Goal: Information Seeking & Learning: Learn about a topic

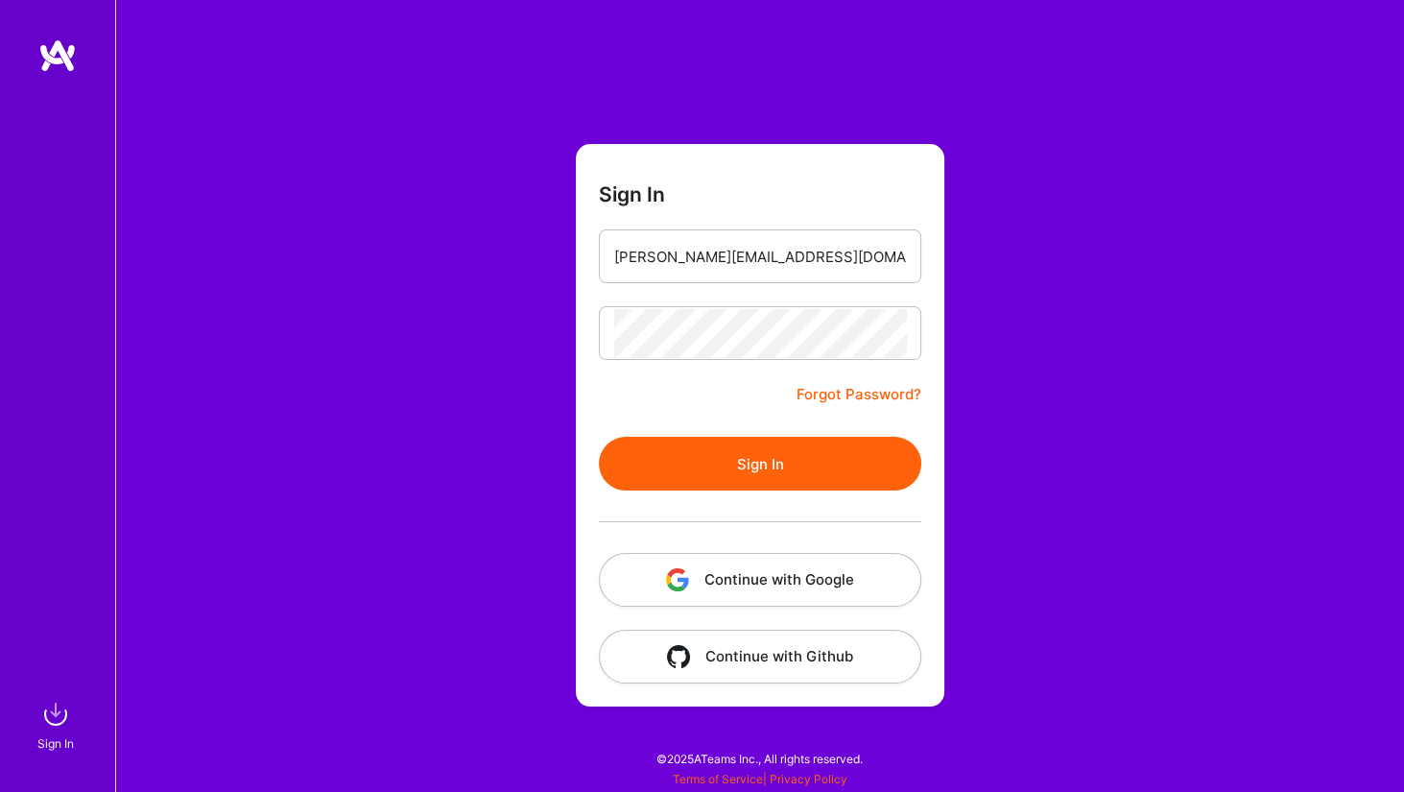
click at [765, 438] on button "Sign In" at bounding box center [760, 464] width 323 height 54
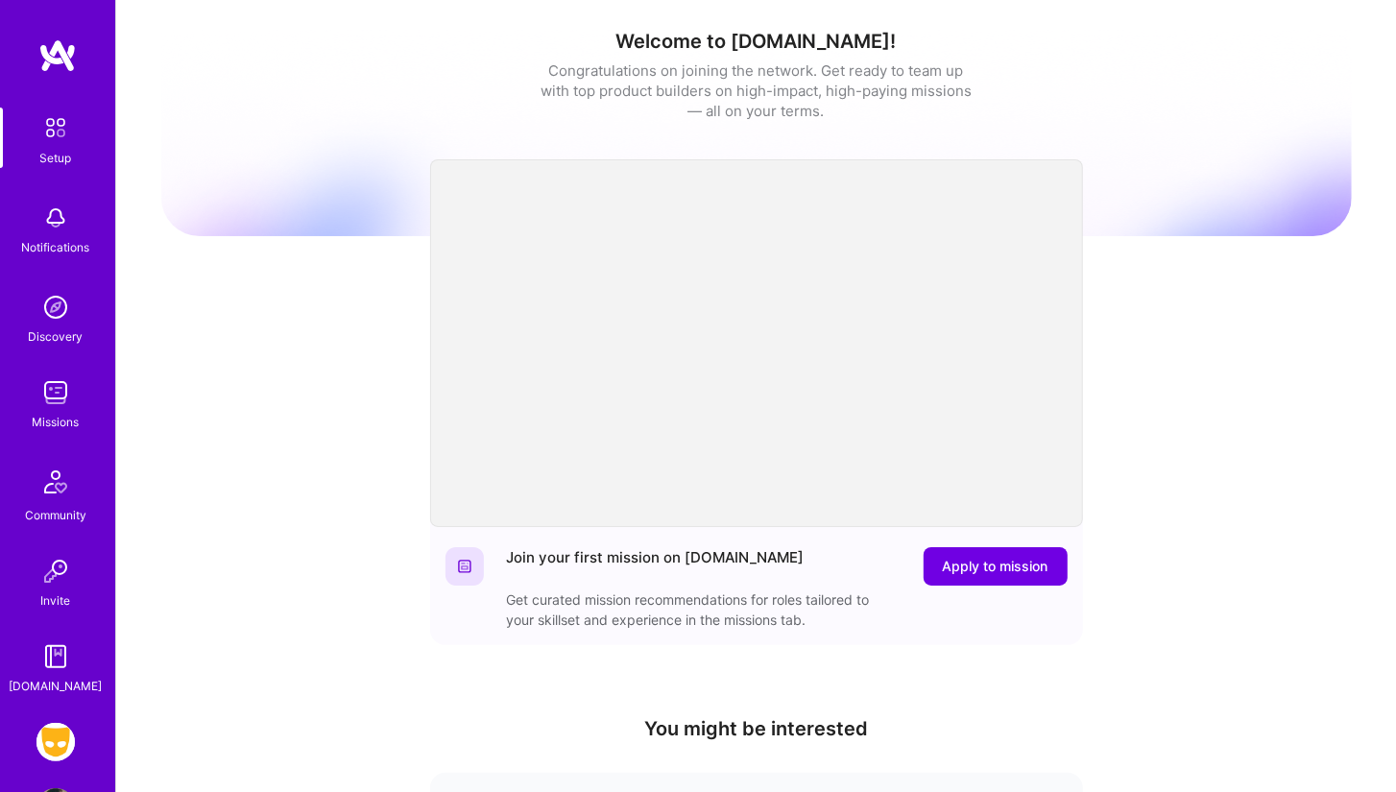
click at [47, 377] on img at bounding box center [55, 392] width 38 height 38
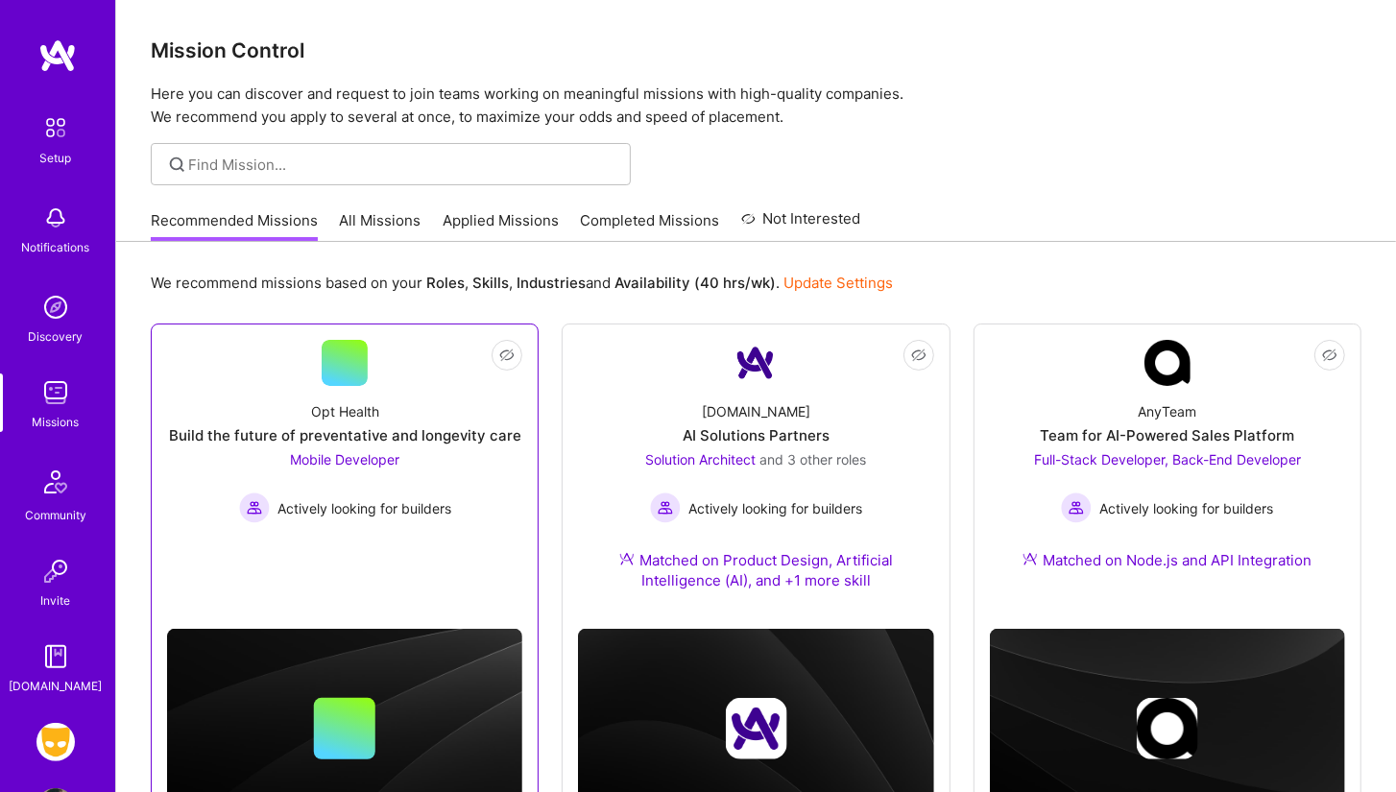
click at [335, 389] on div "Opt Health Build the future of preventative and longevity care Mobile Developer…" at bounding box center [344, 454] width 355 height 137
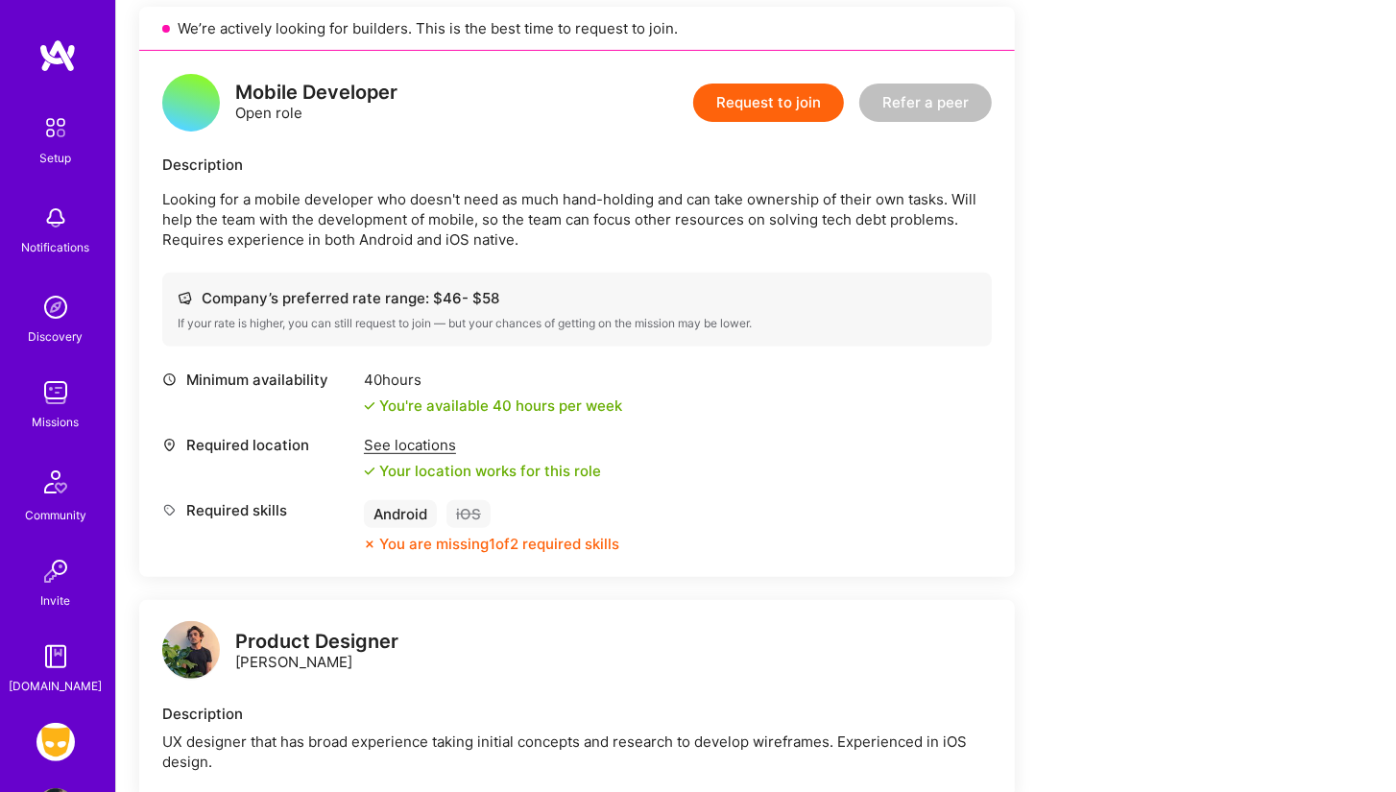
scroll to position [486, 0]
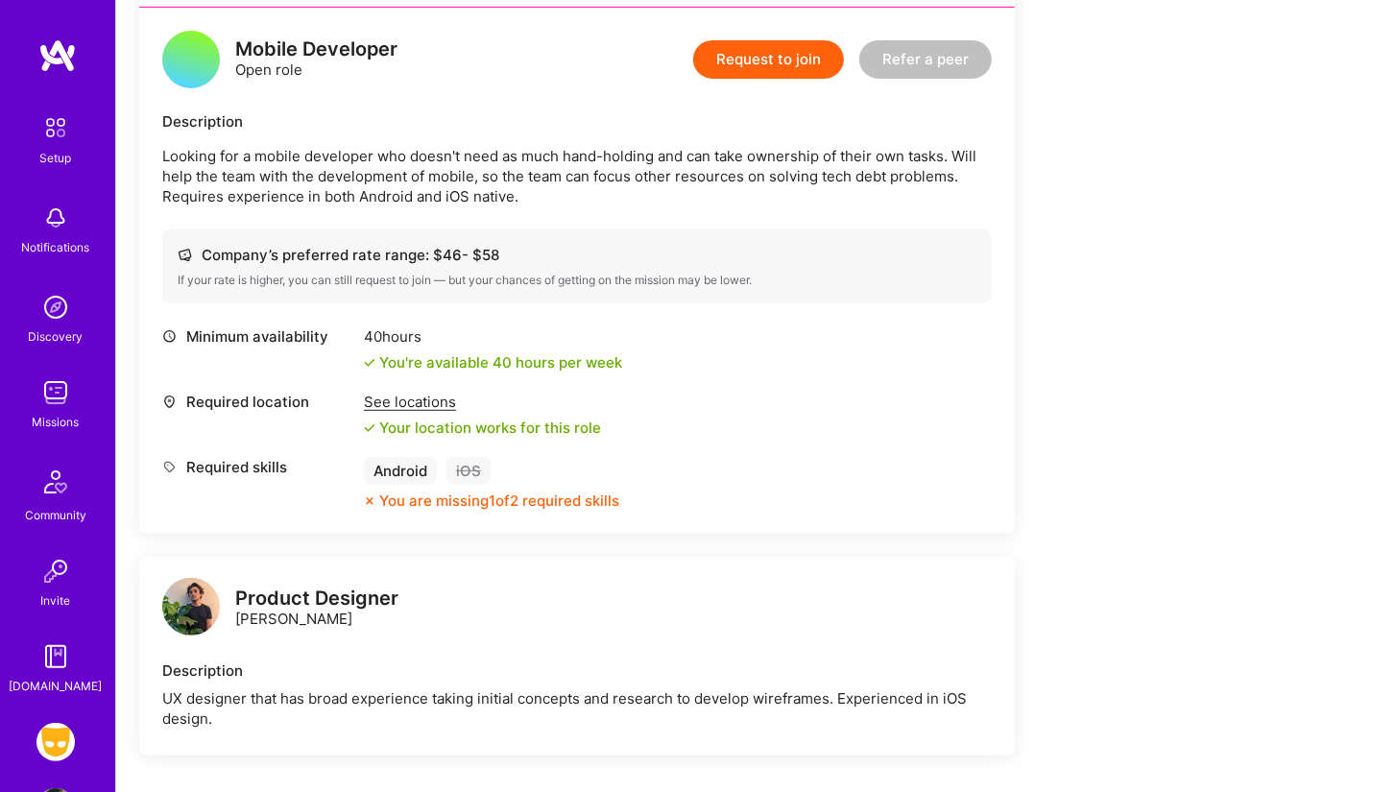
click at [361, 251] on div "Company’s preferred rate range: $ 46 - $ 58" at bounding box center [577, 255] width 799 height 20
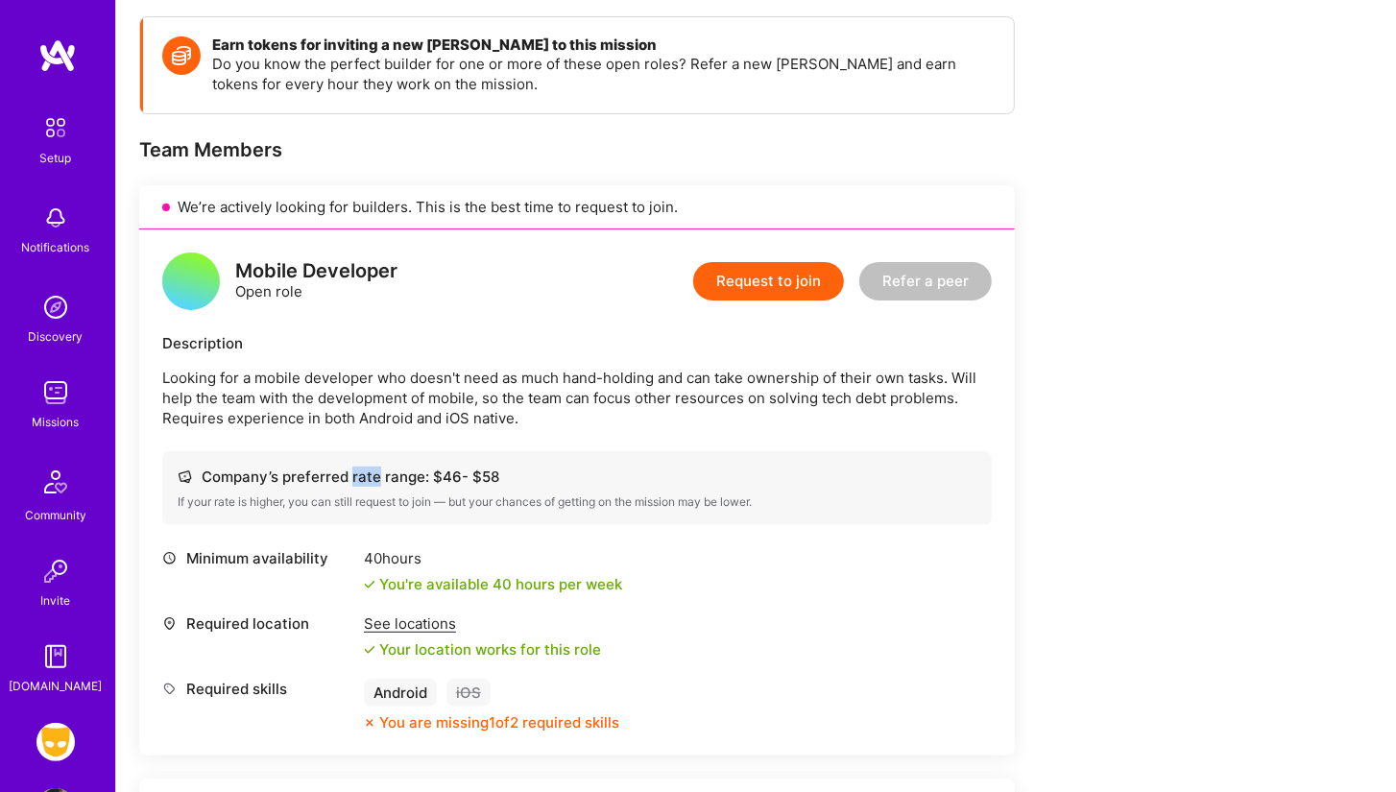
scroll to position [243, 0]
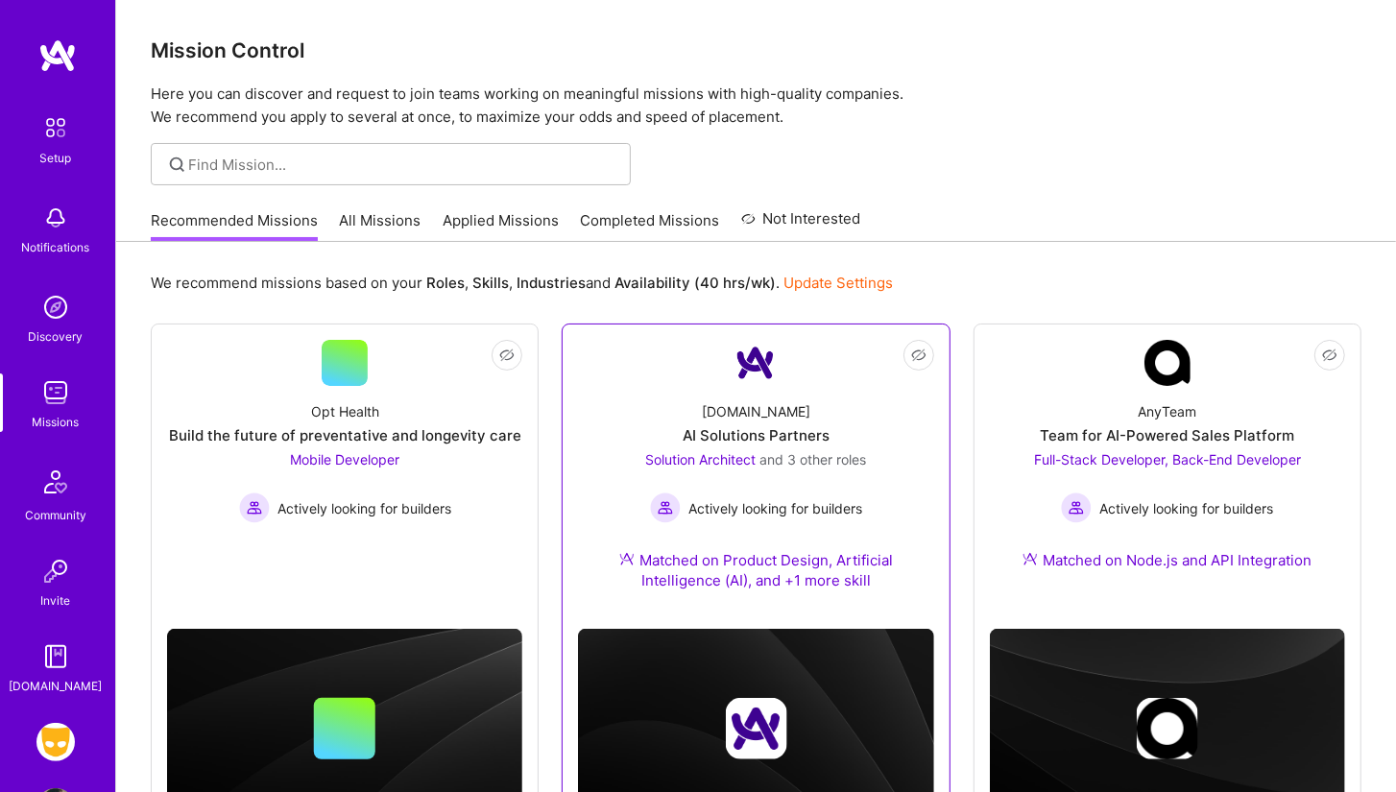
click at [754, 360] on img at bounding box center [755, 363] width 46 height 46
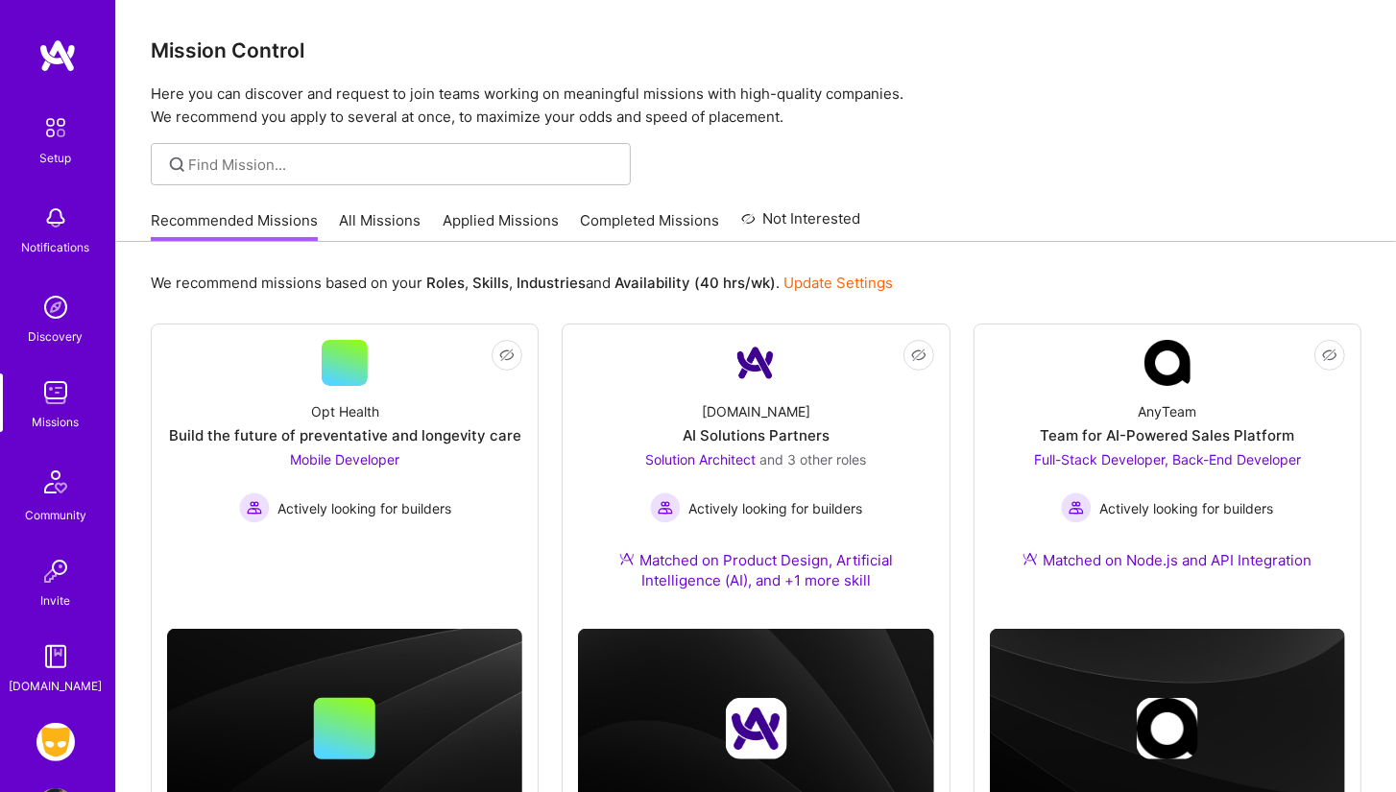
click at [350, 211] on link "All Missions" at bounding box center [381, 226] width 82 height 32
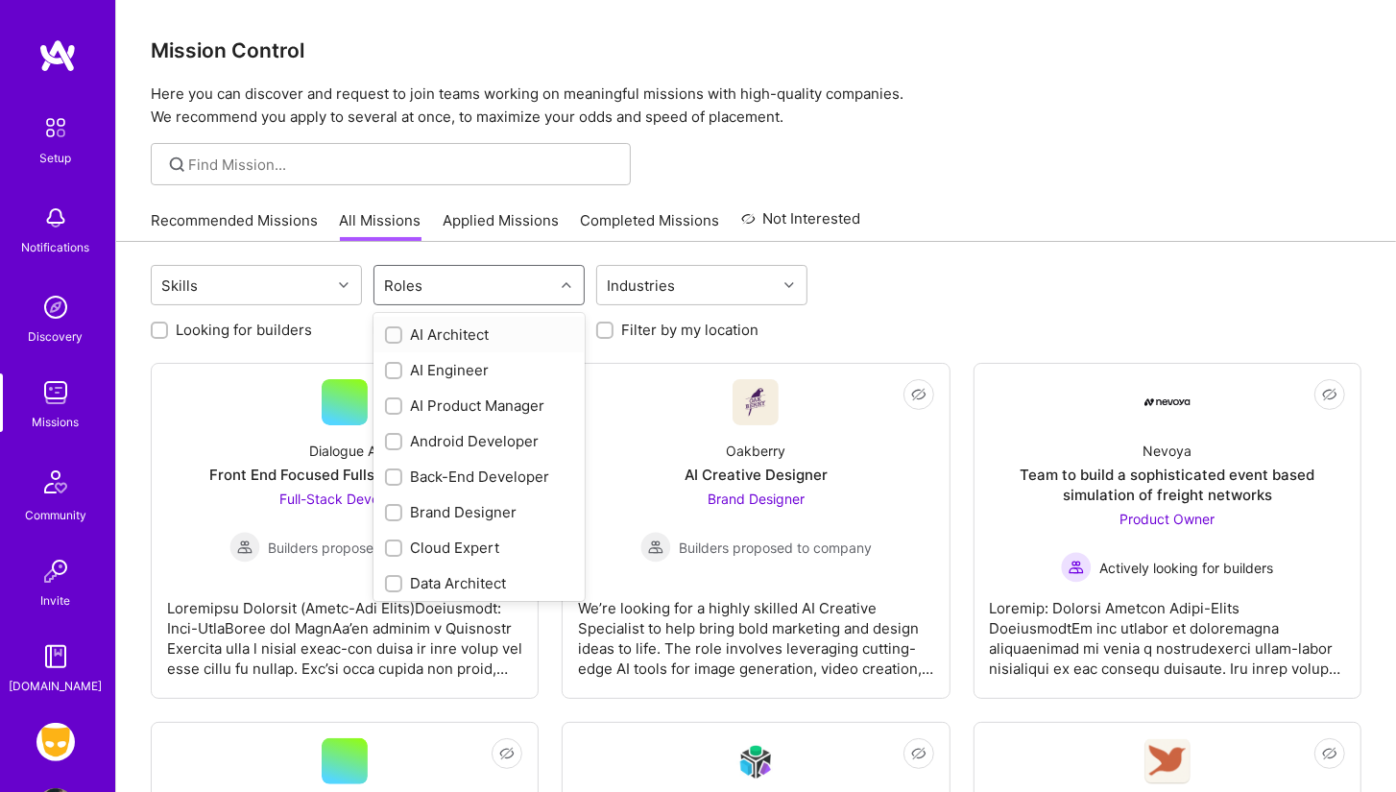
click at [442, 282] on div "Roles" at bounding box center [463, 285] width 179 height 38
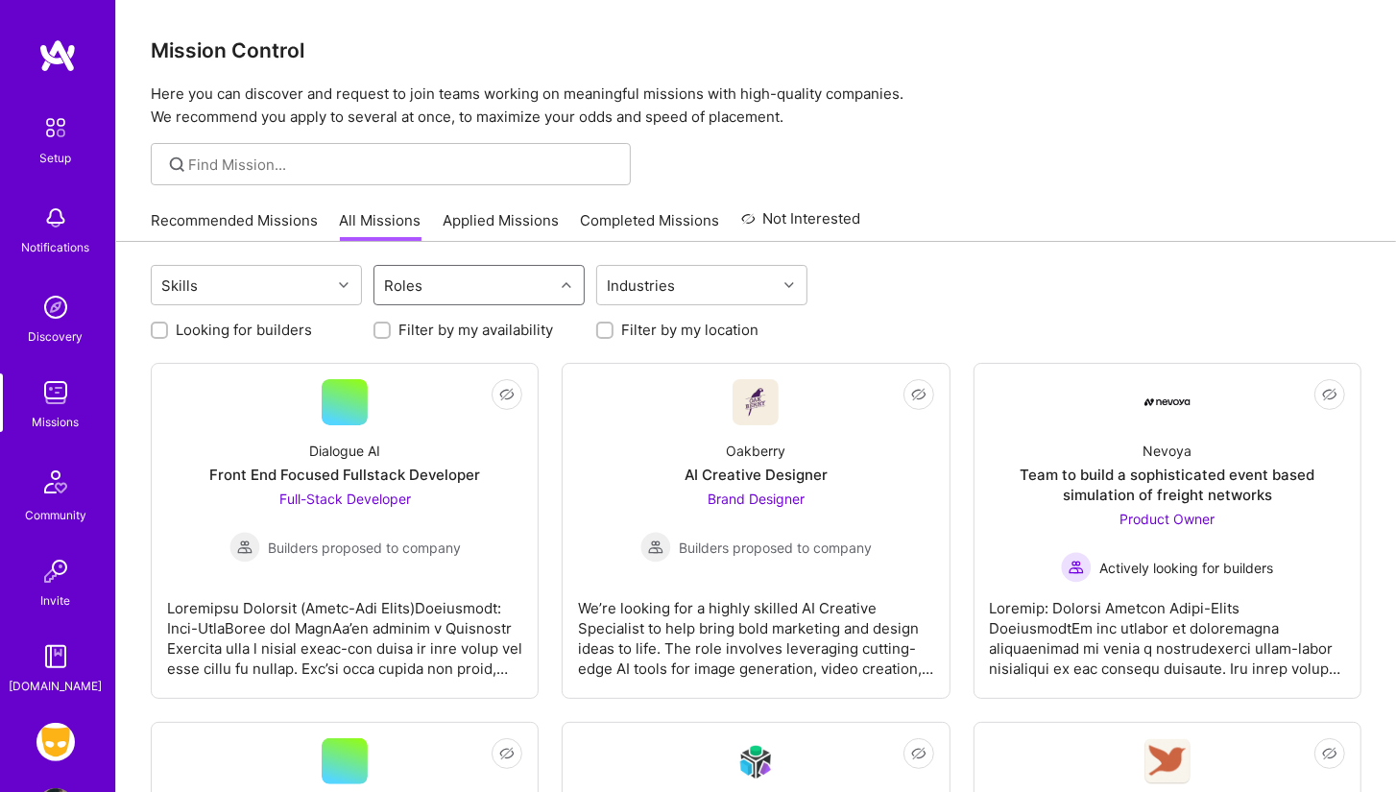
click at [442, 282] on div "Roles" at bounding box center [463, 285] width 179 height 38
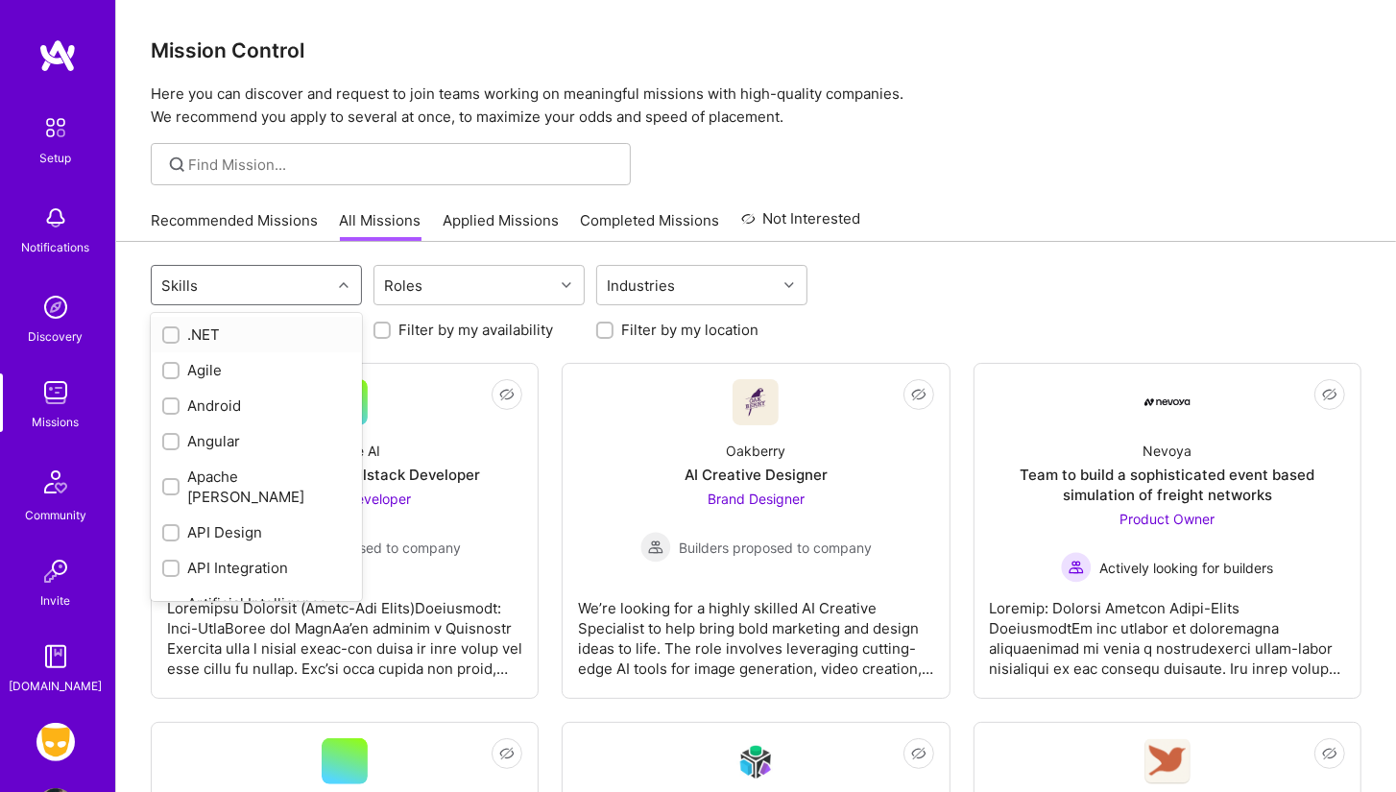
click at [296, 299] on div "Skills" at bounding box center [241, 285] width 179 height 38
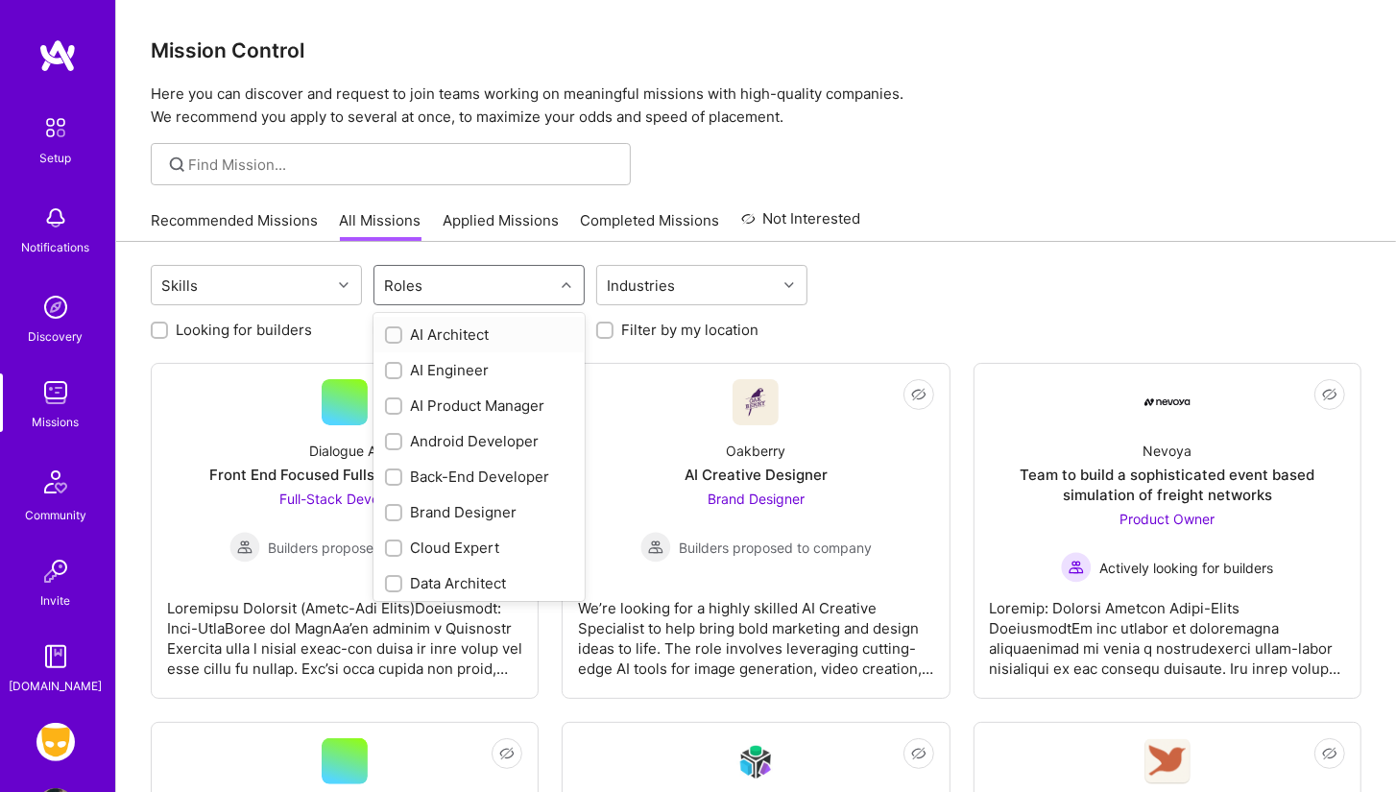
click at [530, 292] on div "Roles" at bounding box center [463, 285] width 179 height 38
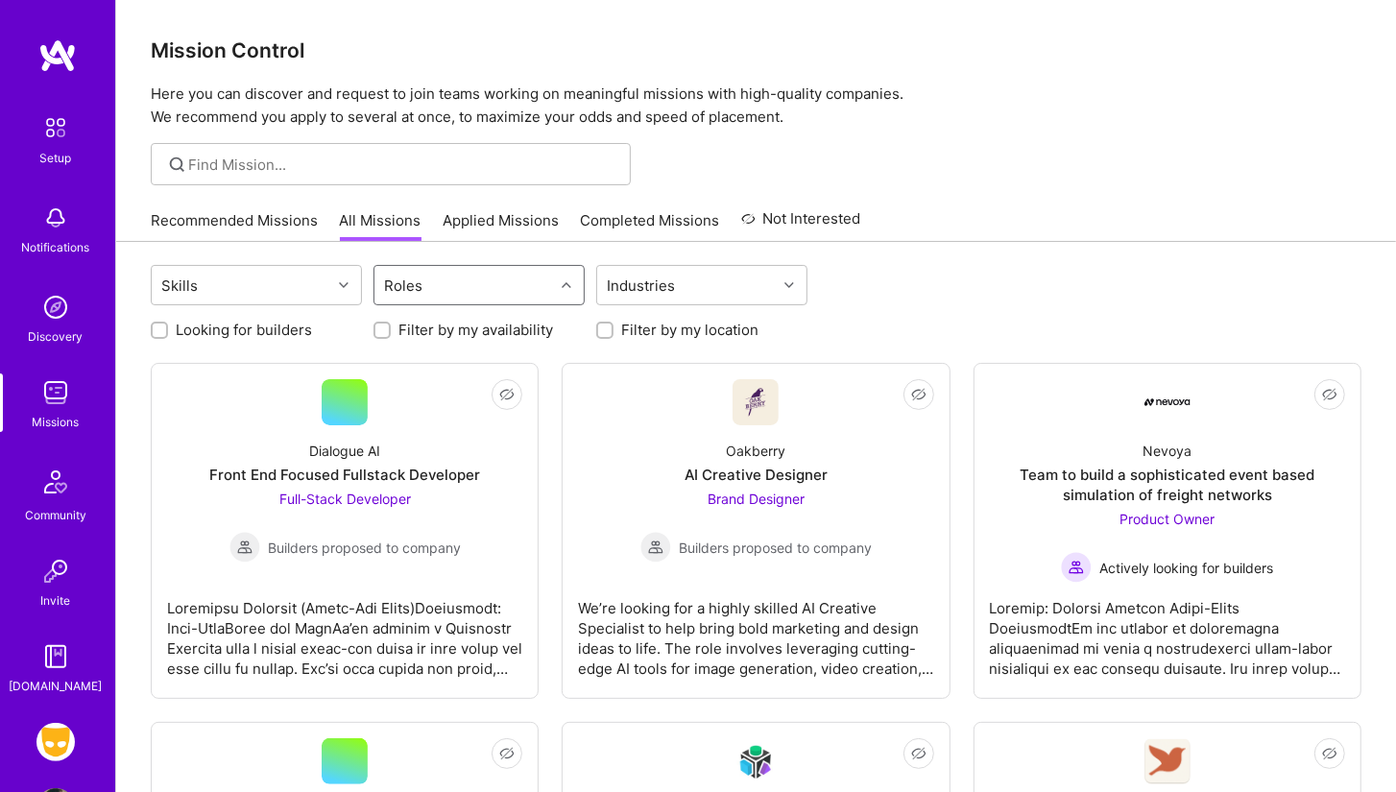
drag, startPoint x: 530, startPoint y: 292, endPoint x: 501, endPoint y: 307, distance: 32.6
click at [501, 307] on div "Skills Select is focused ,type to refine list, press Down to open the menu, pre…" at bounding box center [756, 287] width 1210 height 45
click at [651, 326] on label "Filter by my location" at bounding box center [689, 330] width 137 height 20
click at [613, 326] on input "Filter by my location" at bounding box center [606, 330] width 13 height 13
click at [700, 283] on div "Industries" at bounding box center [686, 285] width 179 height 38
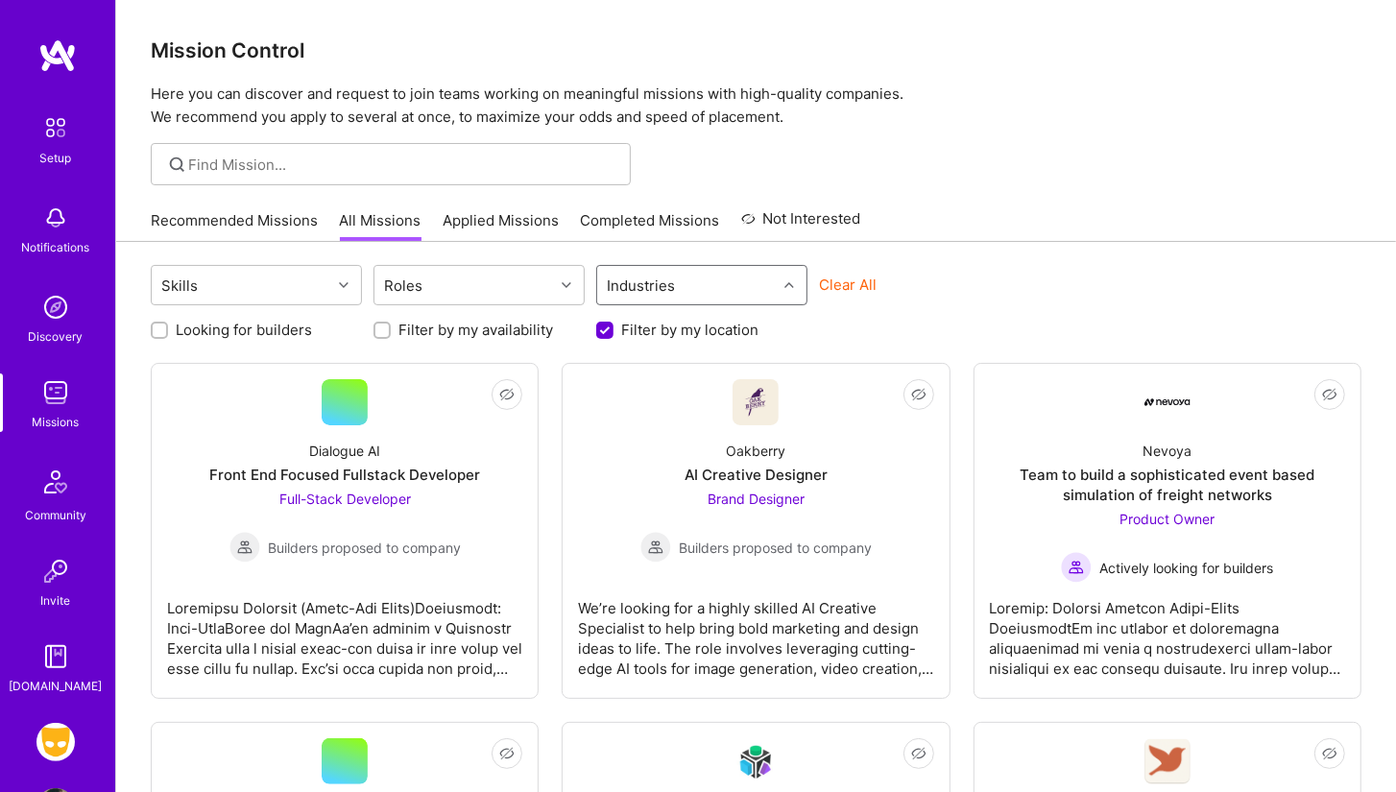
click at [691, 294] on div "Industries" at bounding box center [686, 285] width 179 height 38
click at [676, 335] on label "Filter by my location" at bounding box center [689, 330] width 137 height 20
click at [615, 335] on input "Filter by my location" at bounding box center [606, 331] width 17 height 17
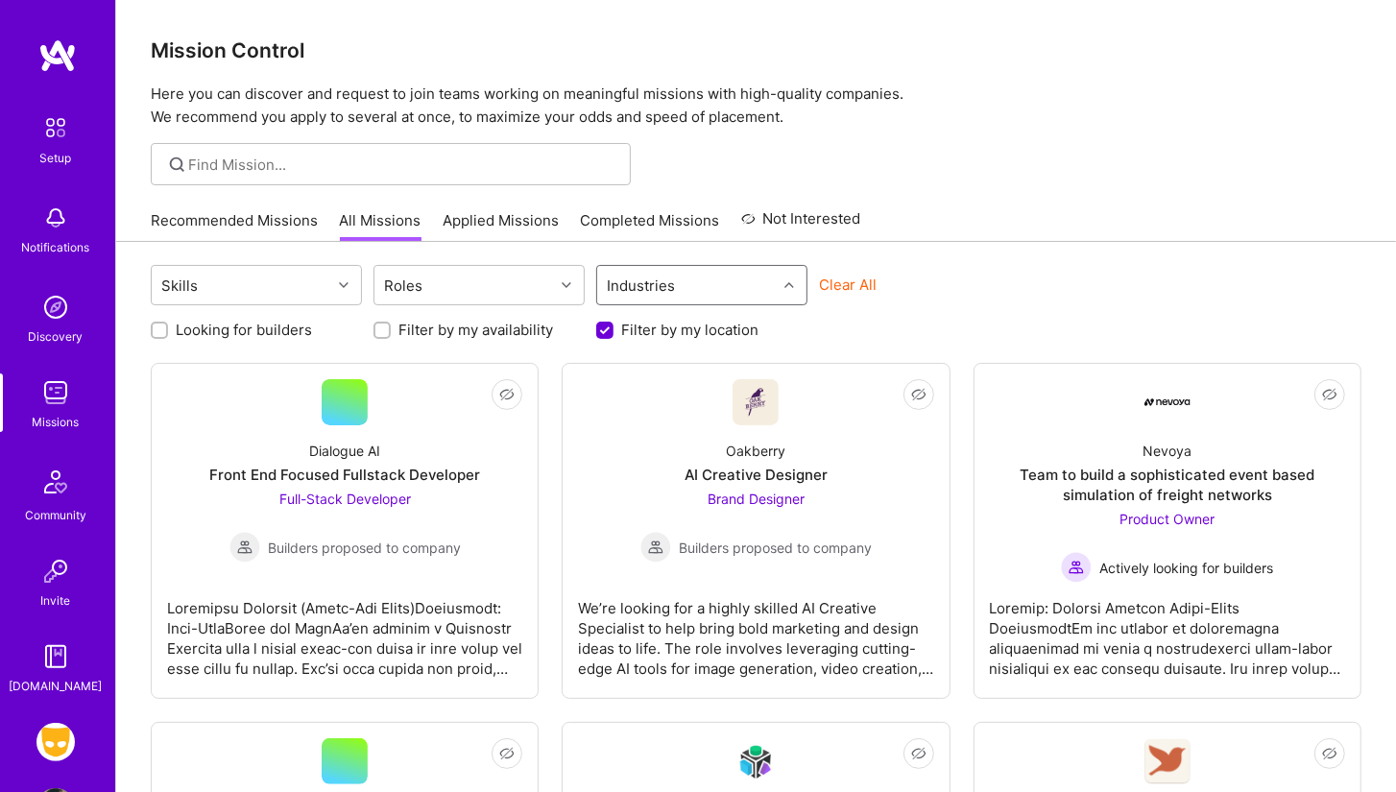
checkbox input "false"
click at [31, 128] on link "Setup" at bounding box center [55, 138] width 119 height 60
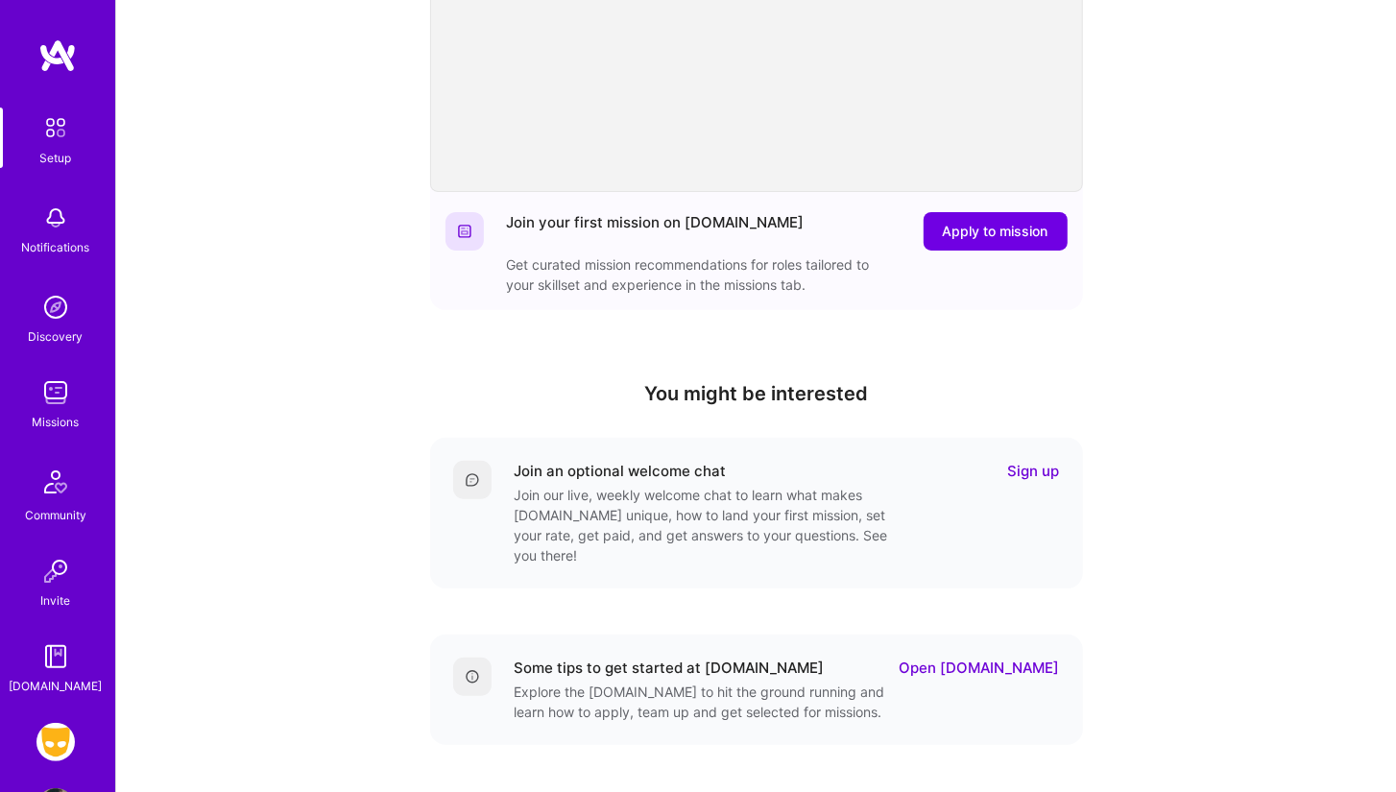
scroll to position [73, 0]
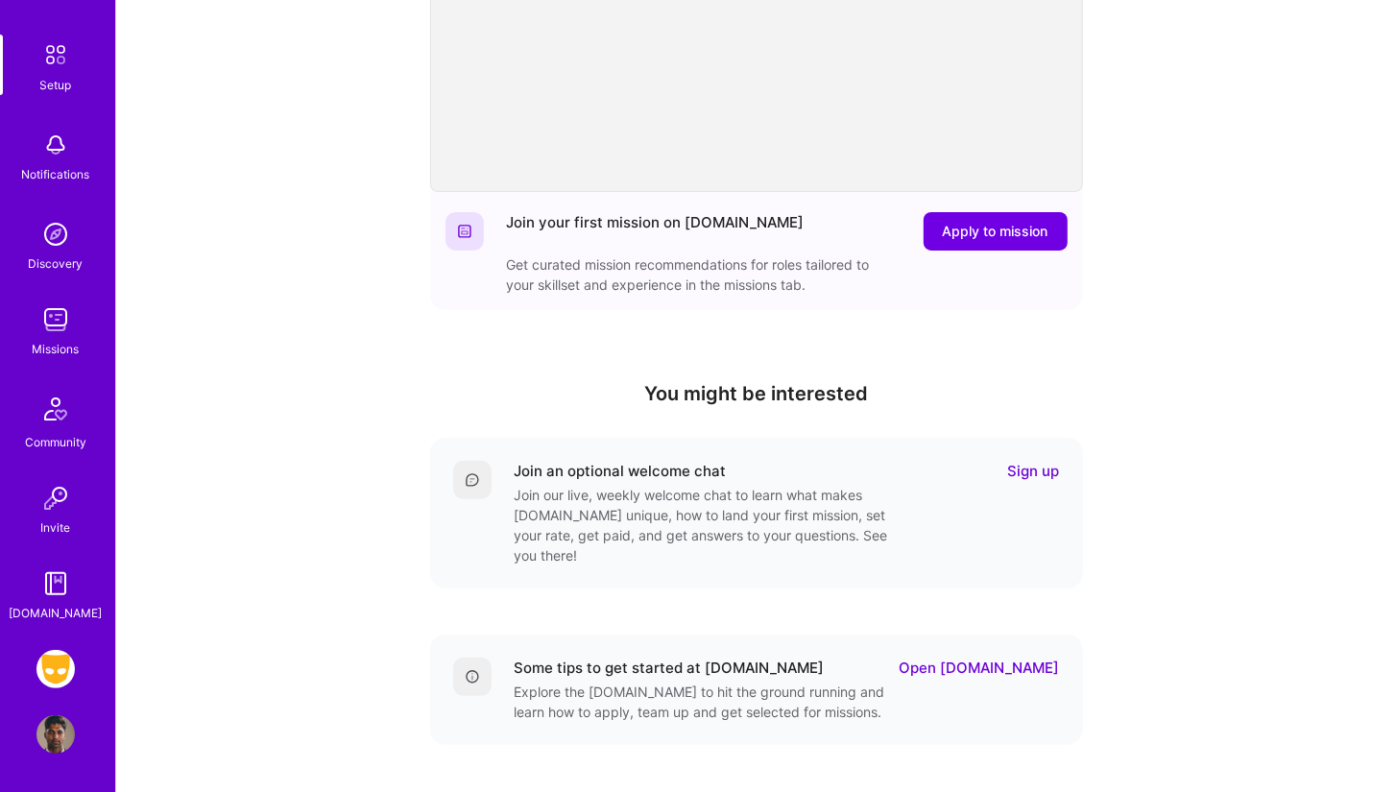
click at [37, 742] on img at bounding box center [55, 734] width 38 height 38
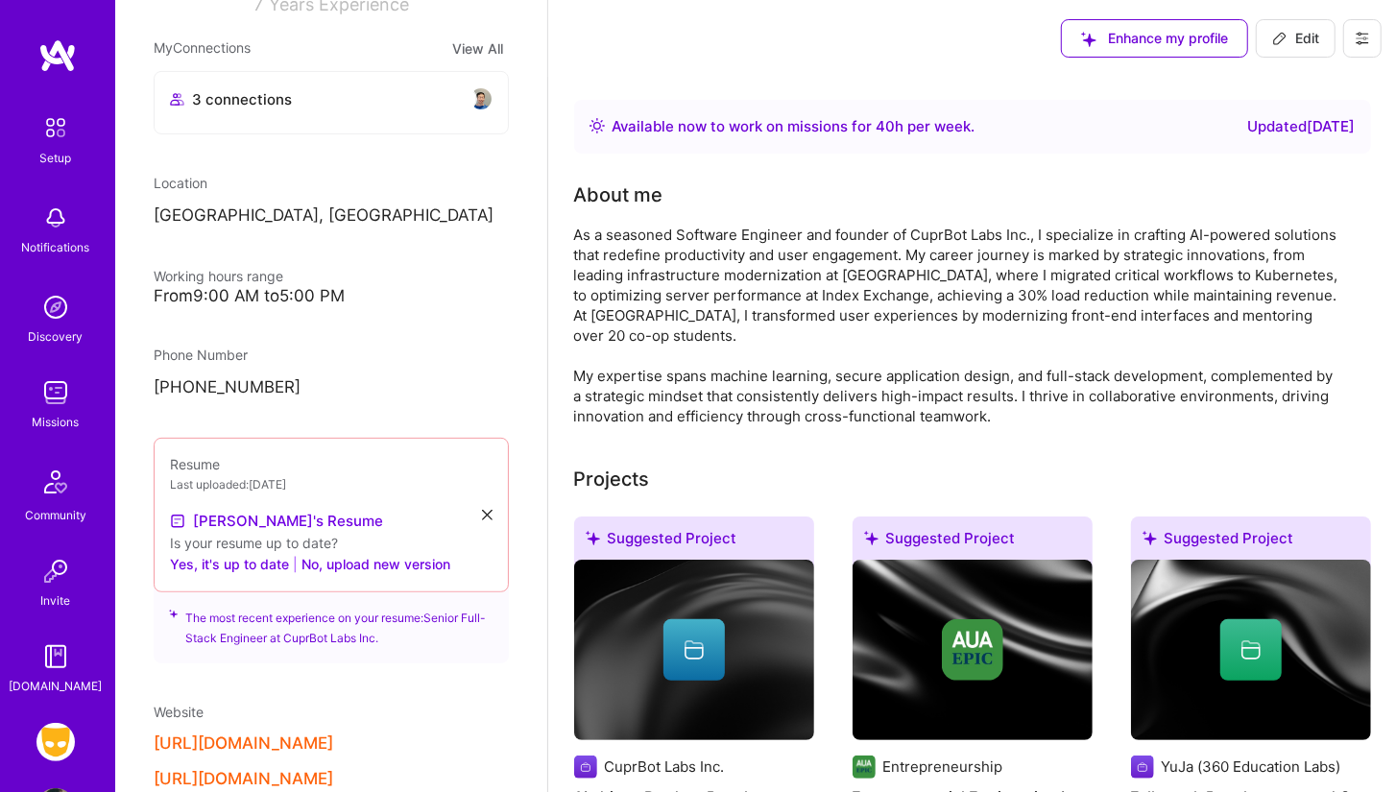
scroll to position [352, 0]
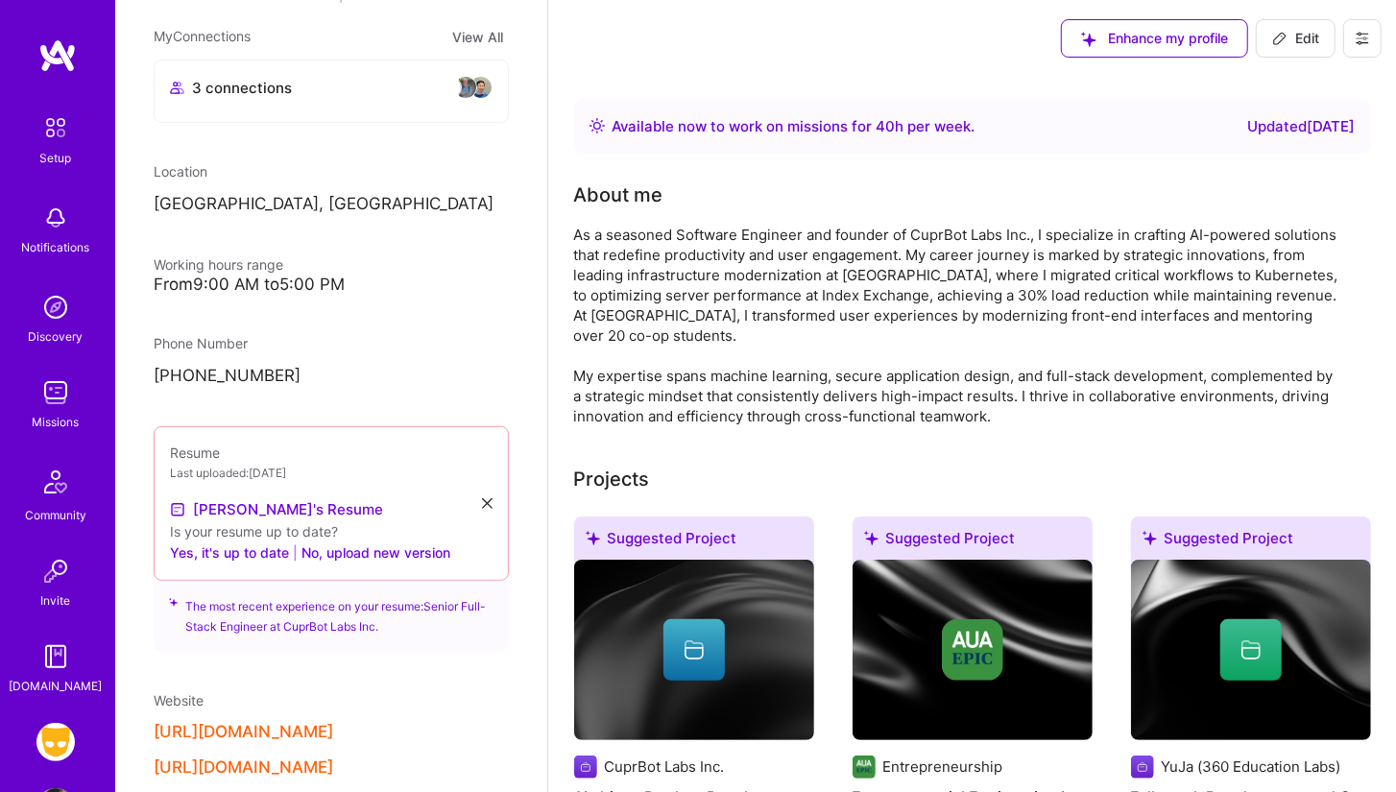
click at [358, 273] on div "Working hours range" at bounding box center [331, 264] width 355 height 20
click at [326, 275] on div "From 9:00 AM to 5:00 PM" at bounding box center [331, 285] width 355 height 20
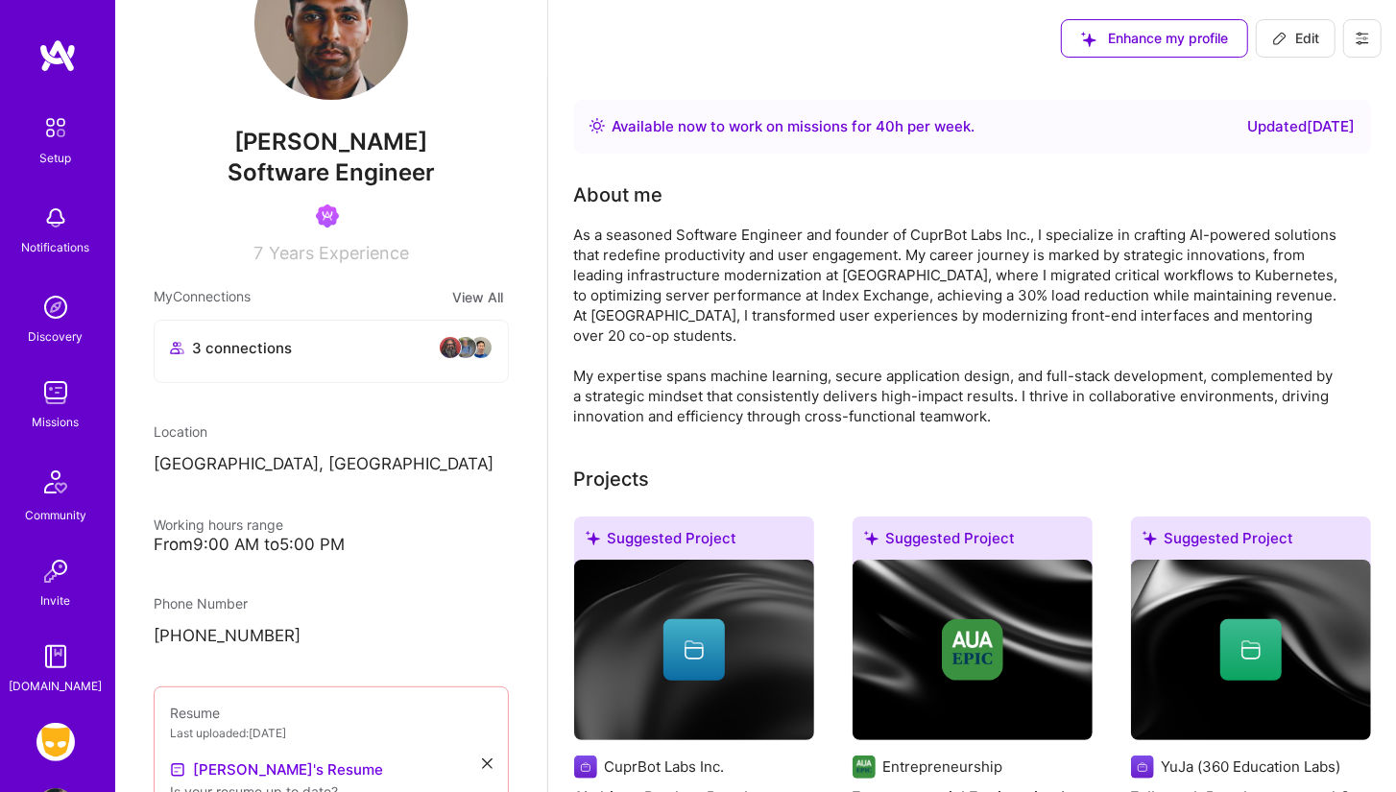
scroll to position [0, 0]
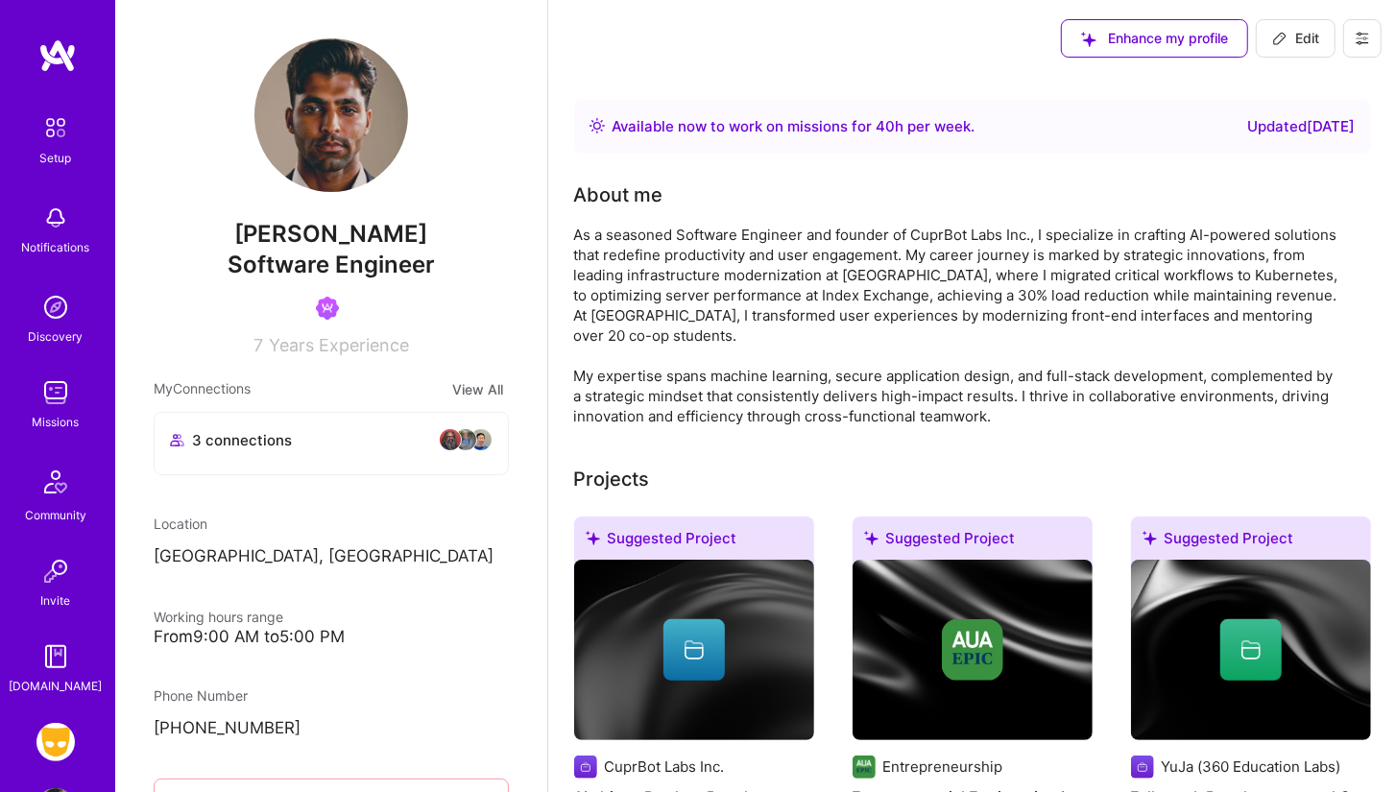
click at [1298, 40] on span "Edit" at bounding box center [1295, 38] width 47 height 19
select select "CA"
select select "Right Now"
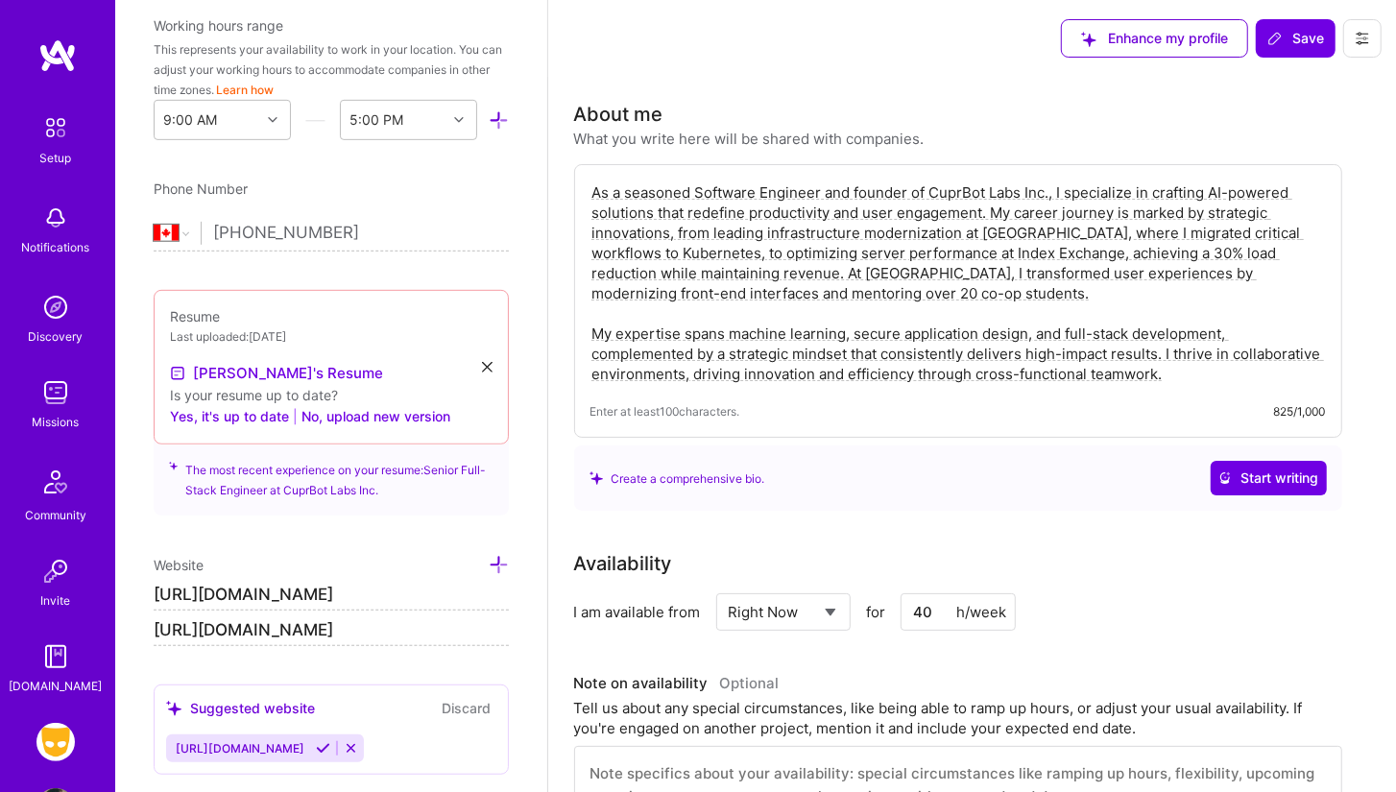
scroll to position [288, 0]
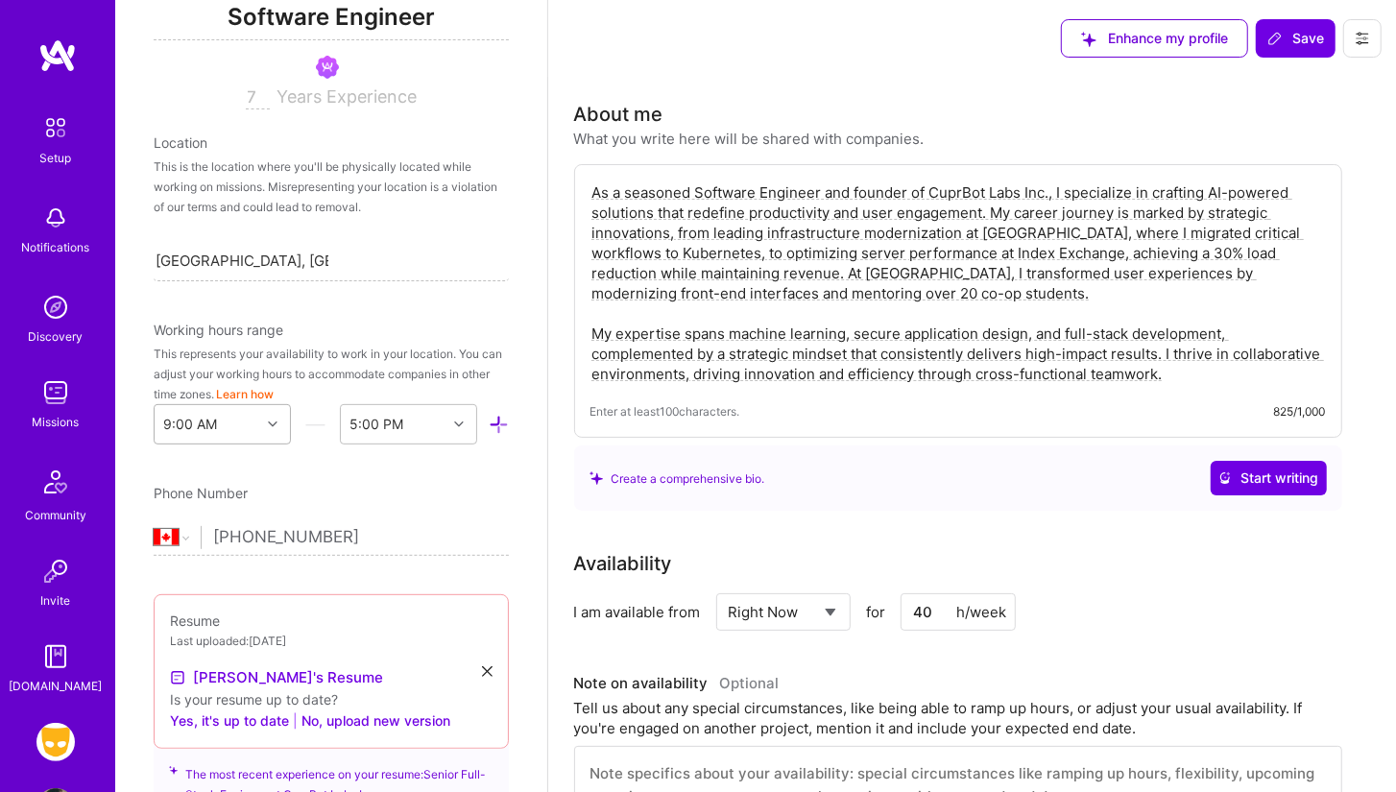
click at [263, 418] on div at bounding box center [275, 424] width 30 height 25
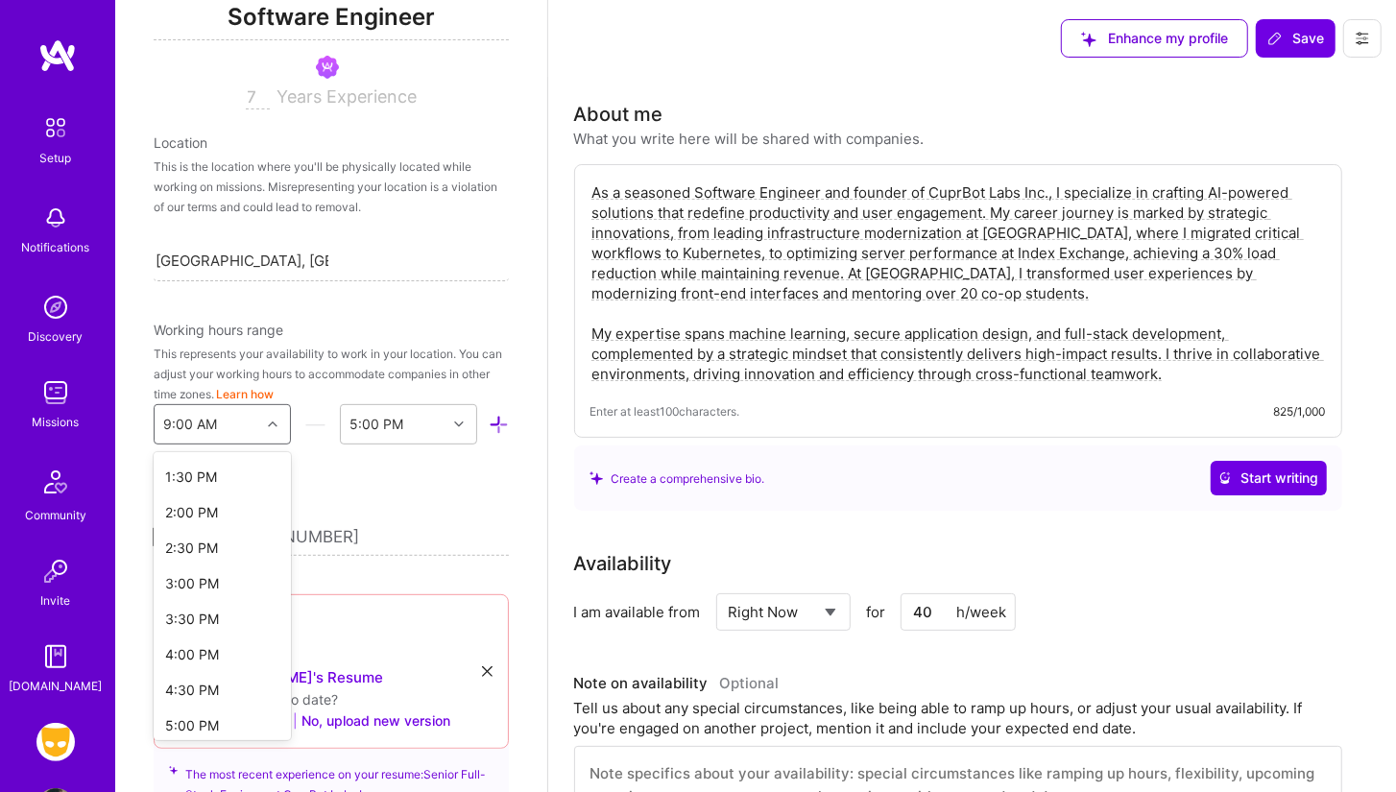
scroll to position [899, 0]
click at [228, 485] on div "1:00 PM" at bounding box center [222, 498] width 137 height 36
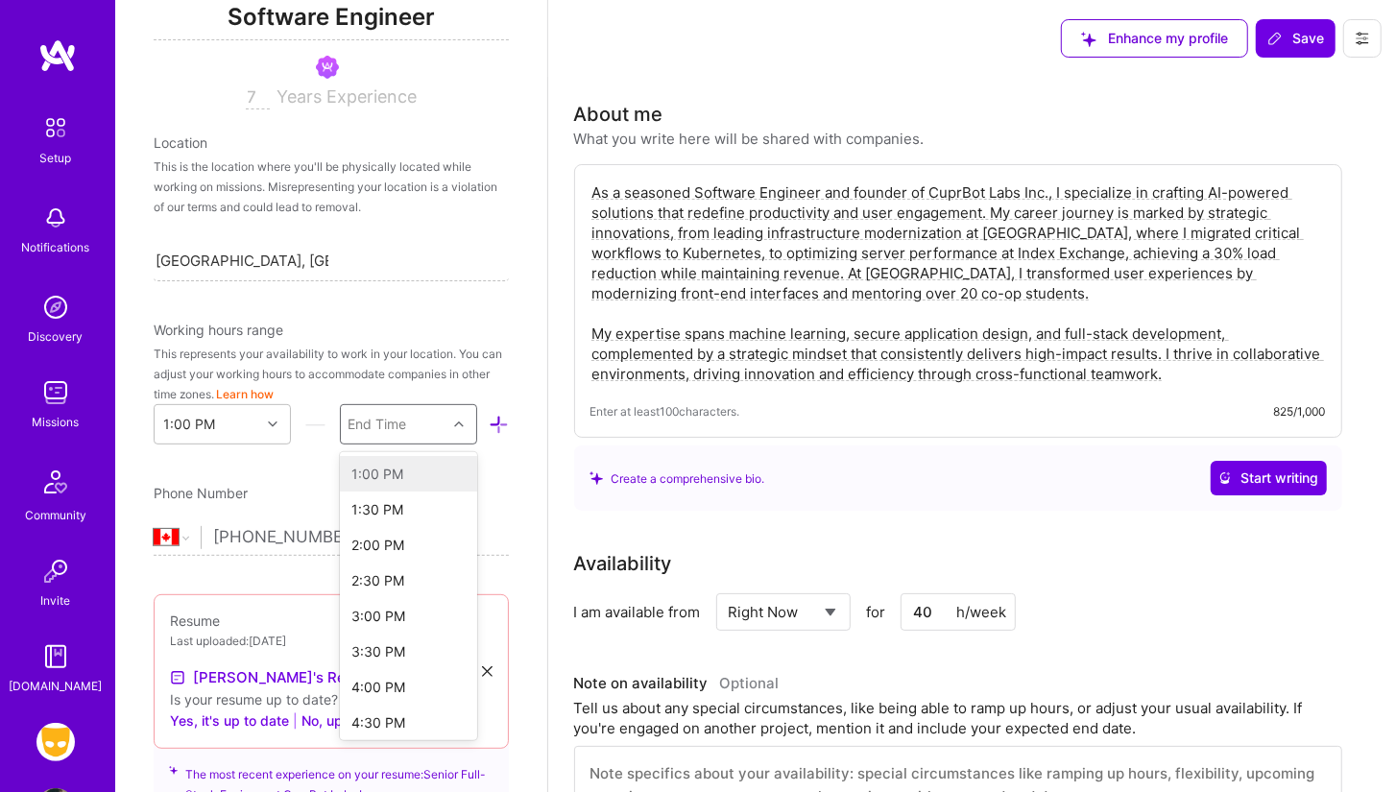
click at [397, 427] on div "End Time" at bounding box center [377, 425] width 59 height 20
click at [381, 645] on div "8:00 PM" at bounding box center [408, 657] width 137 height 36
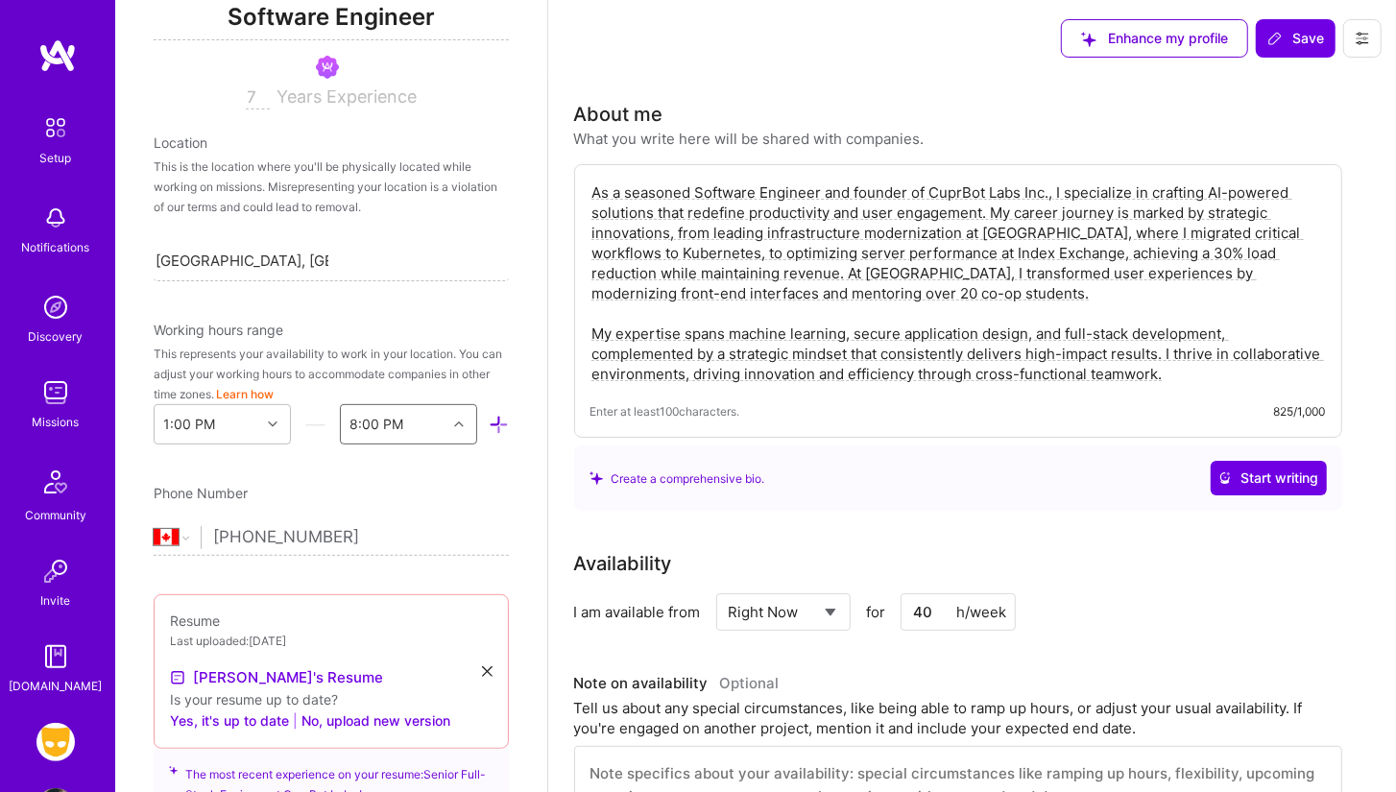
click at [421, 420] on div "8:00 PM" at bounding box center [394, 424] width 106 height 38
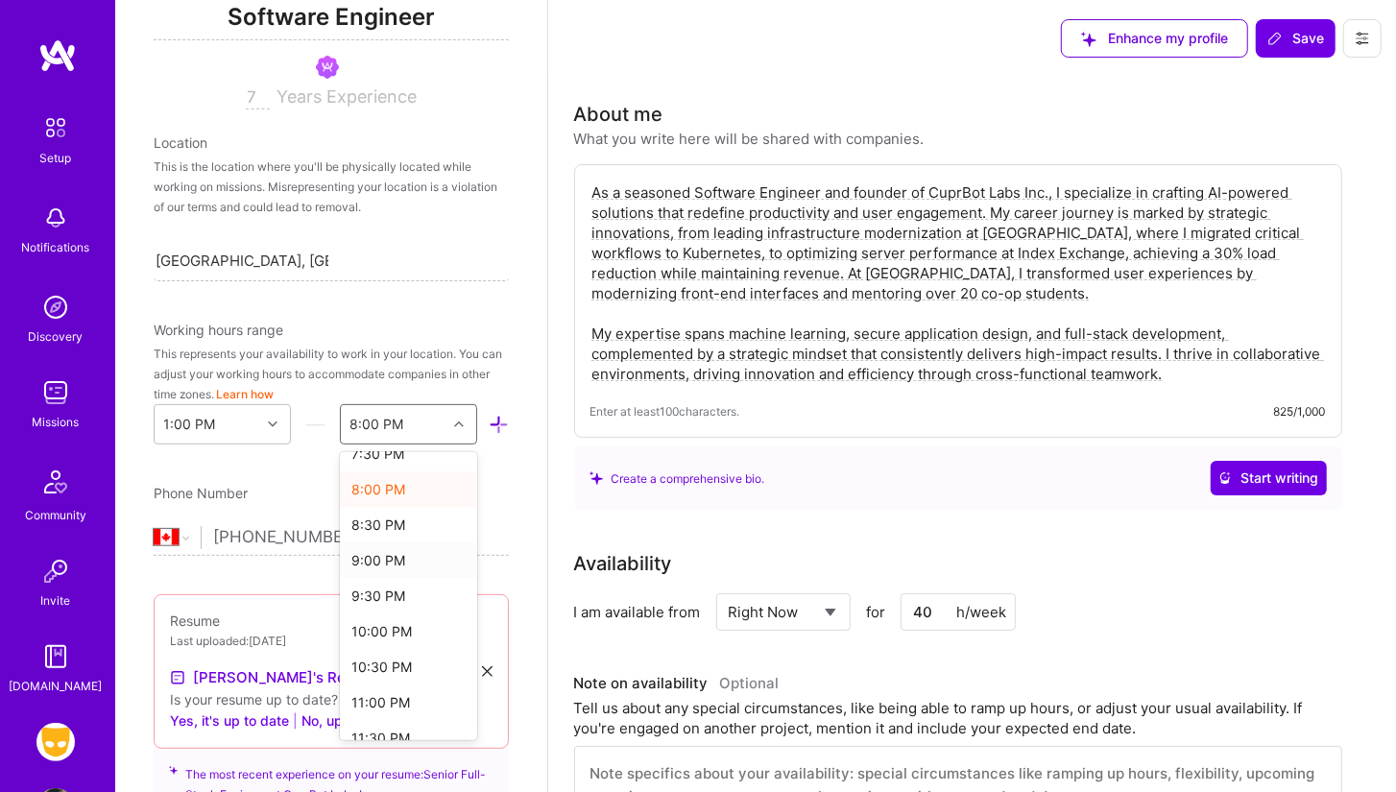
click at [377, 561] on div "9:00 PM" at bounding box center [408, 560] width 137 height 36
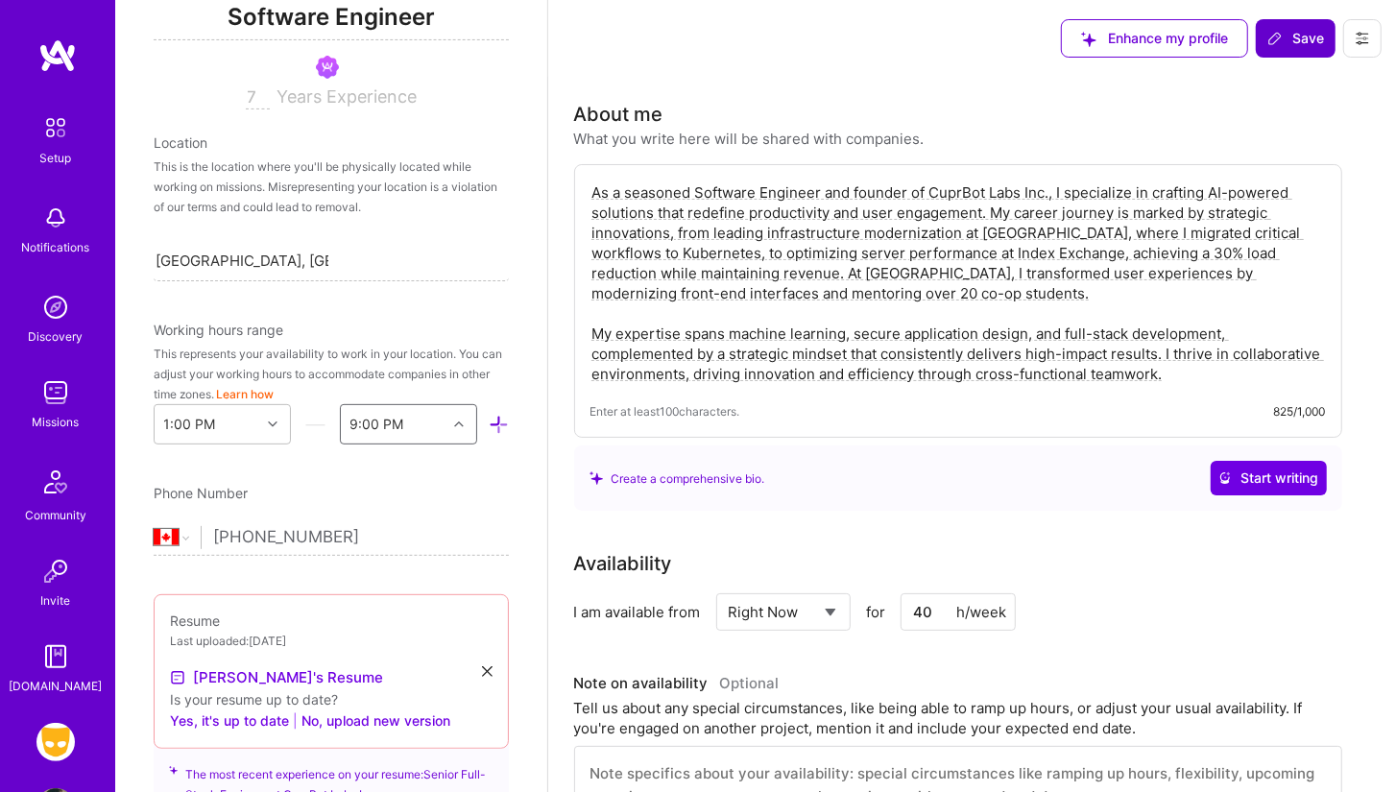
click at [1283, 35] on span "Save" at bounding box center [1295, 38] width 57 height 19
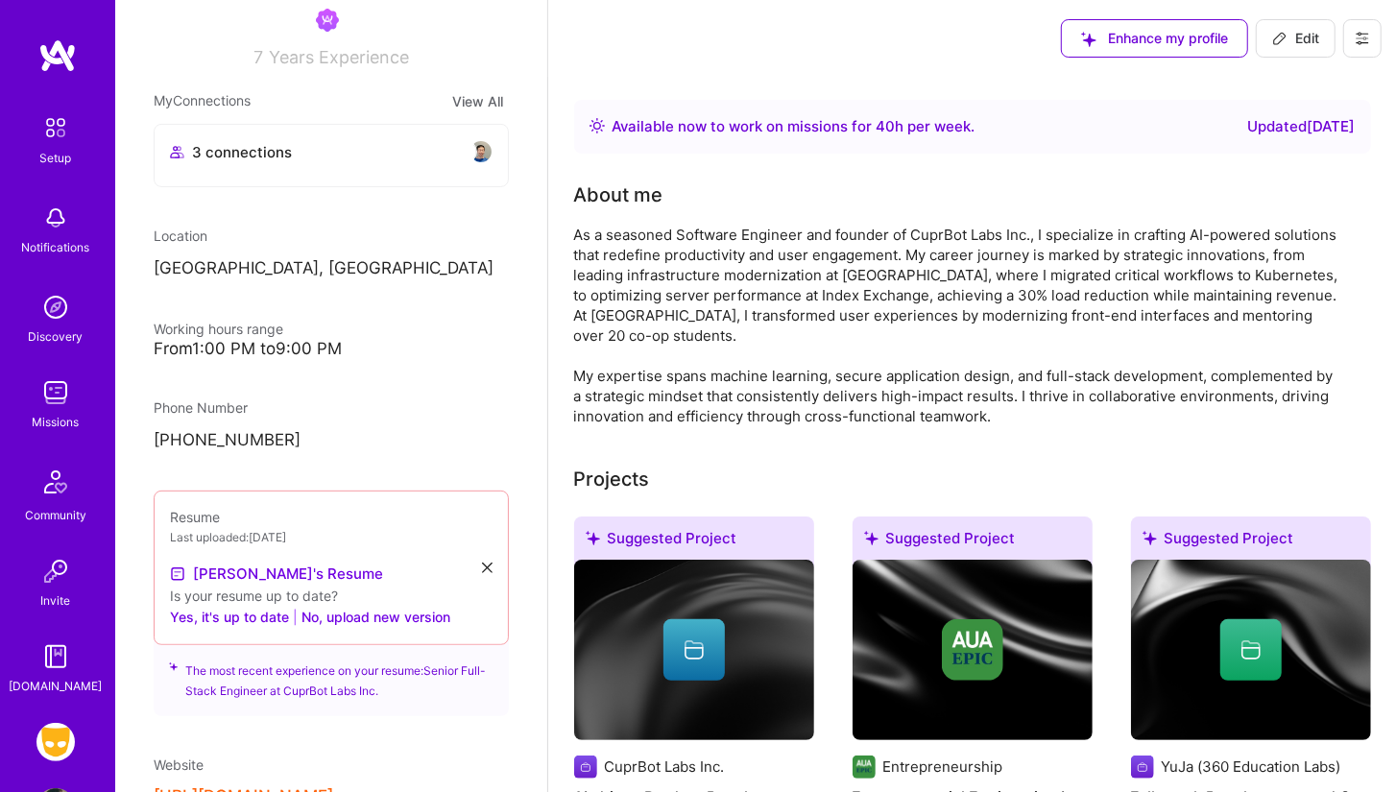
scroll to position [248, 0]
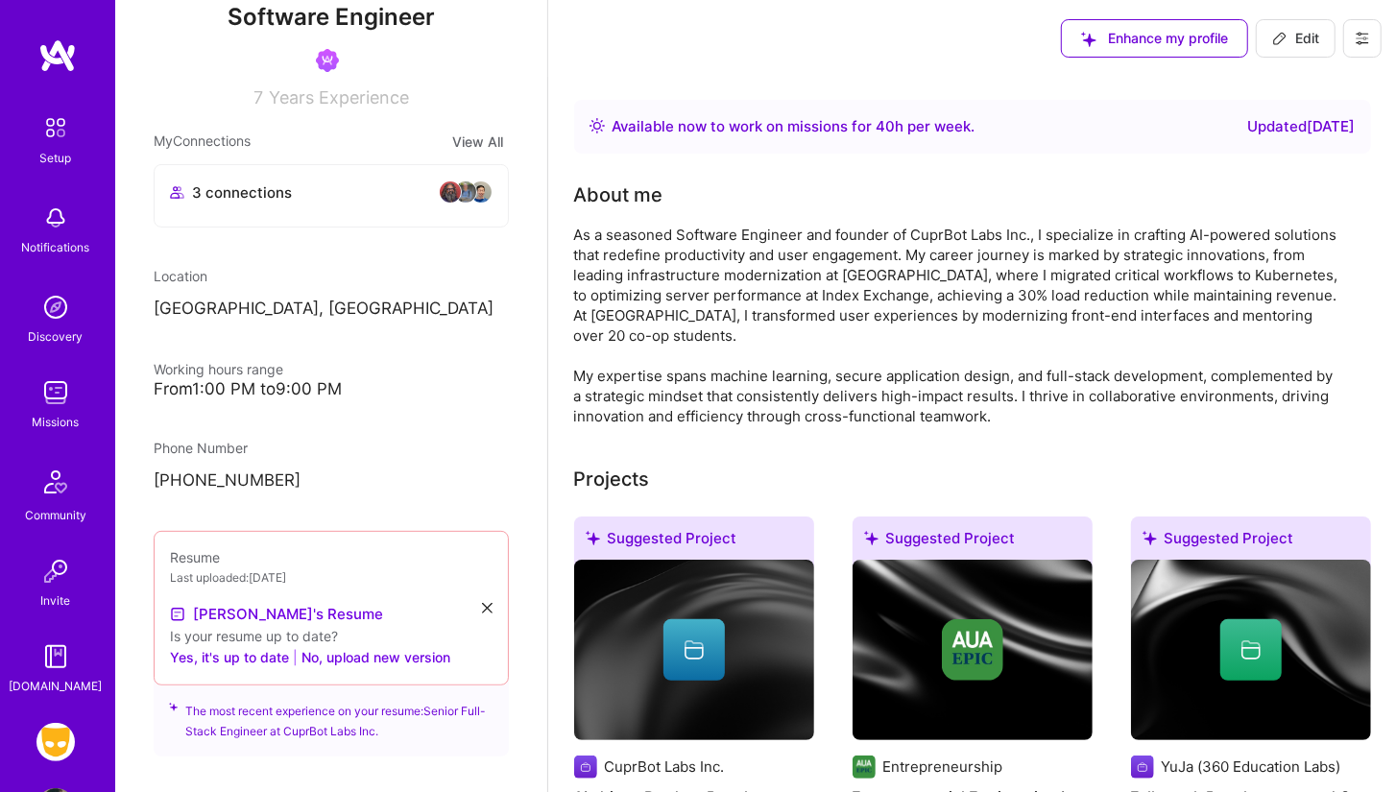
click at [35, 414] on div "Missions" at bounding box center [56, 422] width 47 height 20
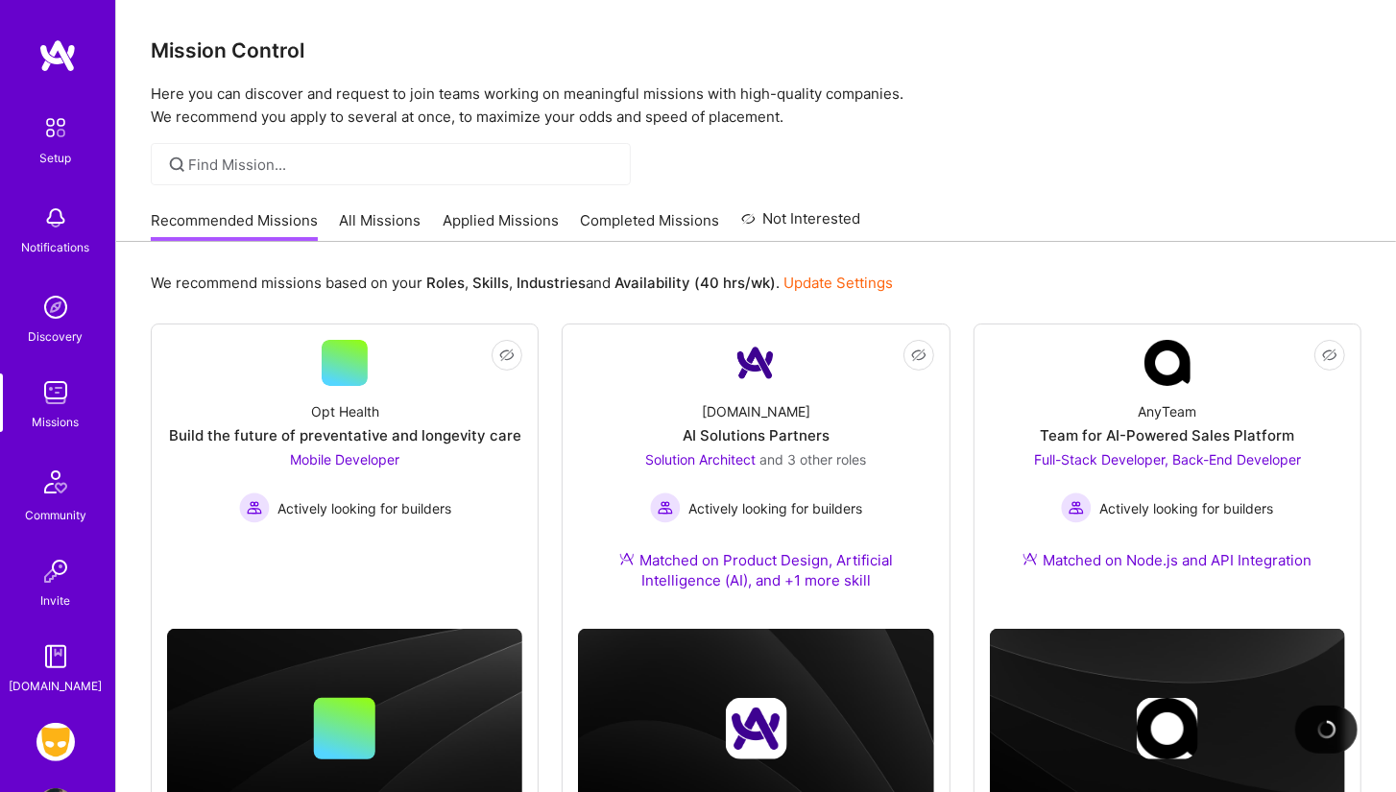
click at [377, 227] on link "All Missions" at bounding box center [381, 226] width 82 height 32
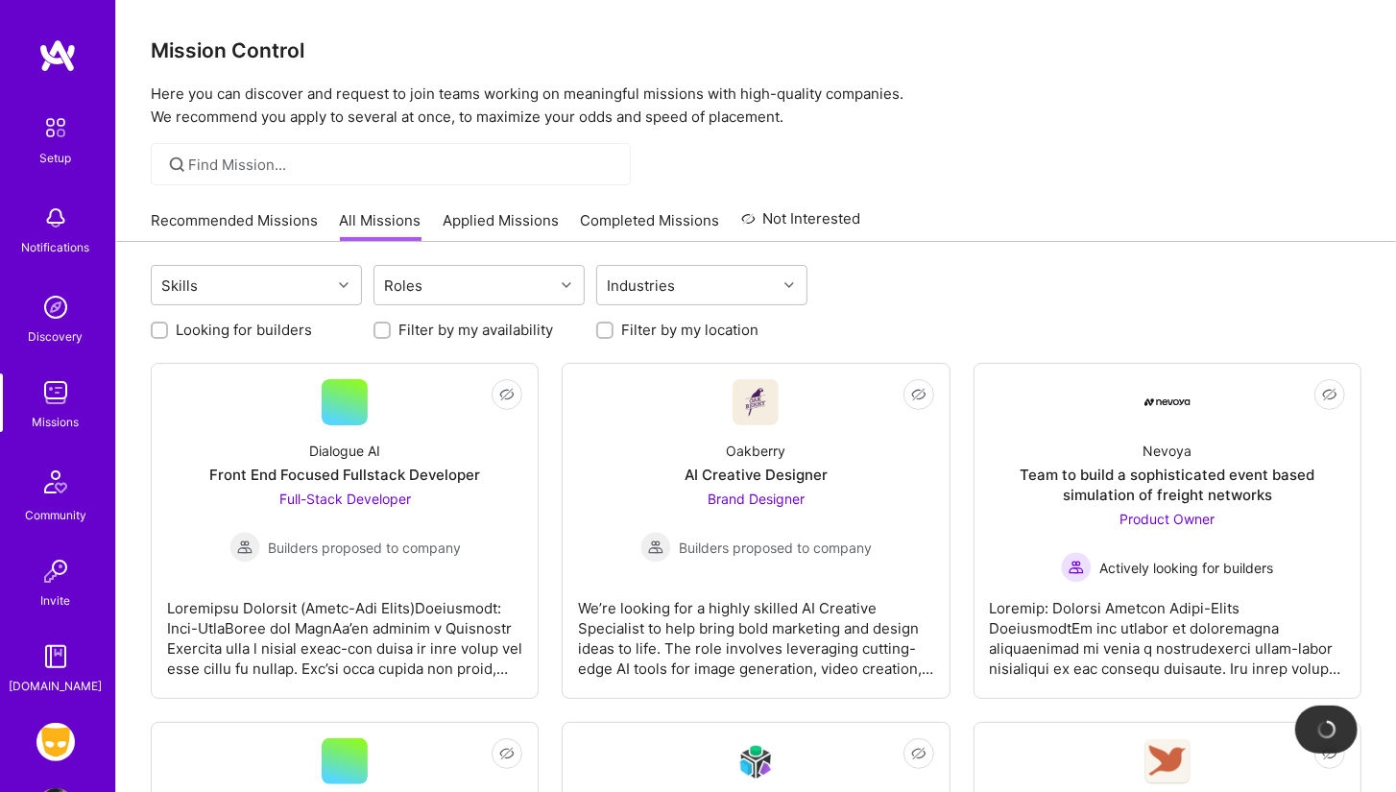
click at [520, 331] on label "Filter by my availability" at bounding box center [475, 330] width 155 height 20
click at [391, 331] on input "Filter by my availability" at bounding box center [383, 330] width 13 height 13
checkbox input "true"
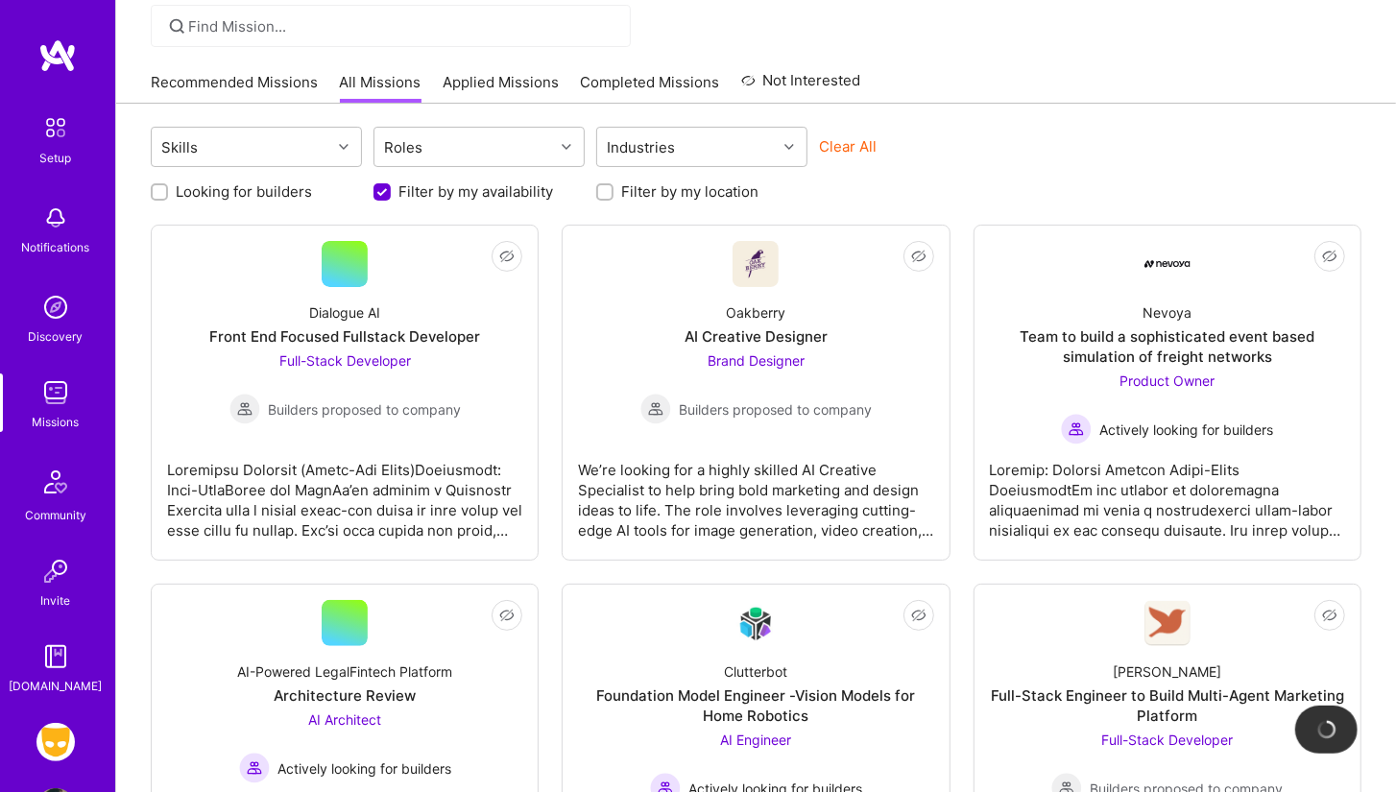
scroll to position [129, 0]
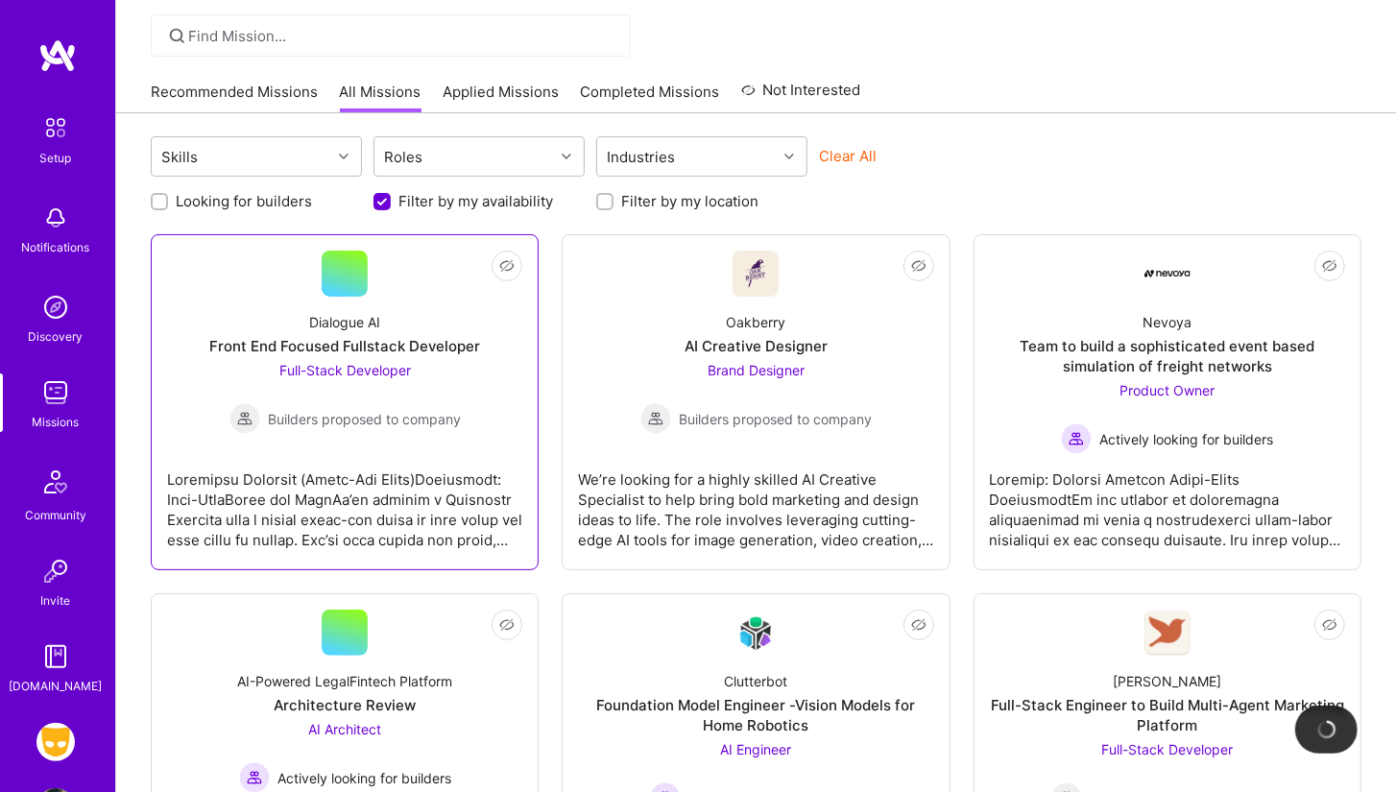
click at [480, 385] on div "Dialogue AI Front End Focused Fullstack Developer Full-Stack Developer Builders…" at bounding box center [344, 365] width 355 height 137
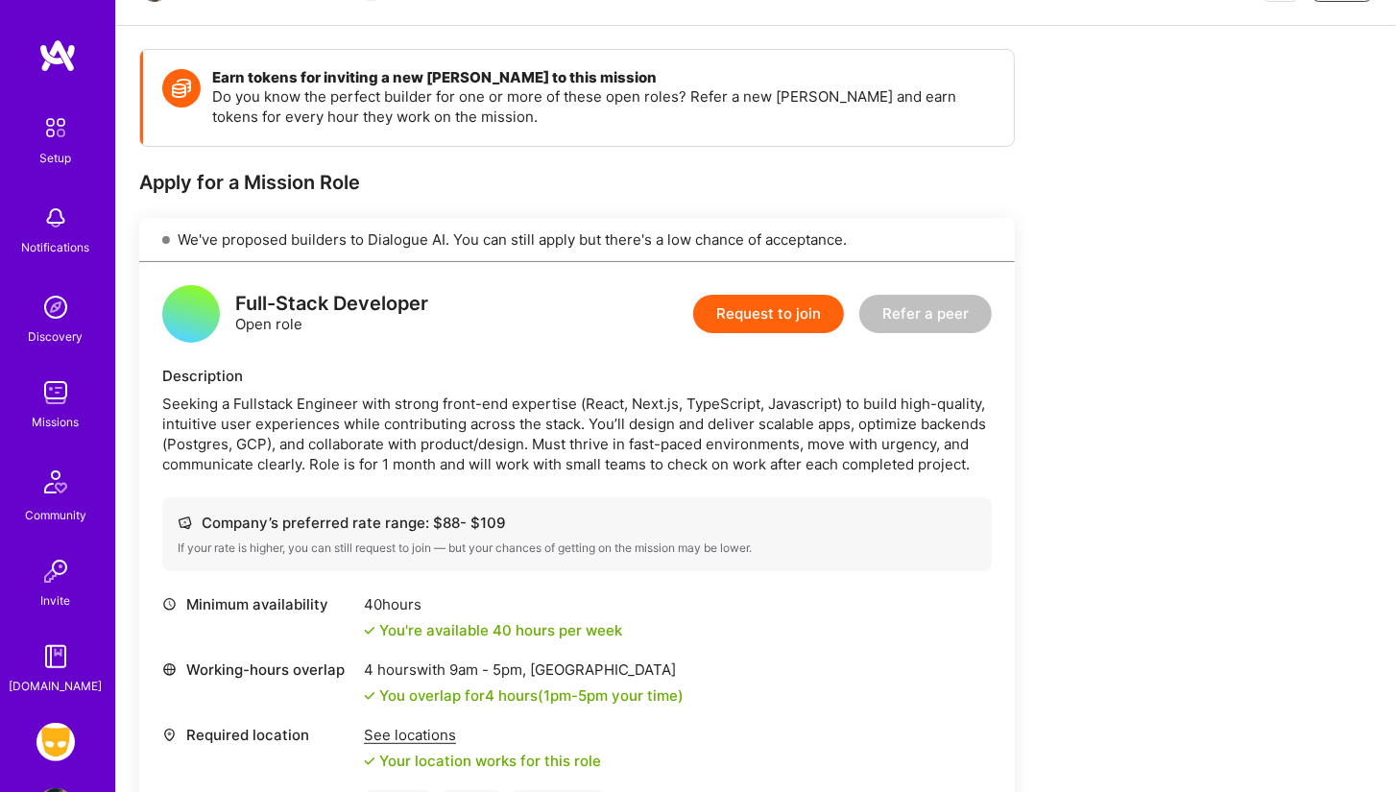
scroll to position [225, 0]
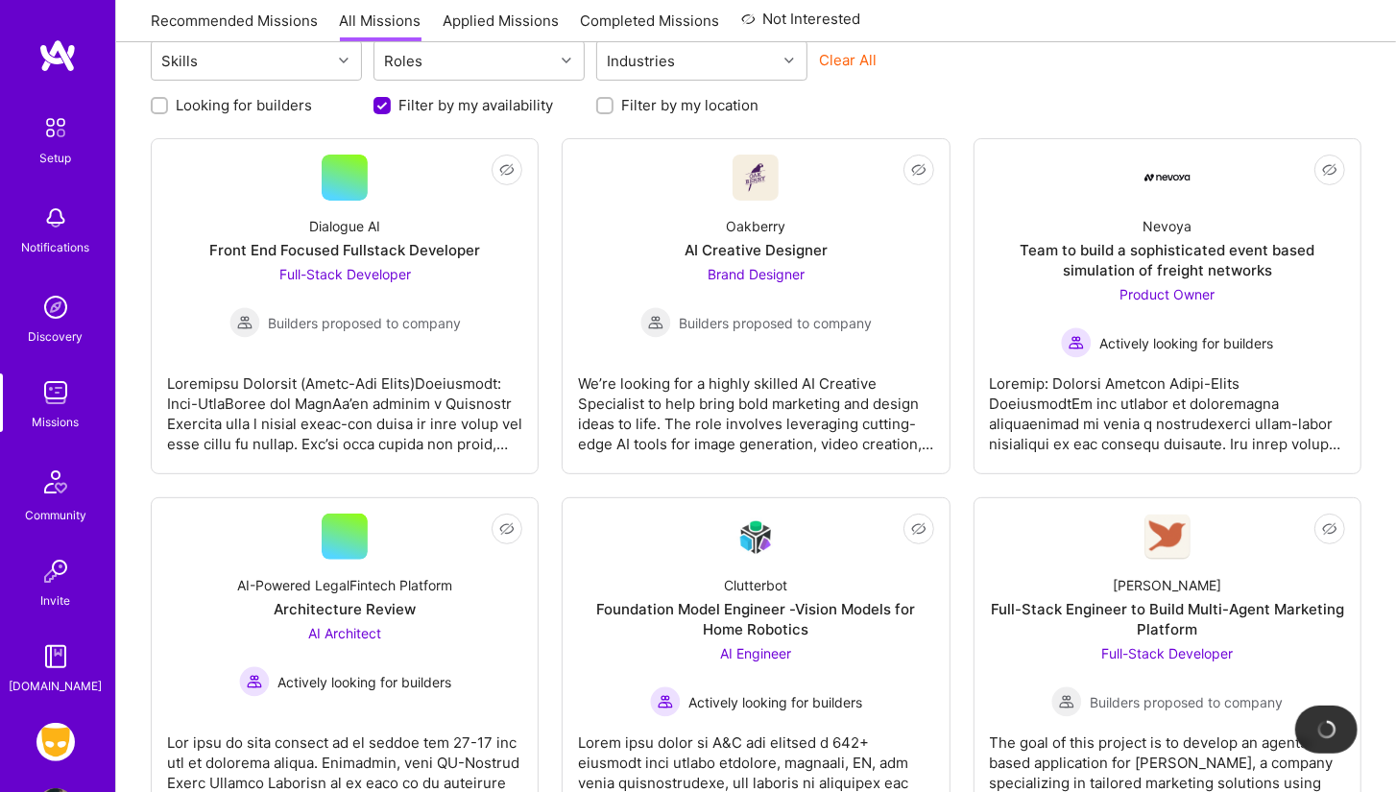
scroll to position [129, 0]
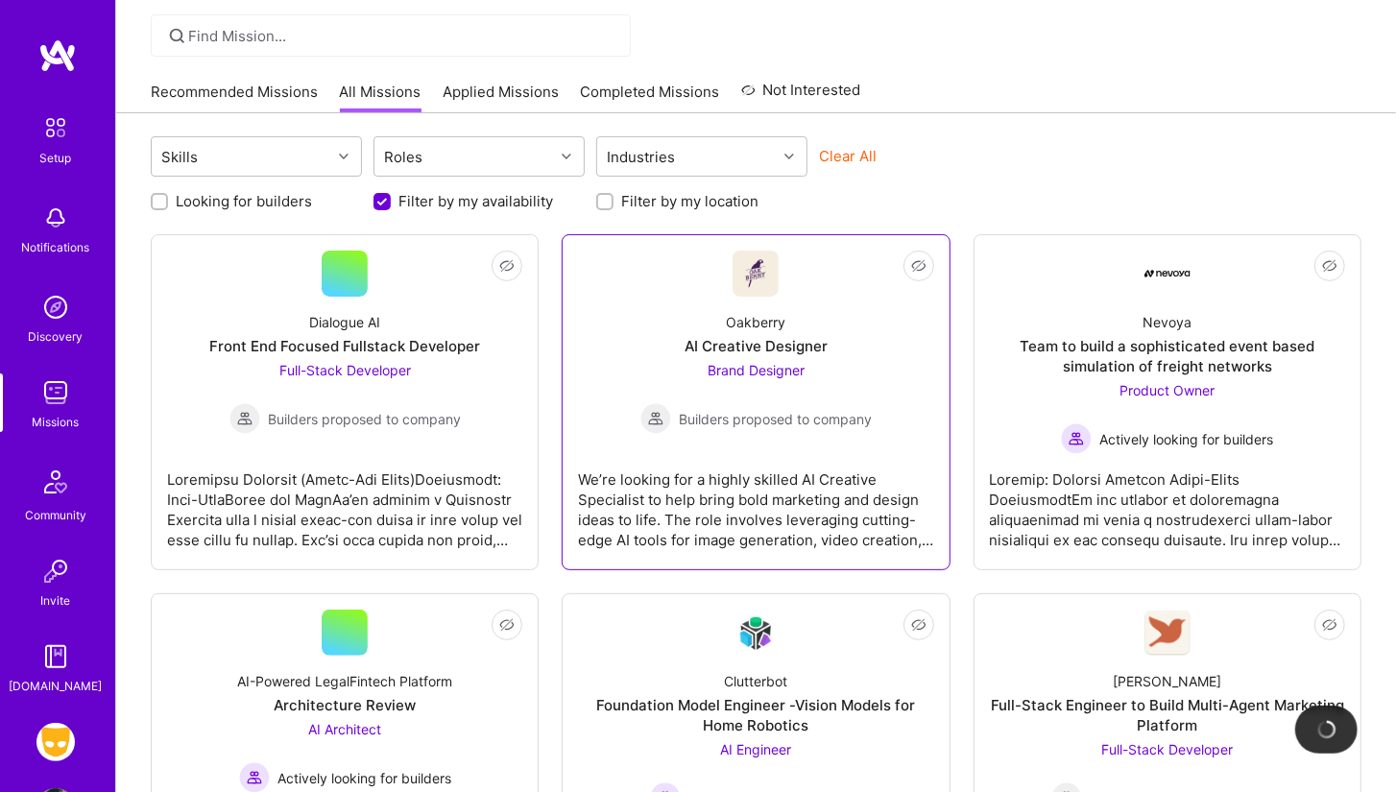
click at [674, 369] on div "Brand Designer Builders proposed to company" at bounding box center [755, 397] width 231 height 74
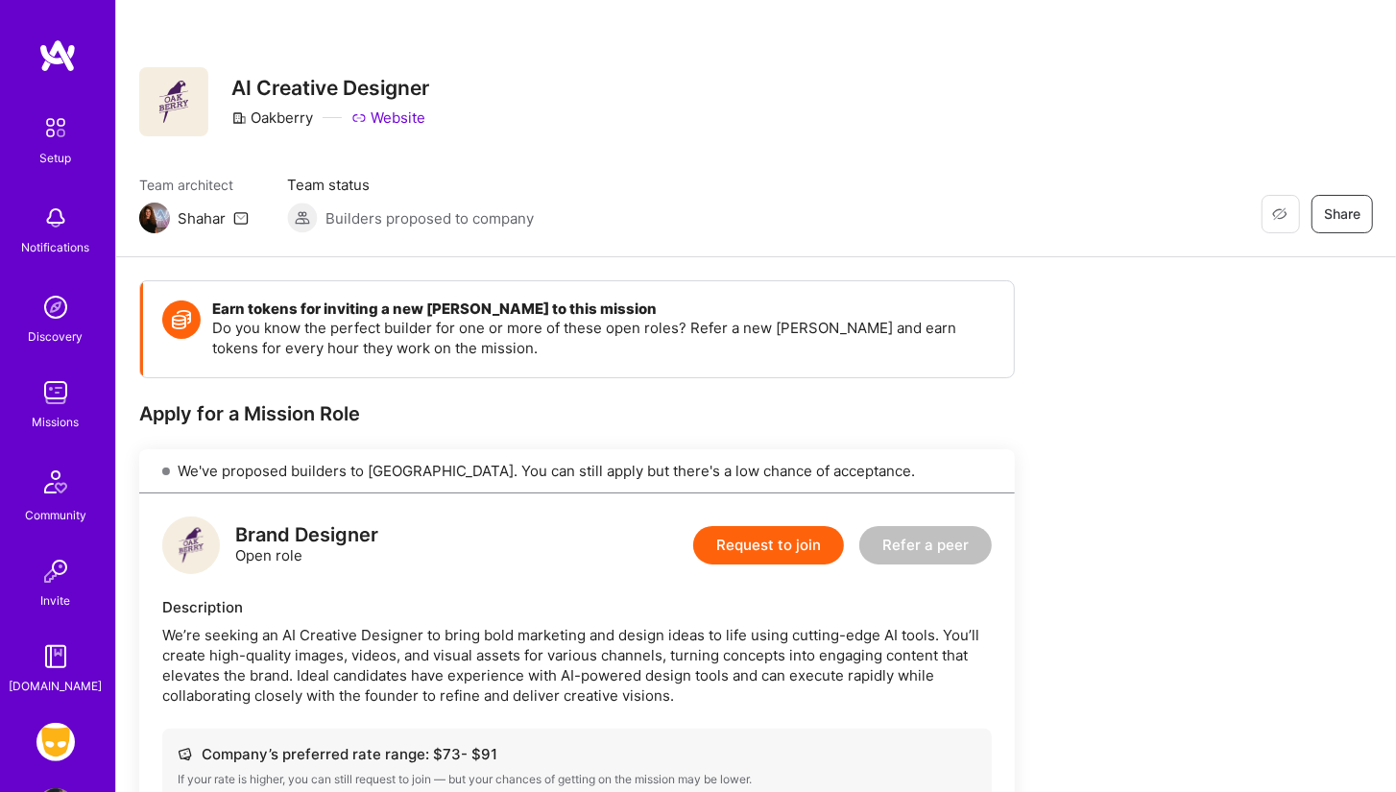
scroll to position [343, 0]
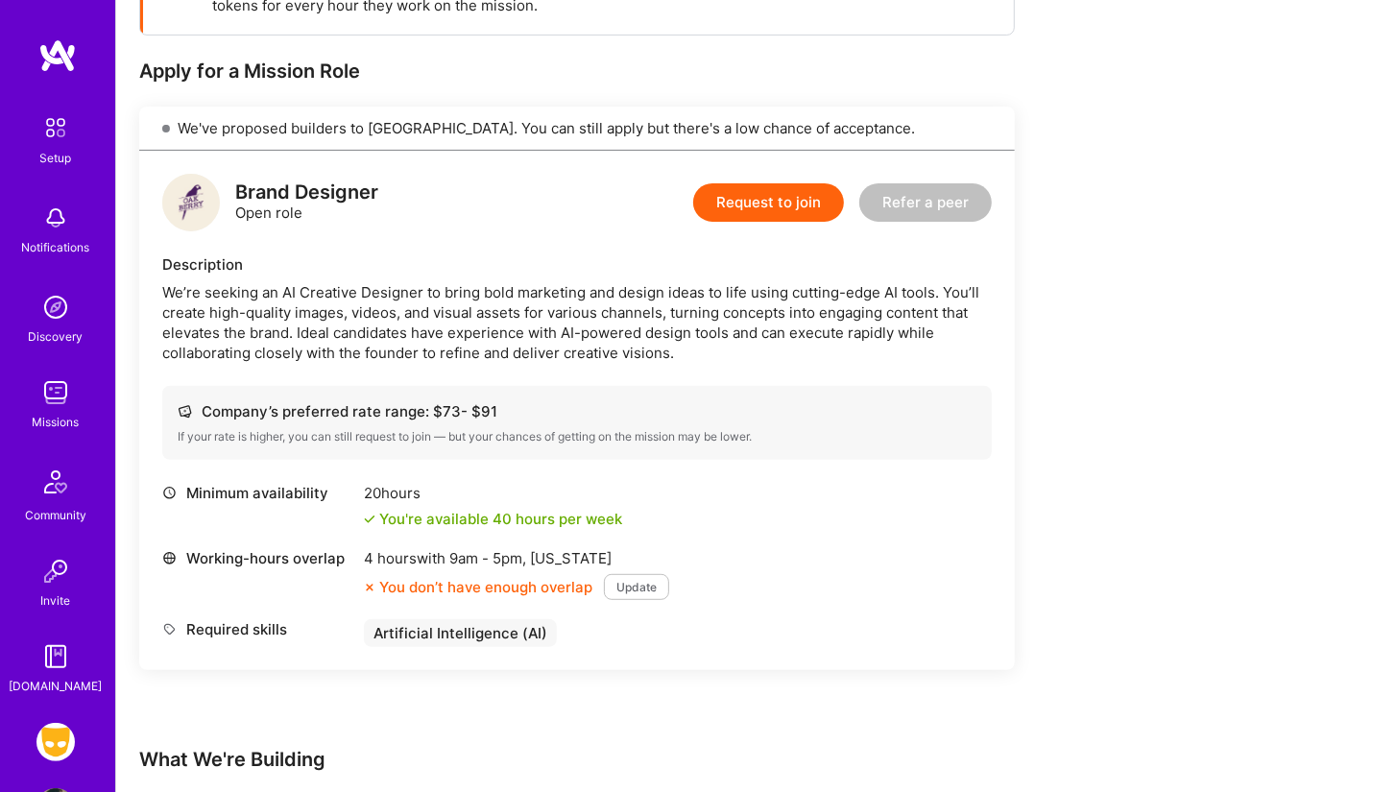
drag, startPoint x: 439, startPoint y: 405, endPoint x: 370, endPoint y: 406, distance: 69.1
click at [366, 403] on div "Company’s preferred rate range: $ 73 - $ 91" at bounding box center [577, 411] width 799 height 20
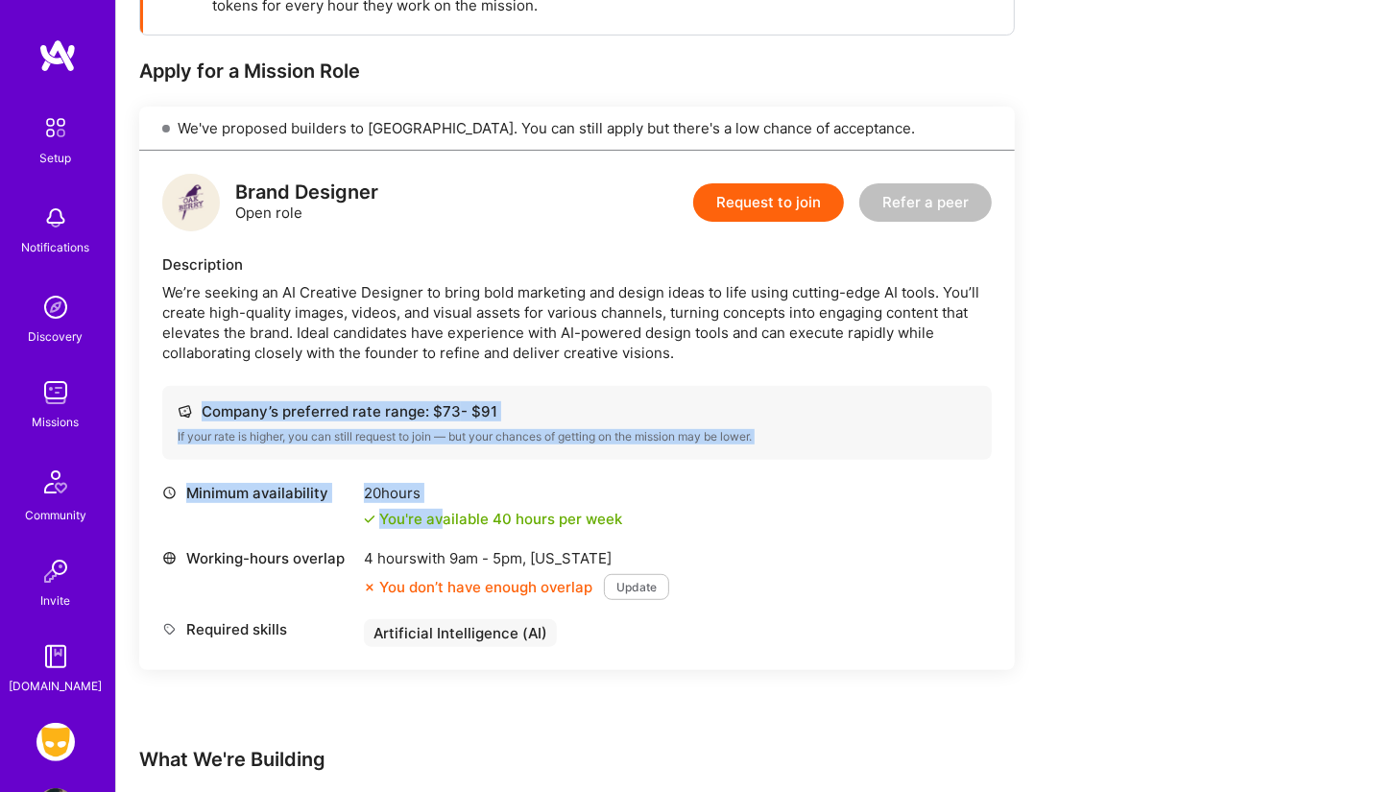
drag, startPoint x: 442, startPoint y: 508, endPoint x: 326, endPoint y: 392, distance: 164.2
click at [326, 392] on div "Brand Designer Open role Request to join Refer a peer Description We’re seeking…" at bounding box center [576, 410] width 875 height 519
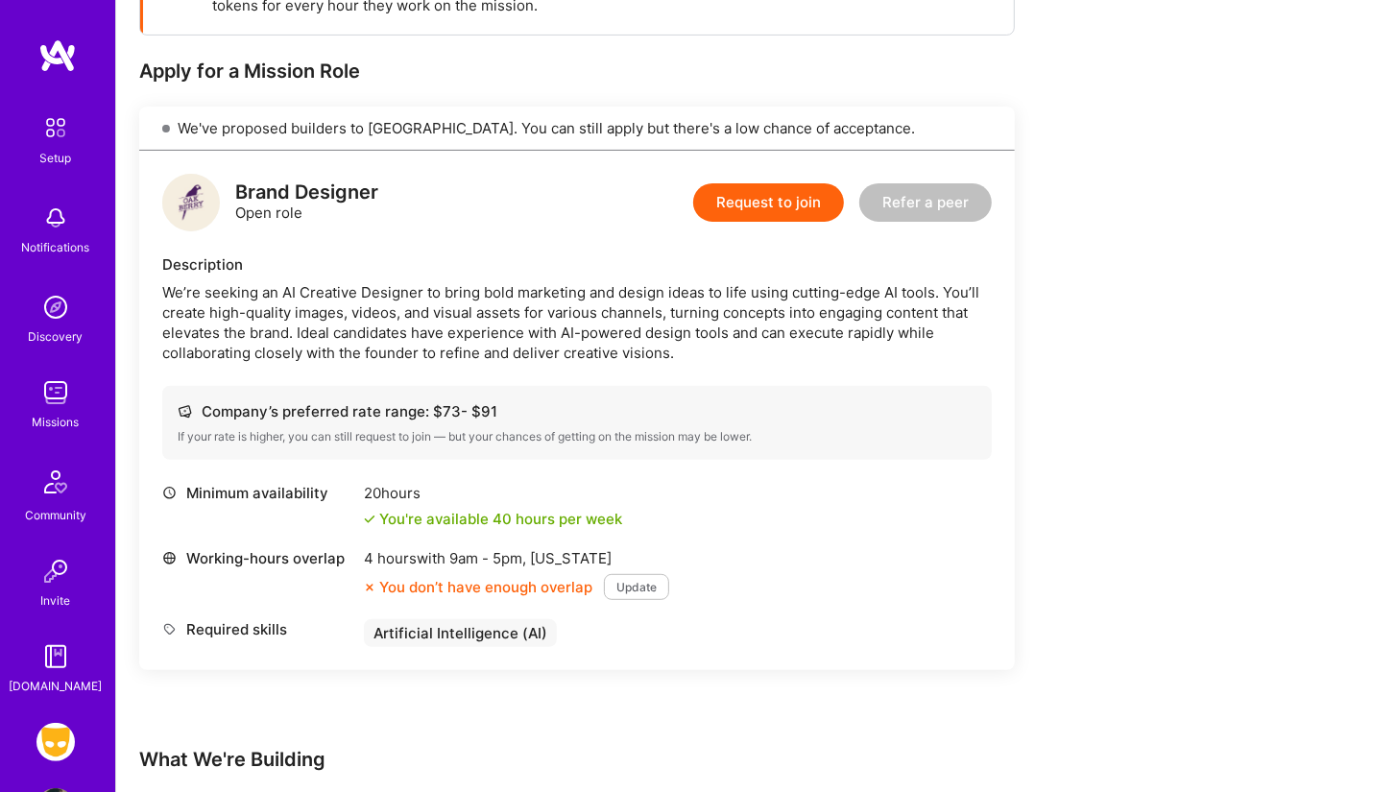
click at [525, 344] on div "We’re seeking an AI Creative Designer to bring bold marketing and design ideas …" at bounding box center [576, 322] width 829 height 81
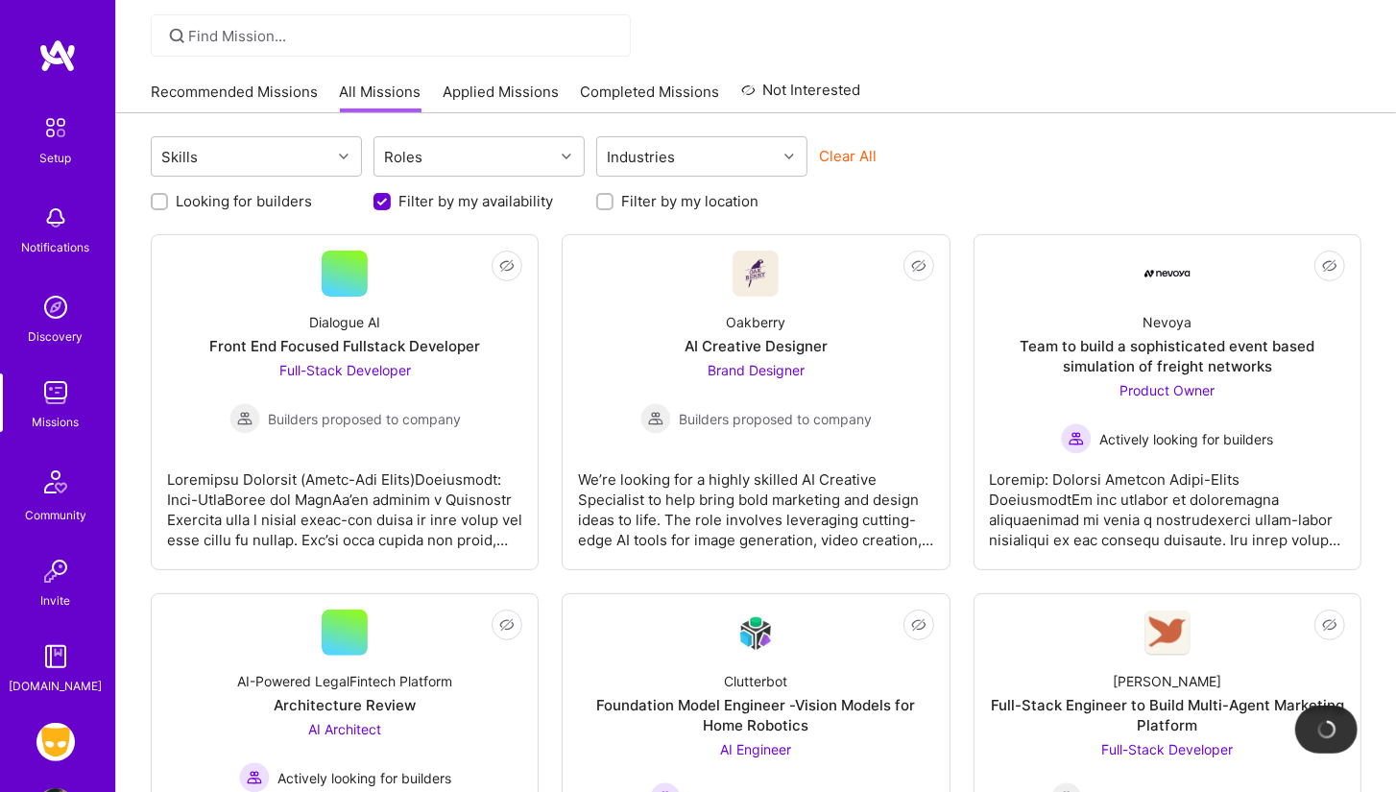
scroll to position [101, 0]
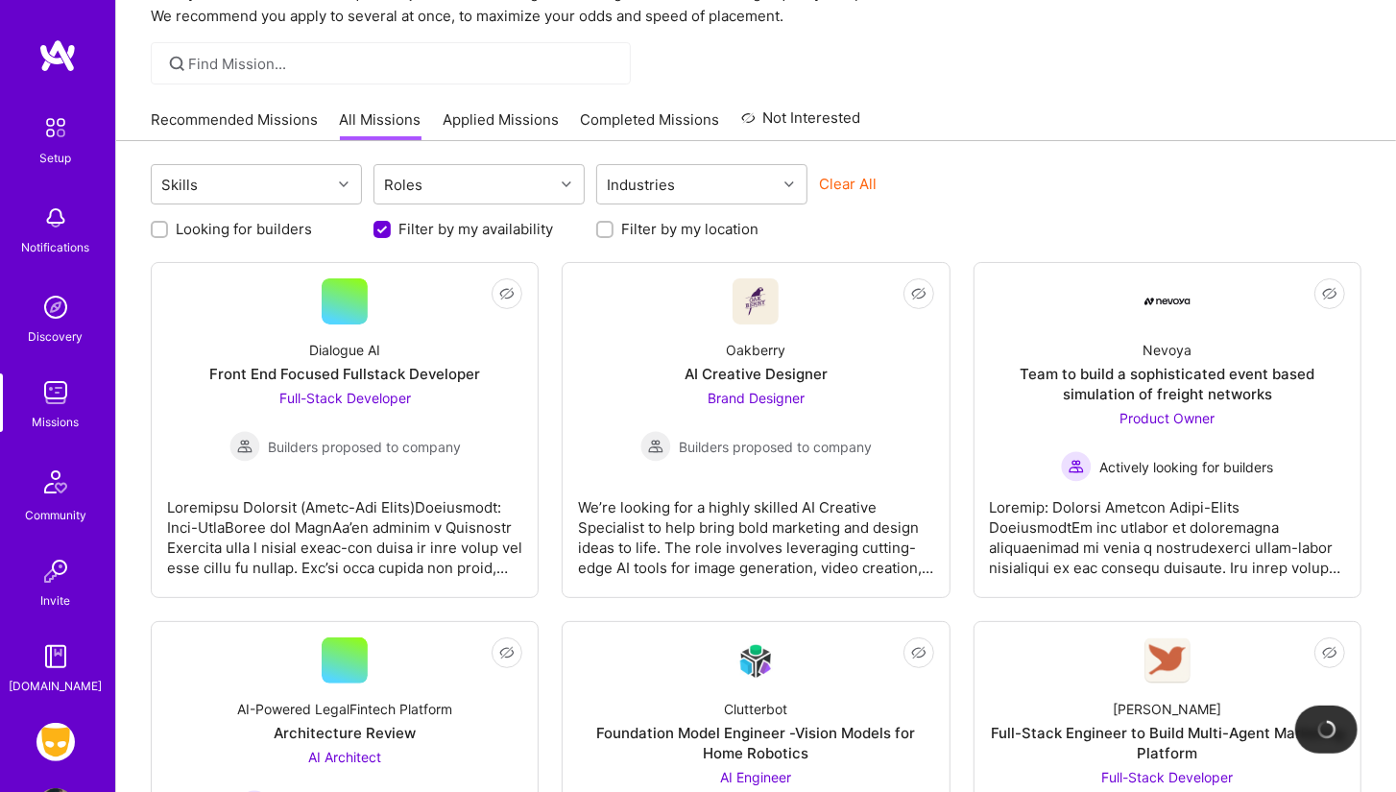
click at [298, 219] on label "Looking for builders" at bounding box center [244, 229] width 136 height 20
click at [168, 224] on input "Looking for builders" at bounding box center [161, 230] width 13 height 13
checkbox input "true"
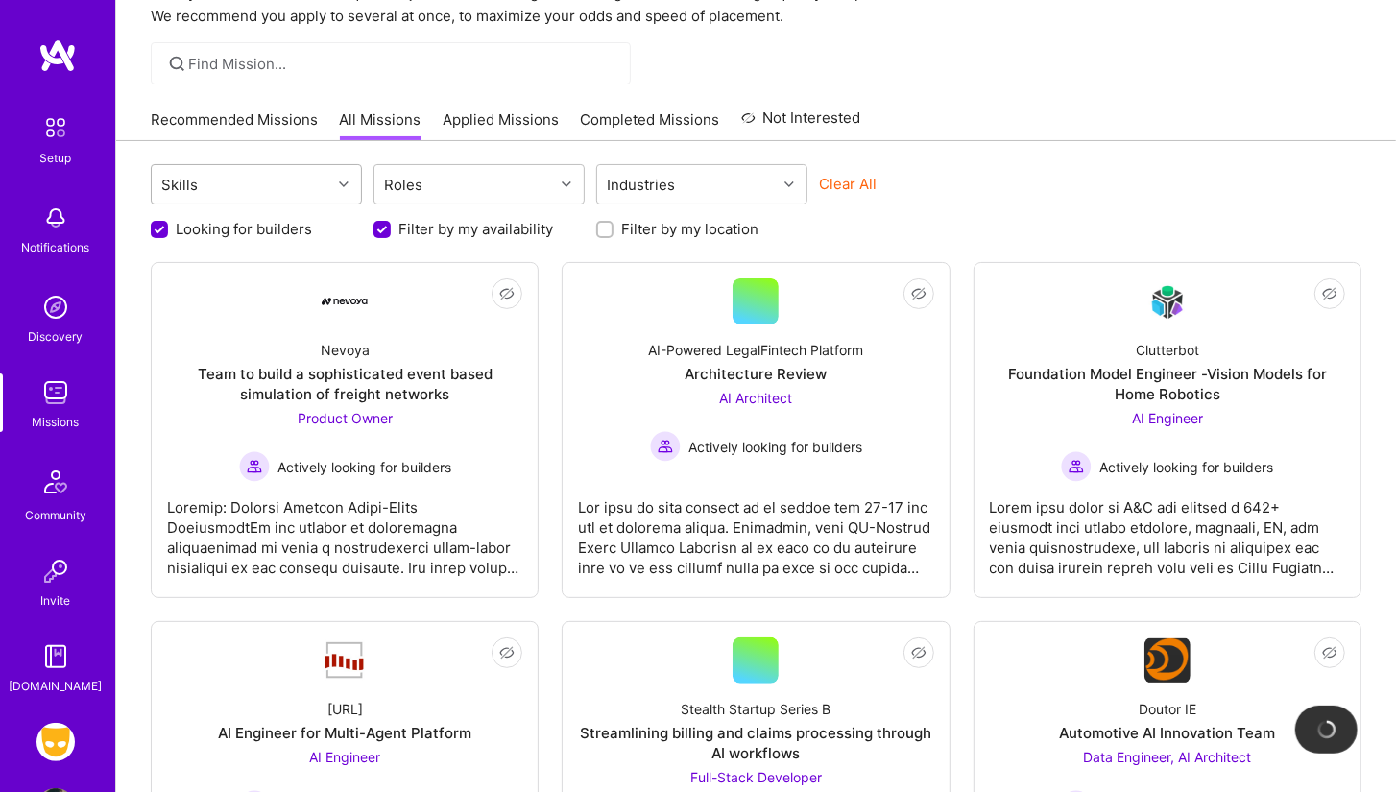
click at [257, 180] on div "Skills" at bounding box center [241, 184] width 179 height 38
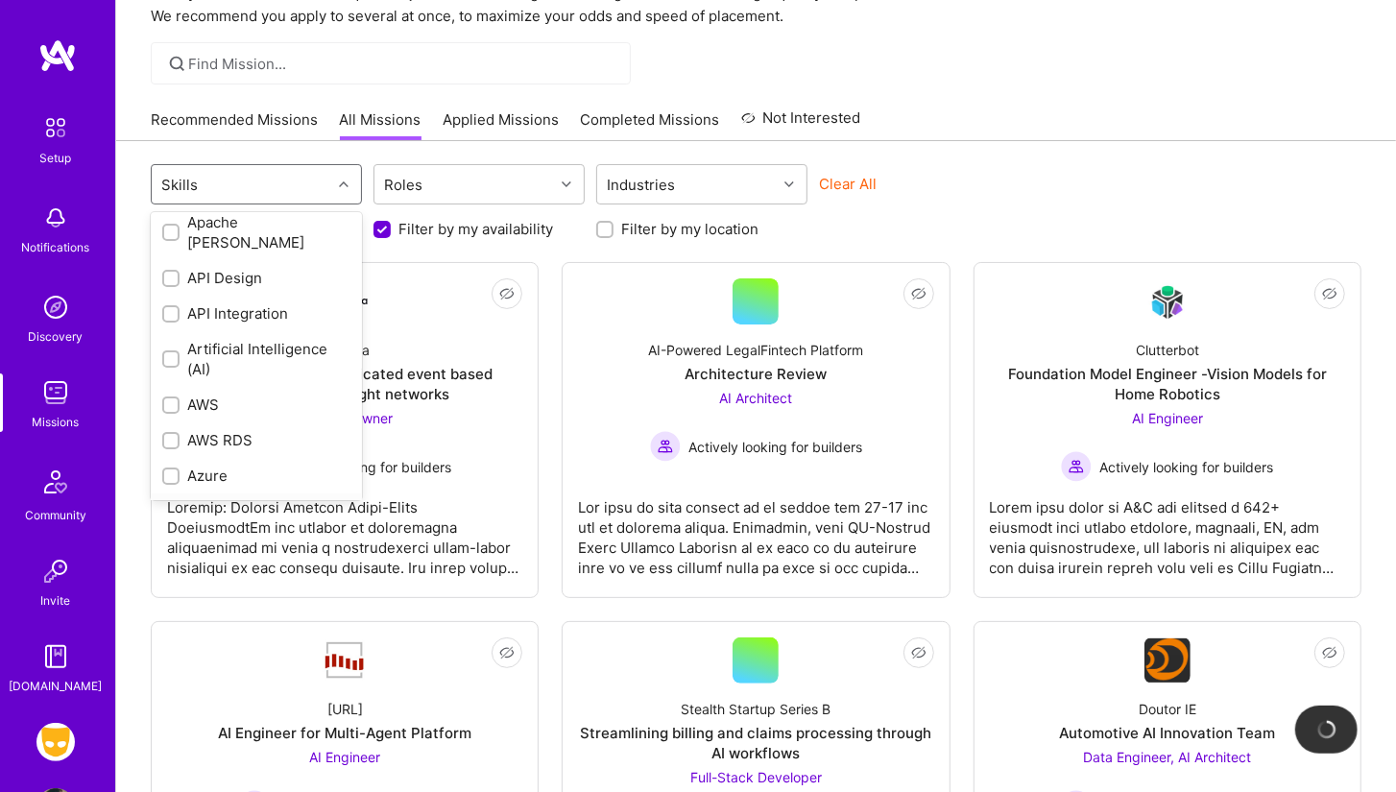
scroll to position [96, 0]
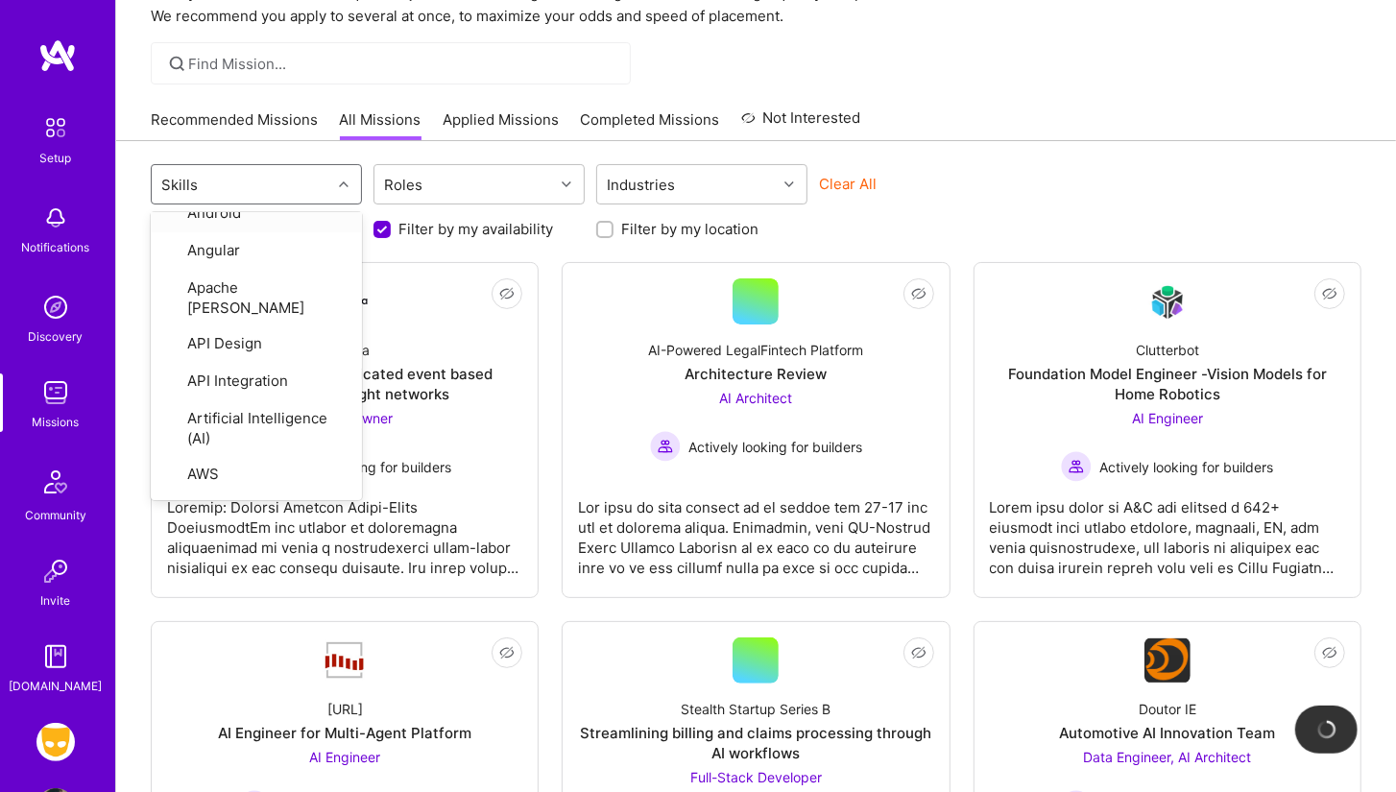
click at [313, 176] on div "Skills" at bounding box center [241, 184] width 179 height 38
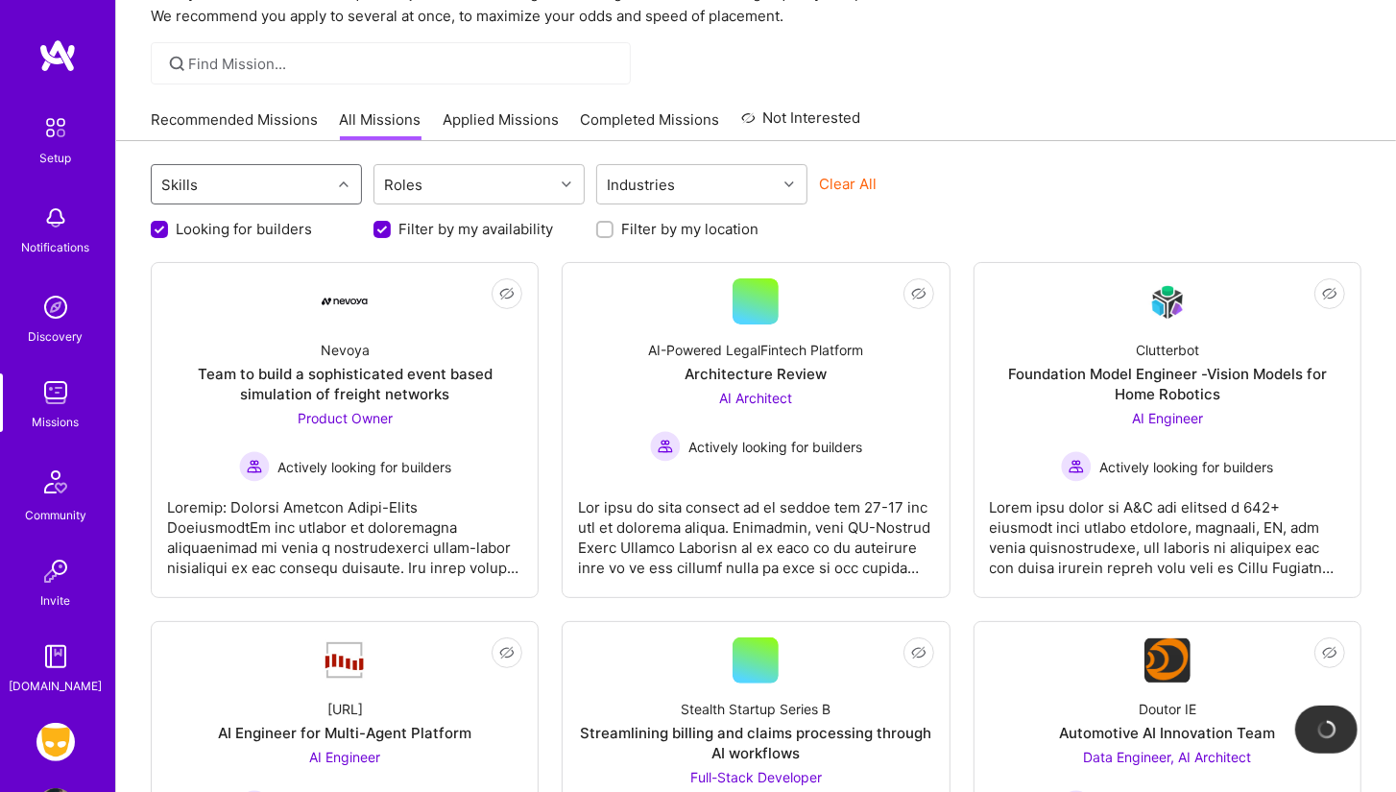
click at [313, 176] on div "Skills" at bounding box center [241, 184] width 179 height 38
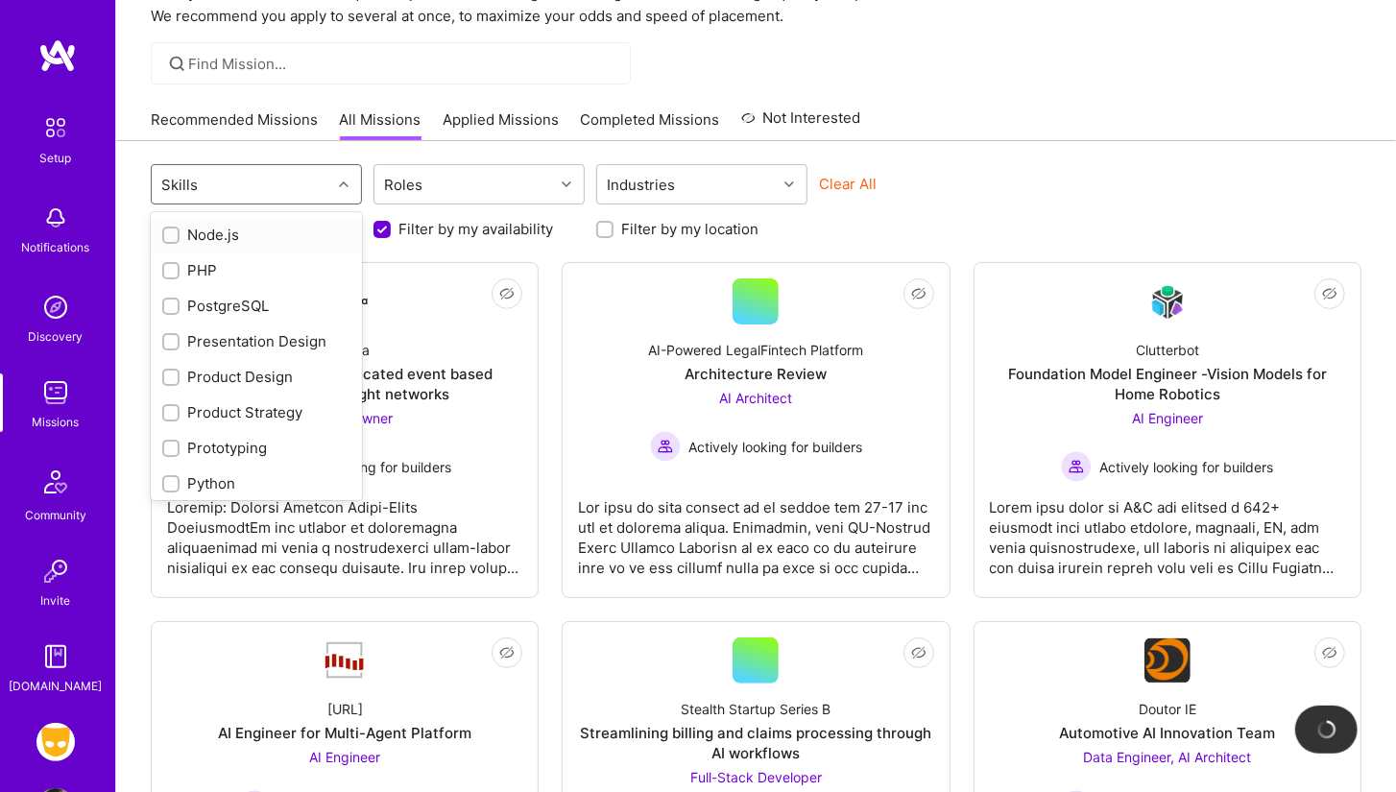
scroll to position [1667, 0]
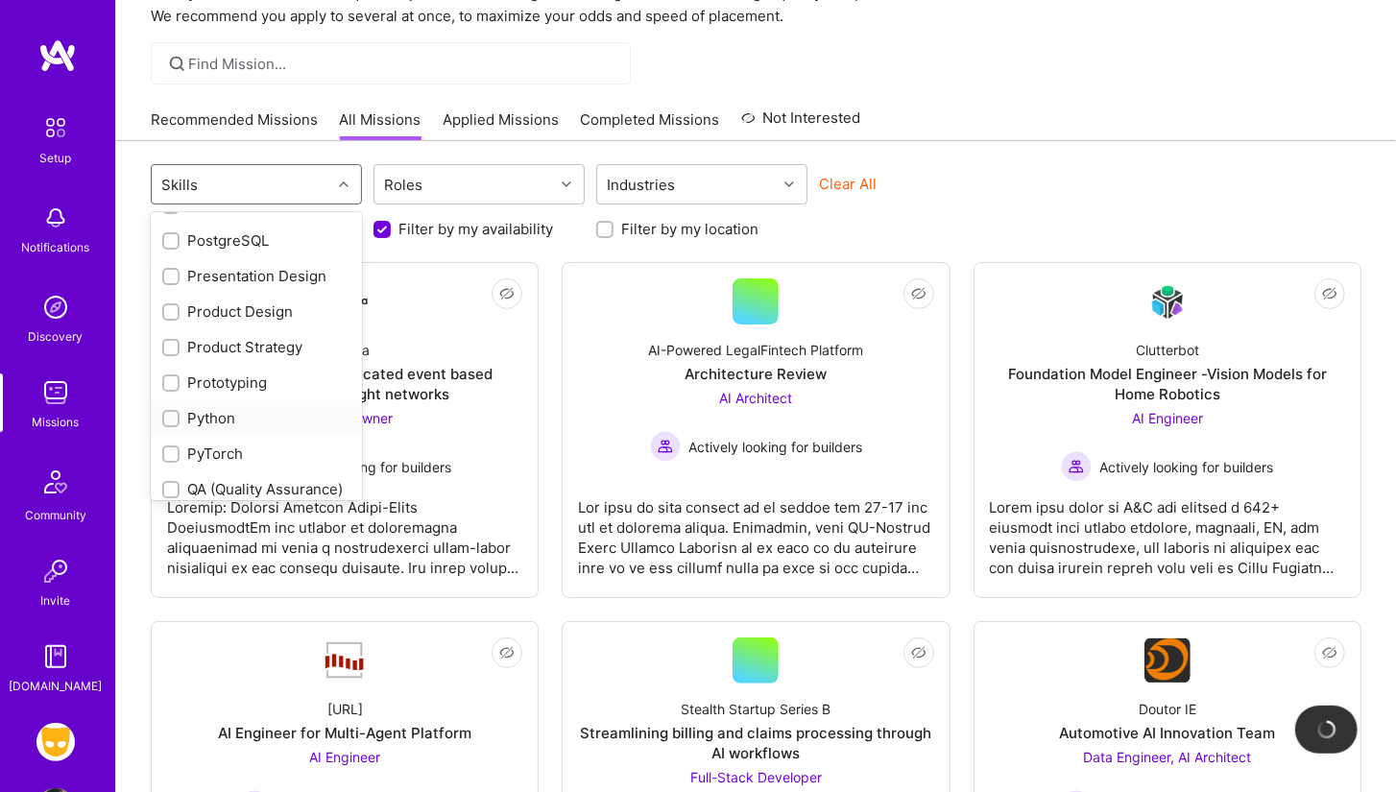
click at [230, 408] on div "Python" at bounding box center [256, 418] width 188 height 20
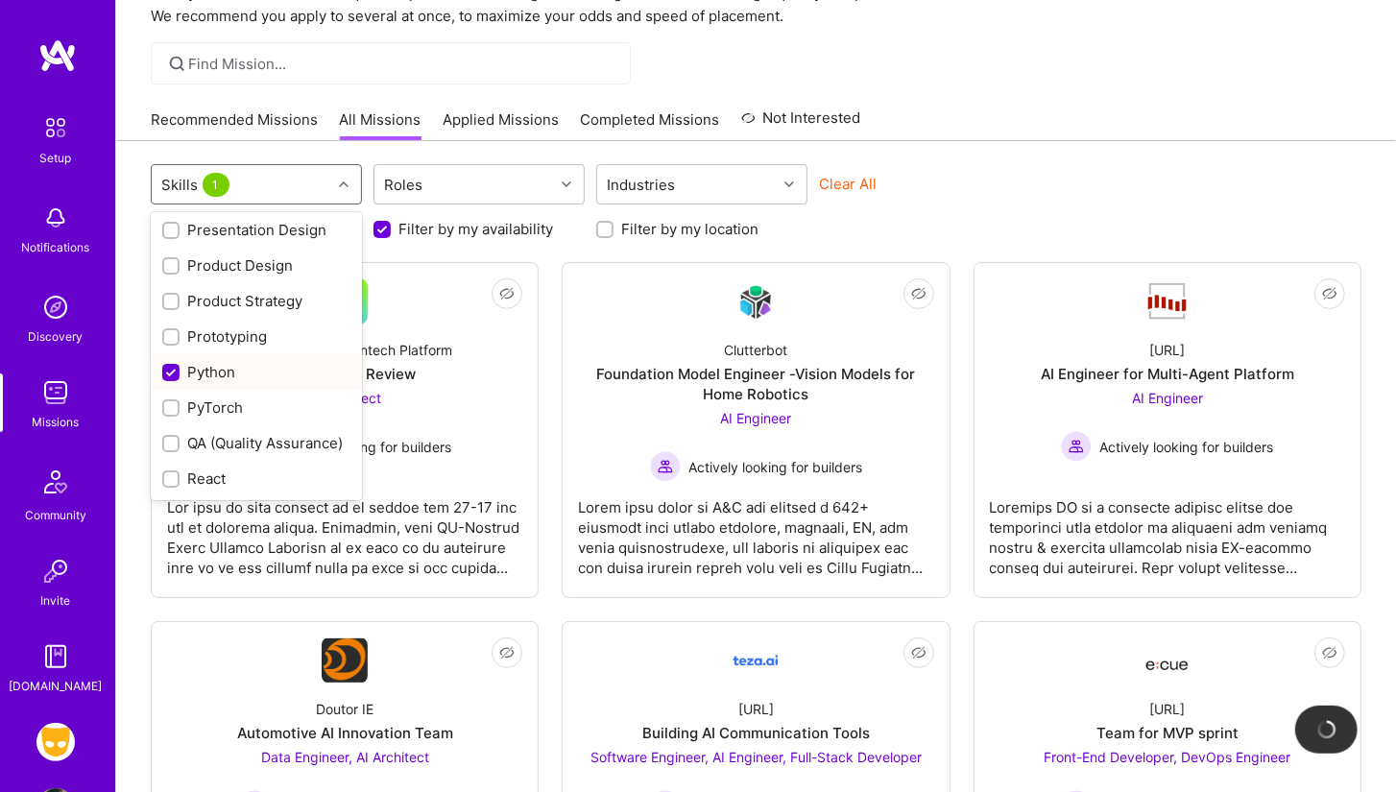
scroll to position [1711, 0]
click at [197, 364] on div "Python" at bounding box center [256, 374] width 188 height 20
checkbox input "false"
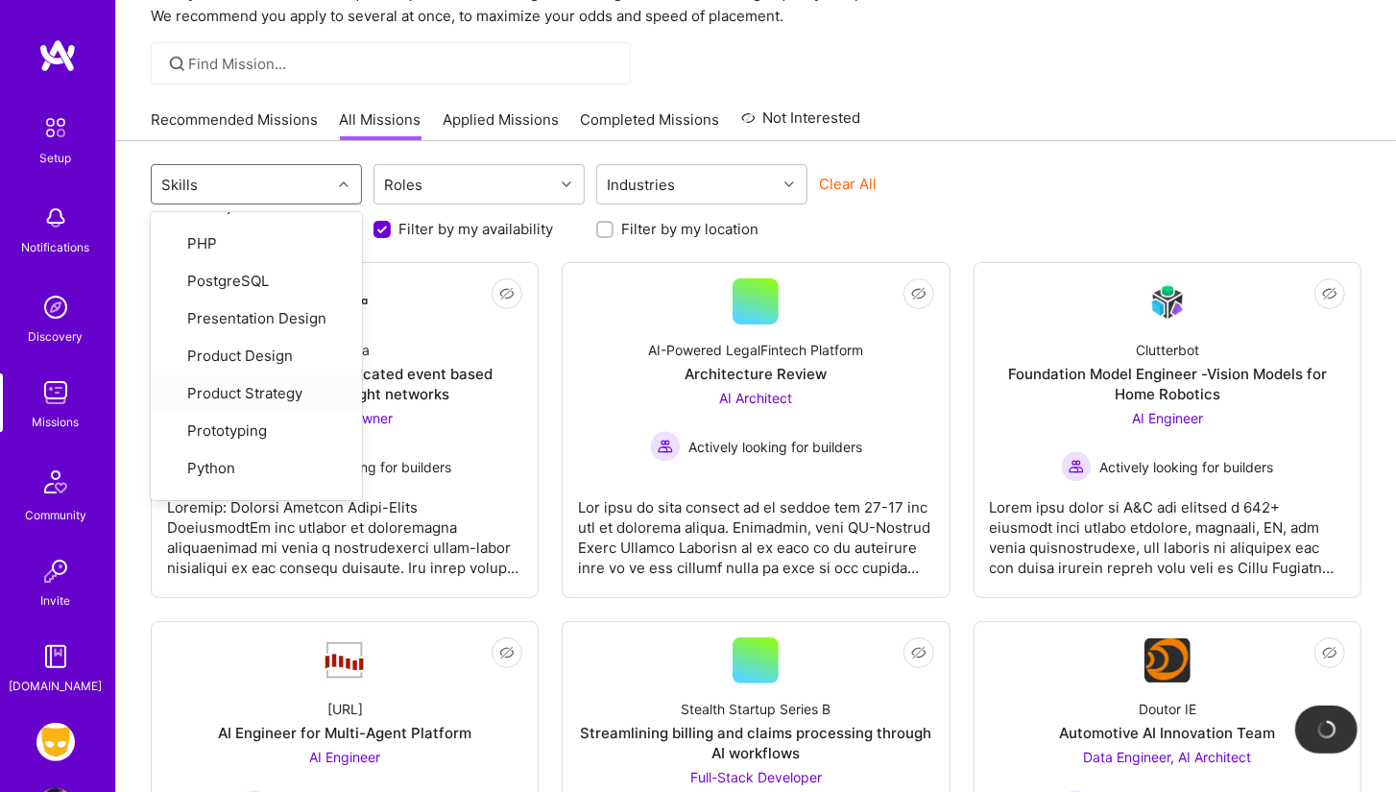
click at [1049, 164] on div "option Python, deselected. option Product Strategy focused, 50 of 76. 76 result…" at bounding box center [756, 186] width 1210 height 45
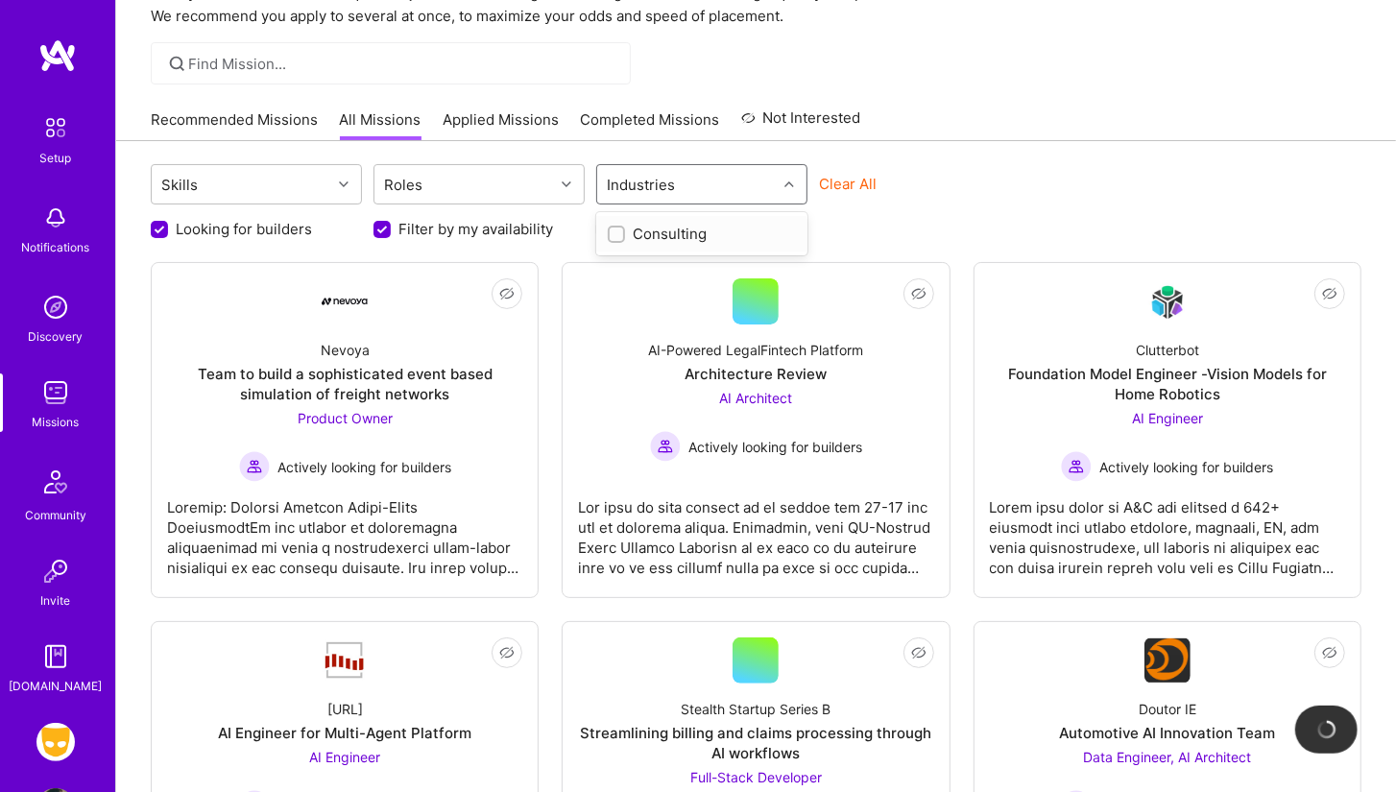
click at [783, 187] on div at bounding box center [792, 184] width 30 height 25
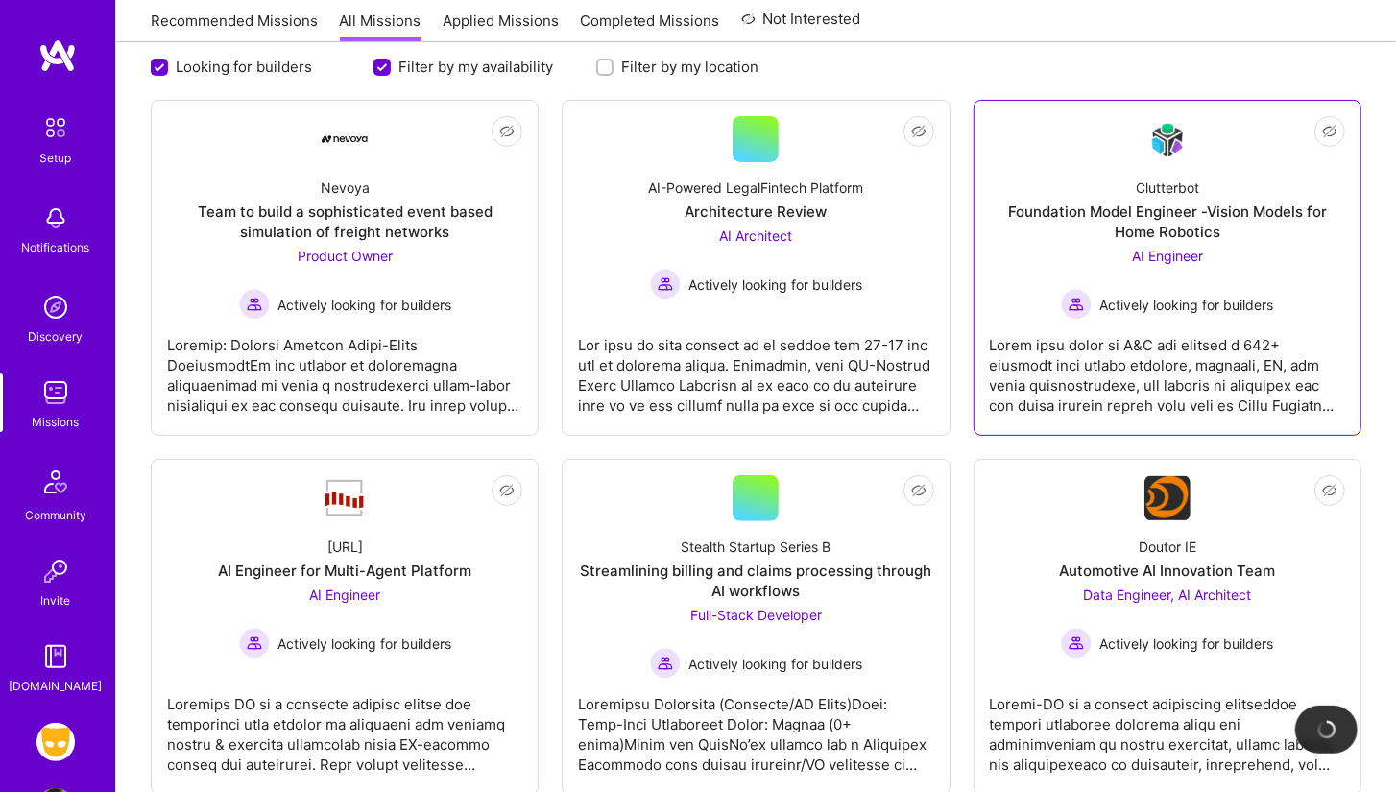
scroll to position [273, 0]
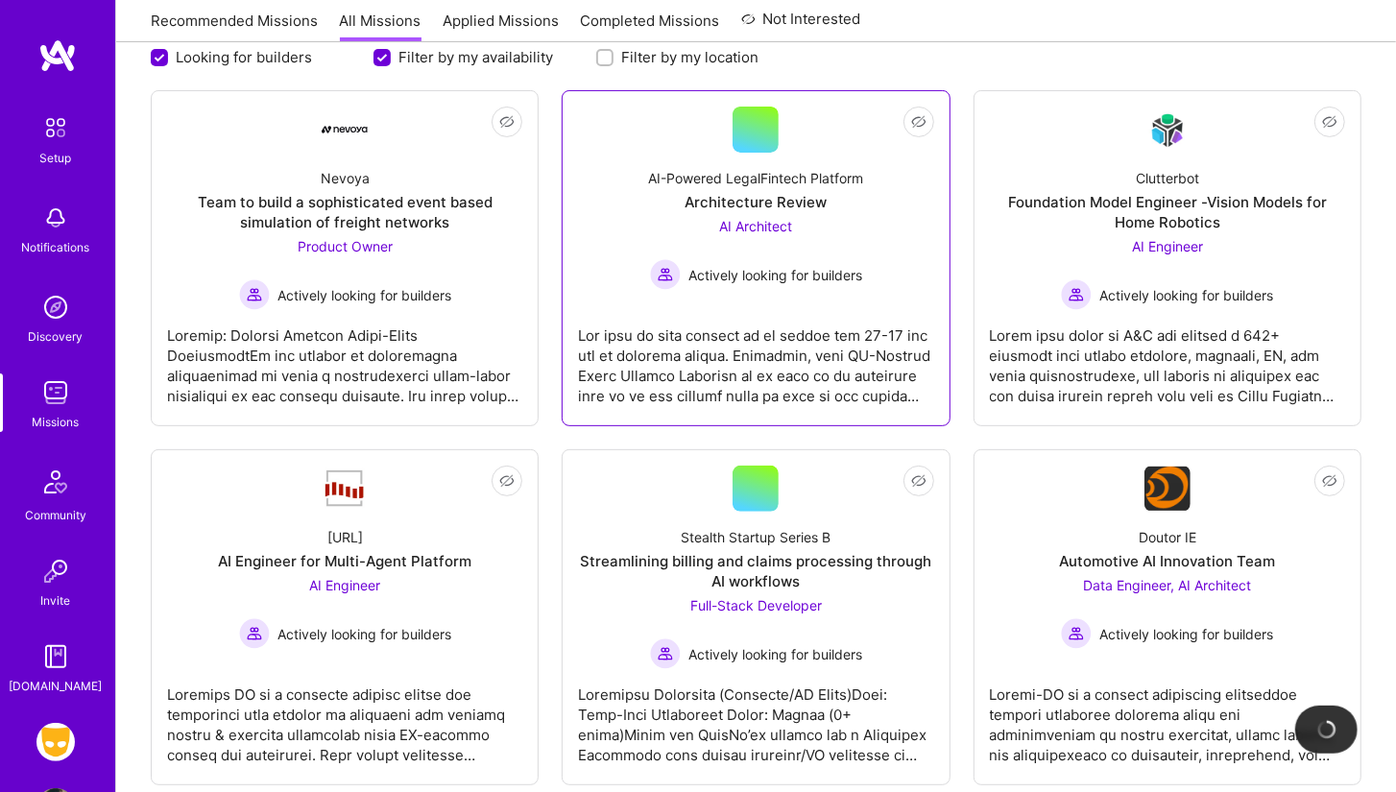
click at [853, 245] on div "AI Architect Actively looking for builders" at bounding box center [756, 253] width 212 height 74
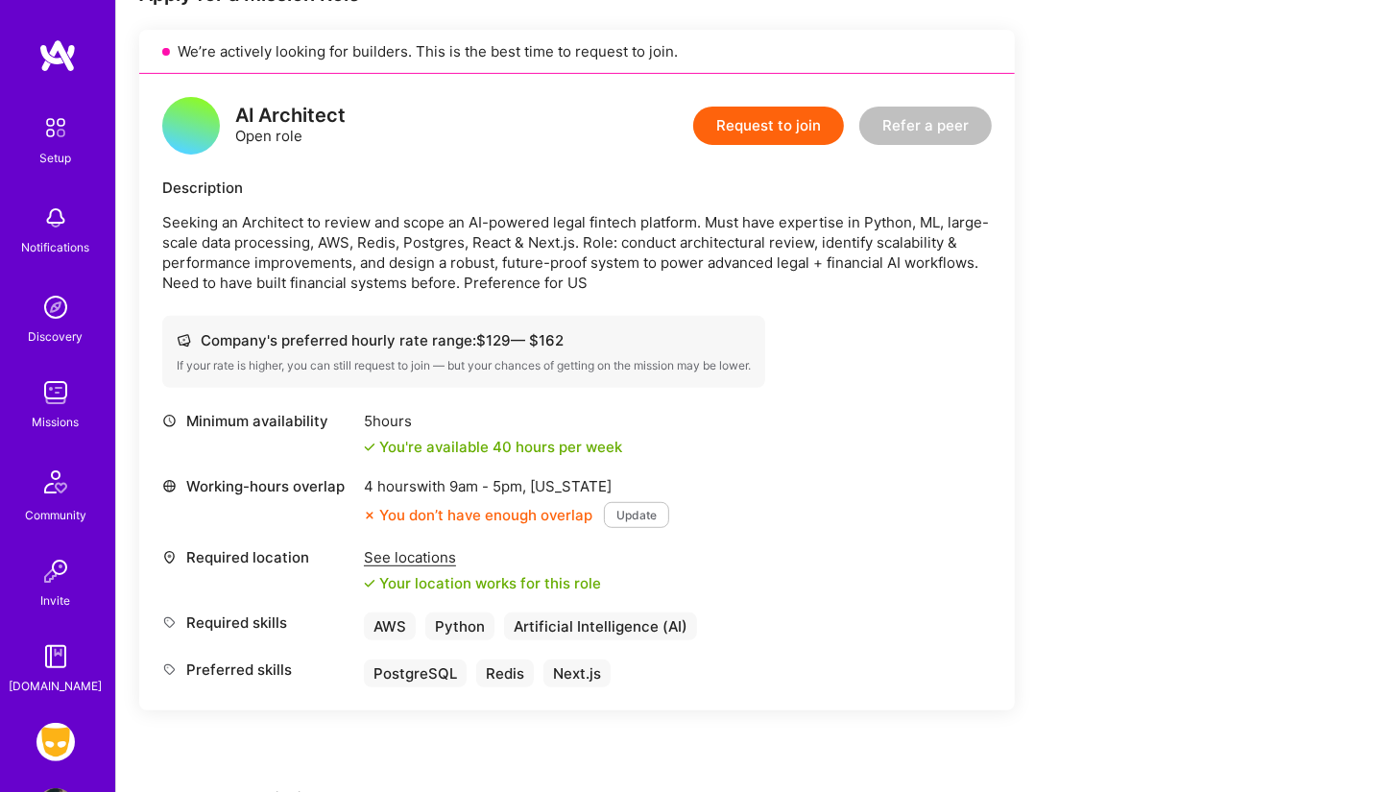
scroll to position [423, 0]
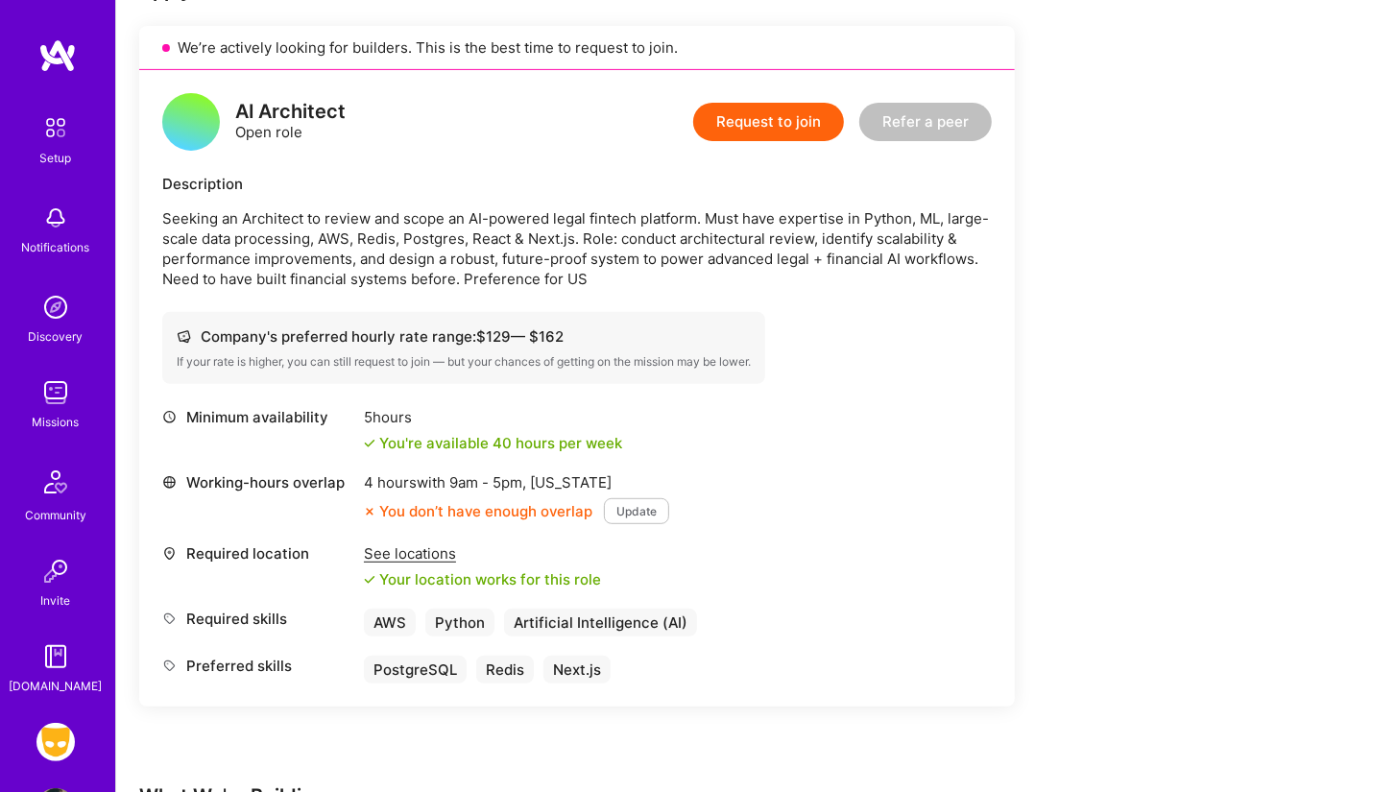
drag, startPoint x: 595, startPoint y: 324, endPoint x: 476, endPoint y: 332, distance: 119.3
click at [476, 332] on div "Company's preferred hourly rate range: $ 129 — $ 162" at bounding box center [464, 336] width 574 height 20
click at [479, 335] on div "Company's preferred hourly rate range: $ 129 — $ 162" at bounding box center [464, 336] width 574 height 20
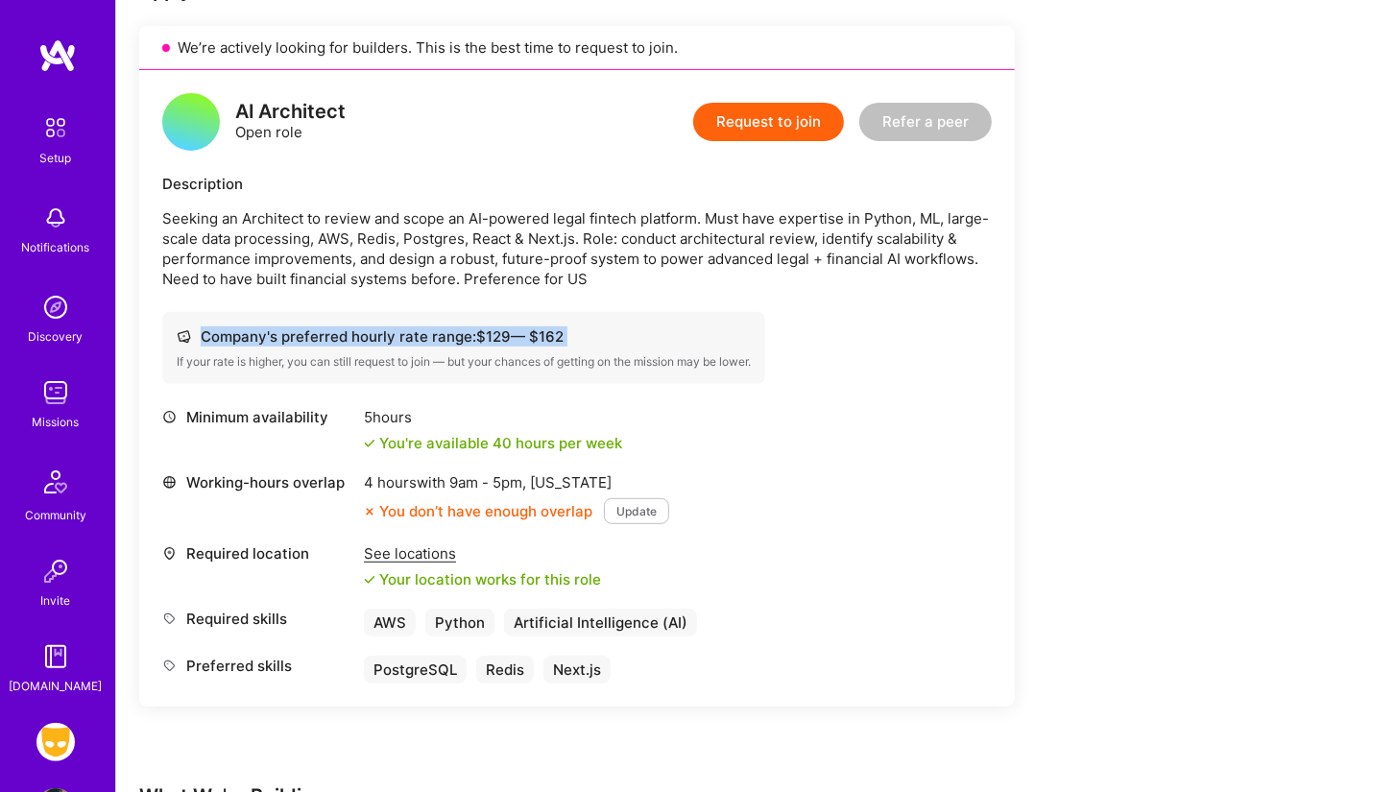
click at [479, 335] on div "Company's preferred hourly rate range: $ 129 — $ 162" at bounding box center [464, 336] width 574 height 20
drag, startPoint x: 465, startPoint y: 390, endPoint x: 367, endPoint y: 409, distance: 99.8
click at [367, 409] on div "AI Architect Open role Request to join Refer a peer Description Seeking an Arch…" at bounding box center [576, 388] width 875 height 636
click at [387, 425] on div "5 hours You're available 40 hours per week" at bounding box center [493, 430] width 258 height 46
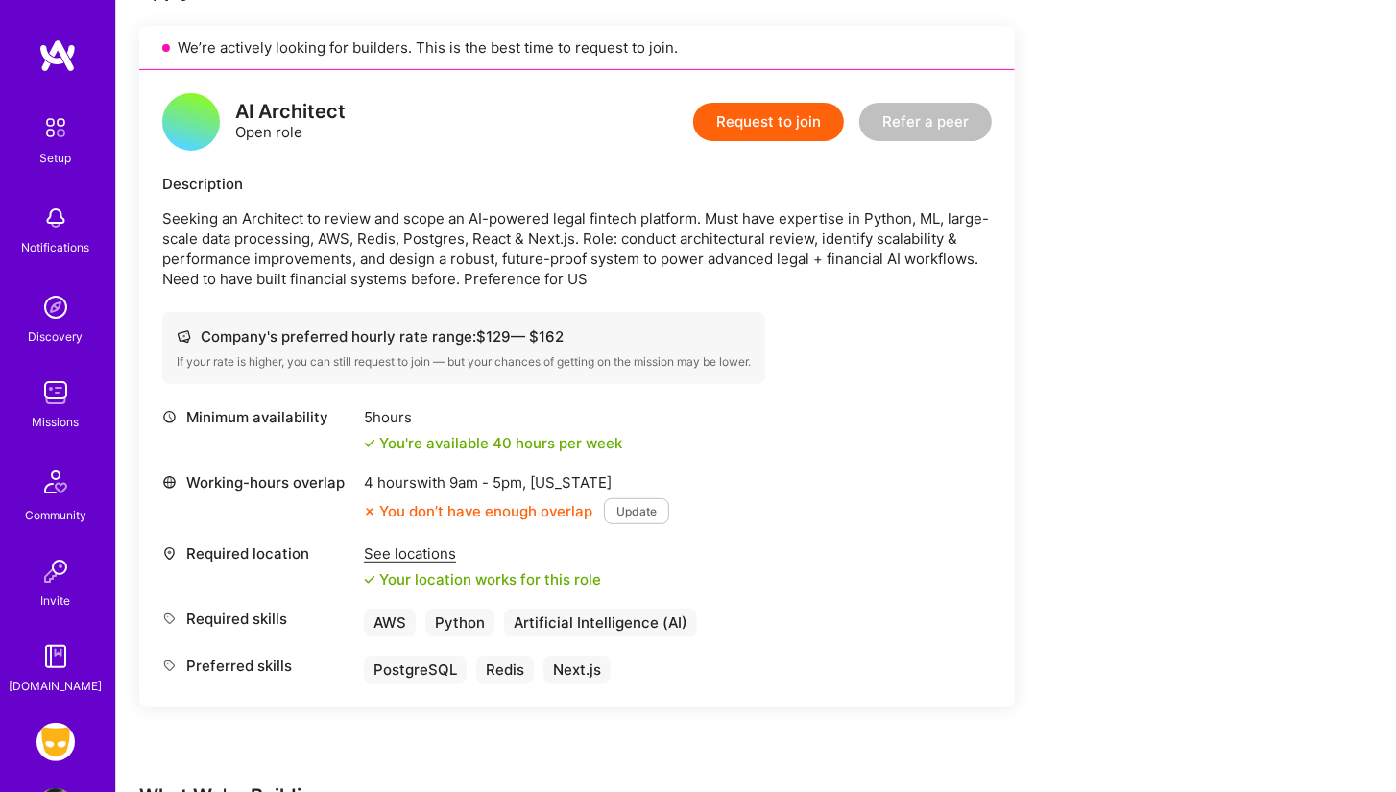
click at [387, 425] on div "5 hours You're available 40 hours per week" at bounding box center [493, 430] width 258 height 46
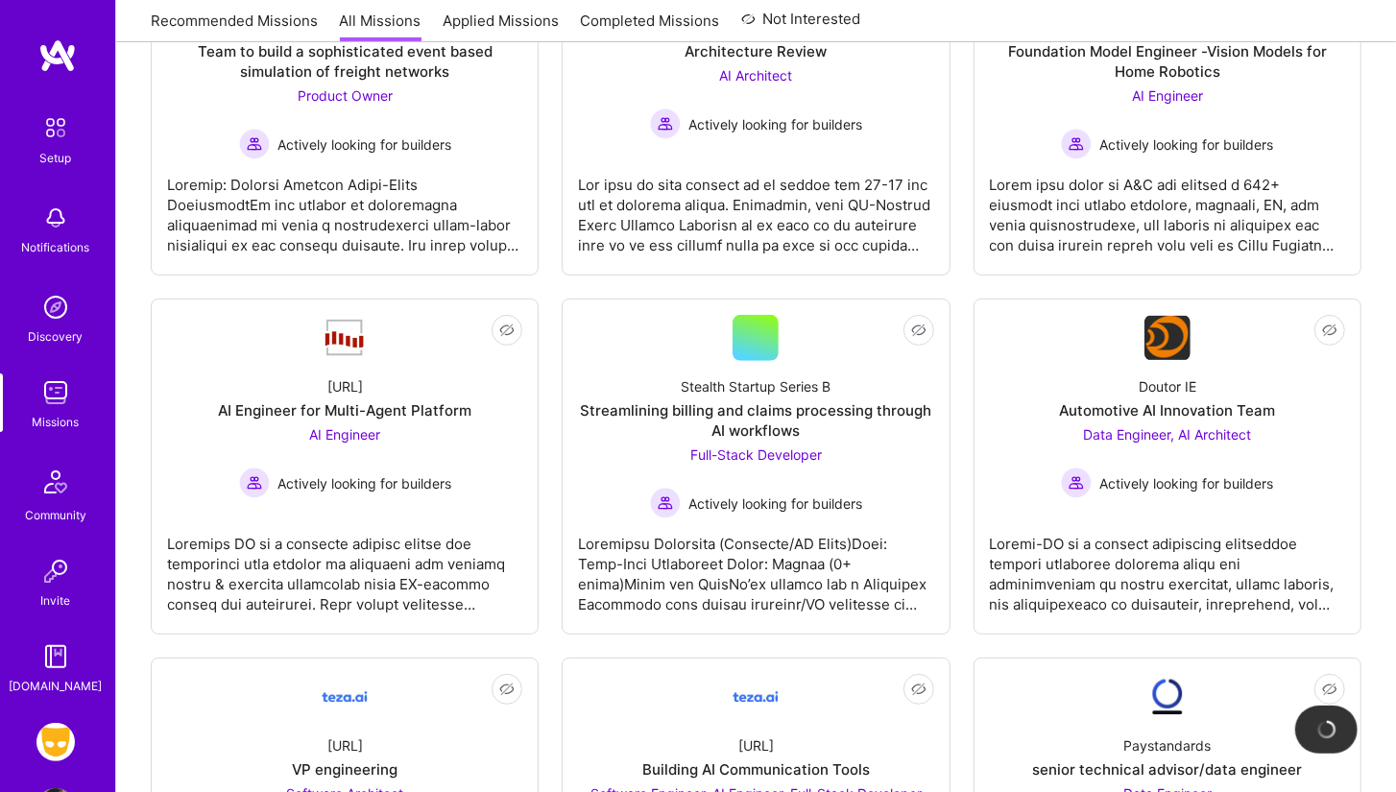
scroll to position [273, 0]
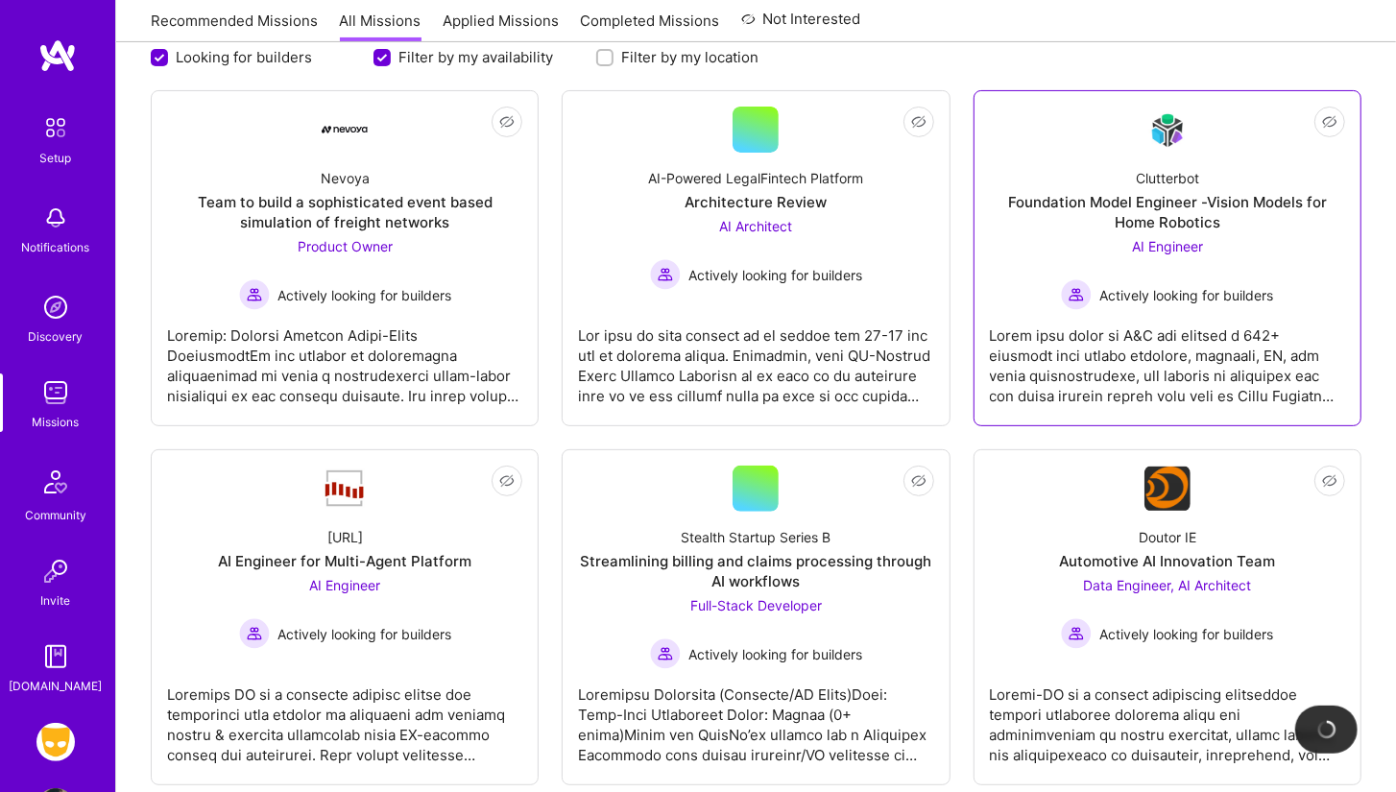
click at [992, 248] on div "Clutterbot Foundation Model Engineer -Vision Models for Home Robotics AI Engine…" at bounding box center [1167, 231] width 355 height 157
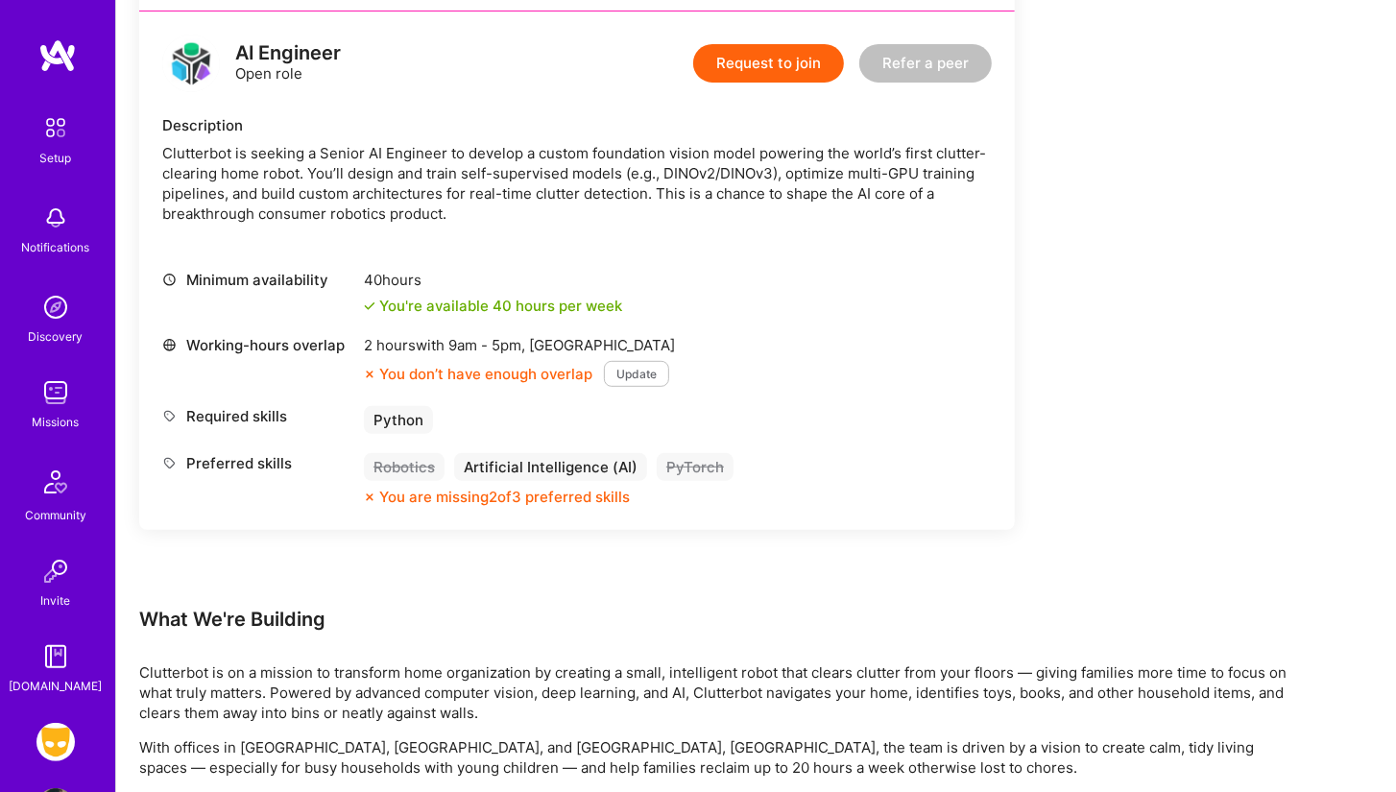
scroll to position [486, 0]
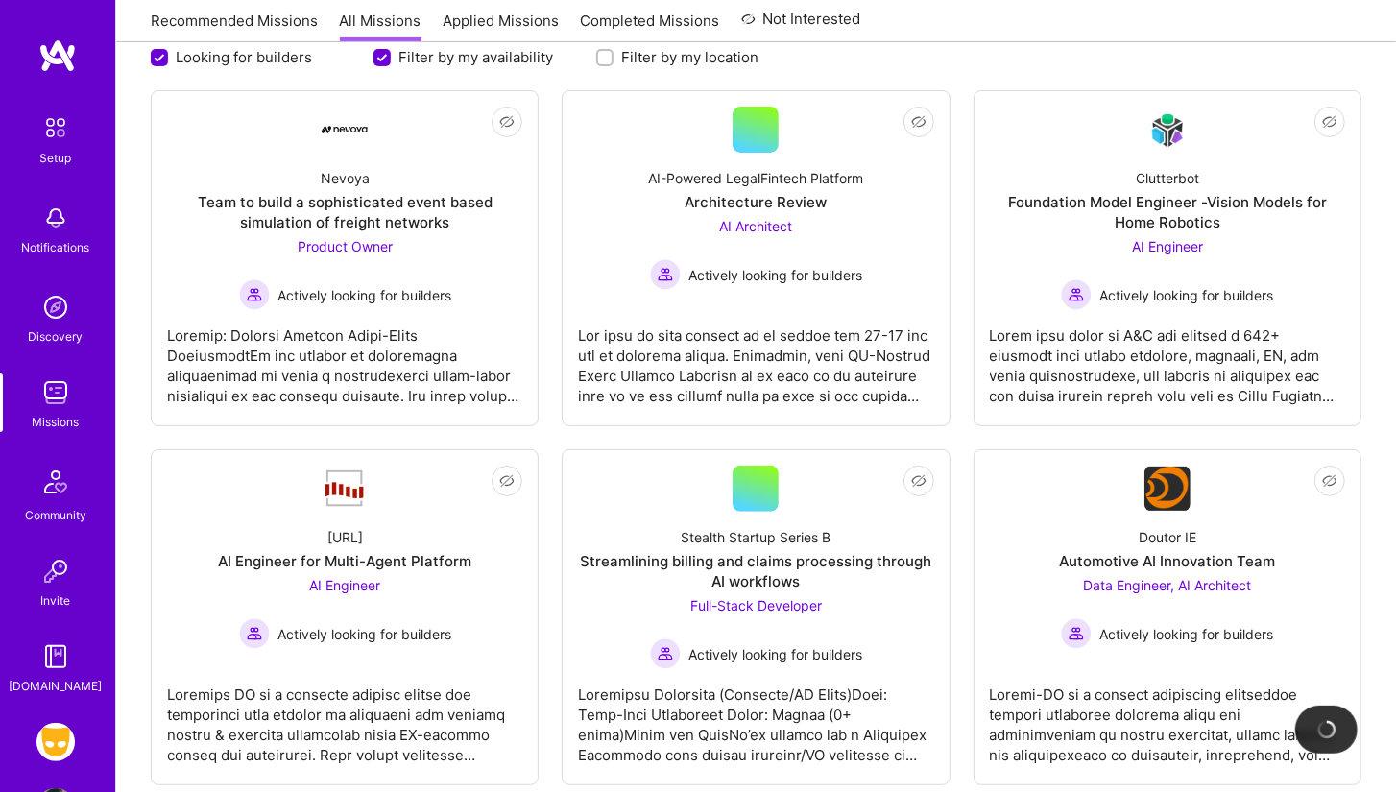
scroll to position [527, 0]
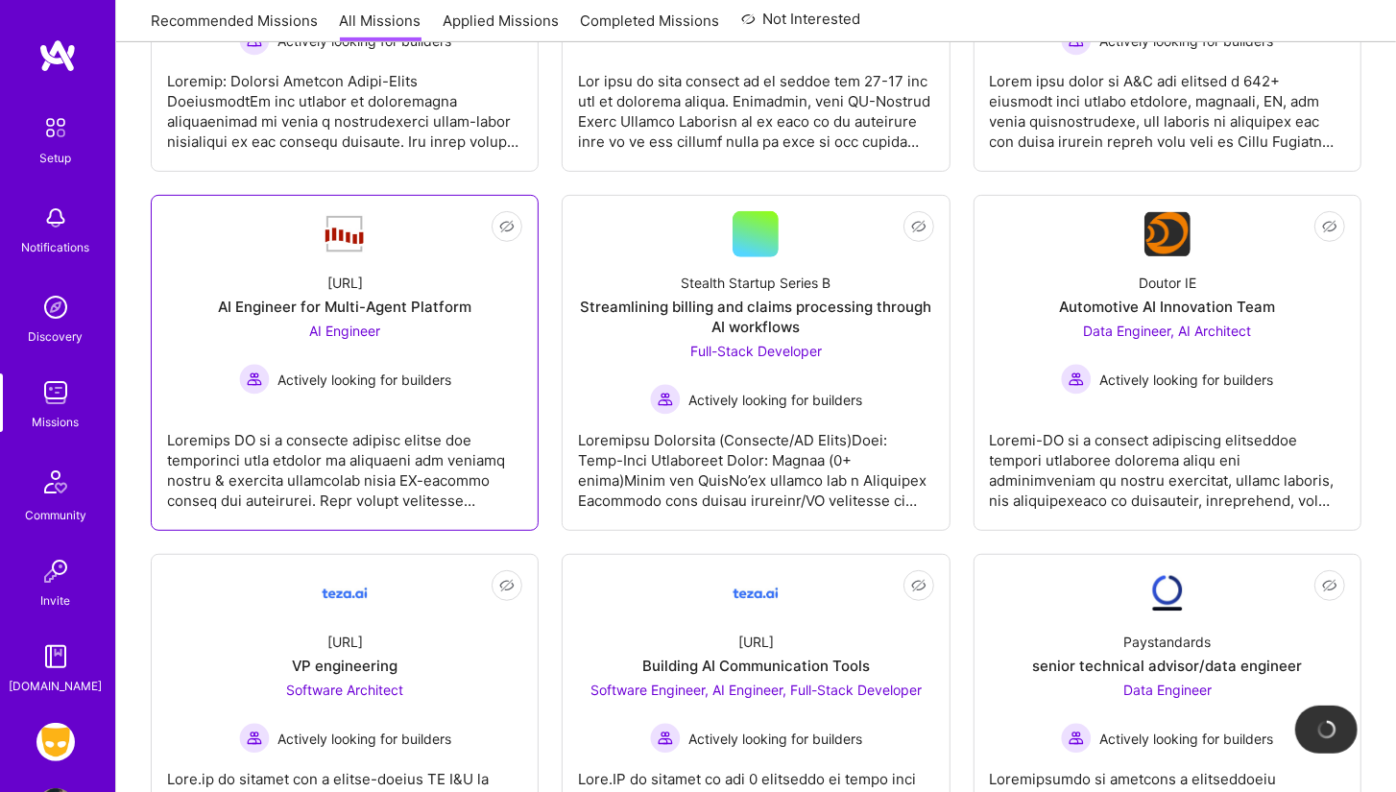
click at [373, 301] on div "AI Engineer for Multi-Agent Platform" at bounding box center [344, 307] width 253 height 20
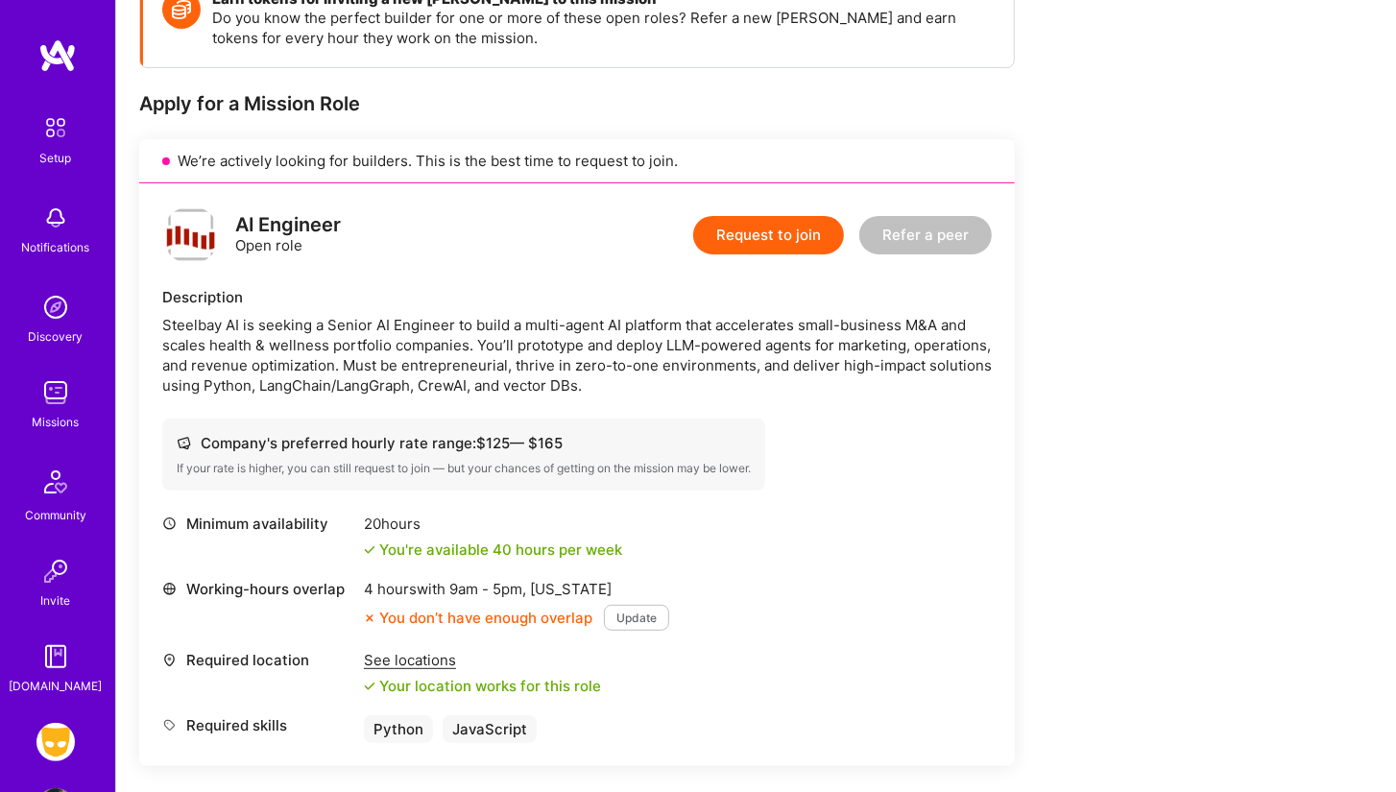
scroll to position [310, 0]
click at [569, 456] on div "Company's preferred hourly rate range: $ 125 — $ 165 If your rate is higher, yo…" at bounding box center [463, 454] width 603 height 72
click at [261, 389] on div "Steelbay AI is seeking a Senior AI Engineer to build a multi-agent AI platform …" at bounding box center [576, 355] width 829 height 81
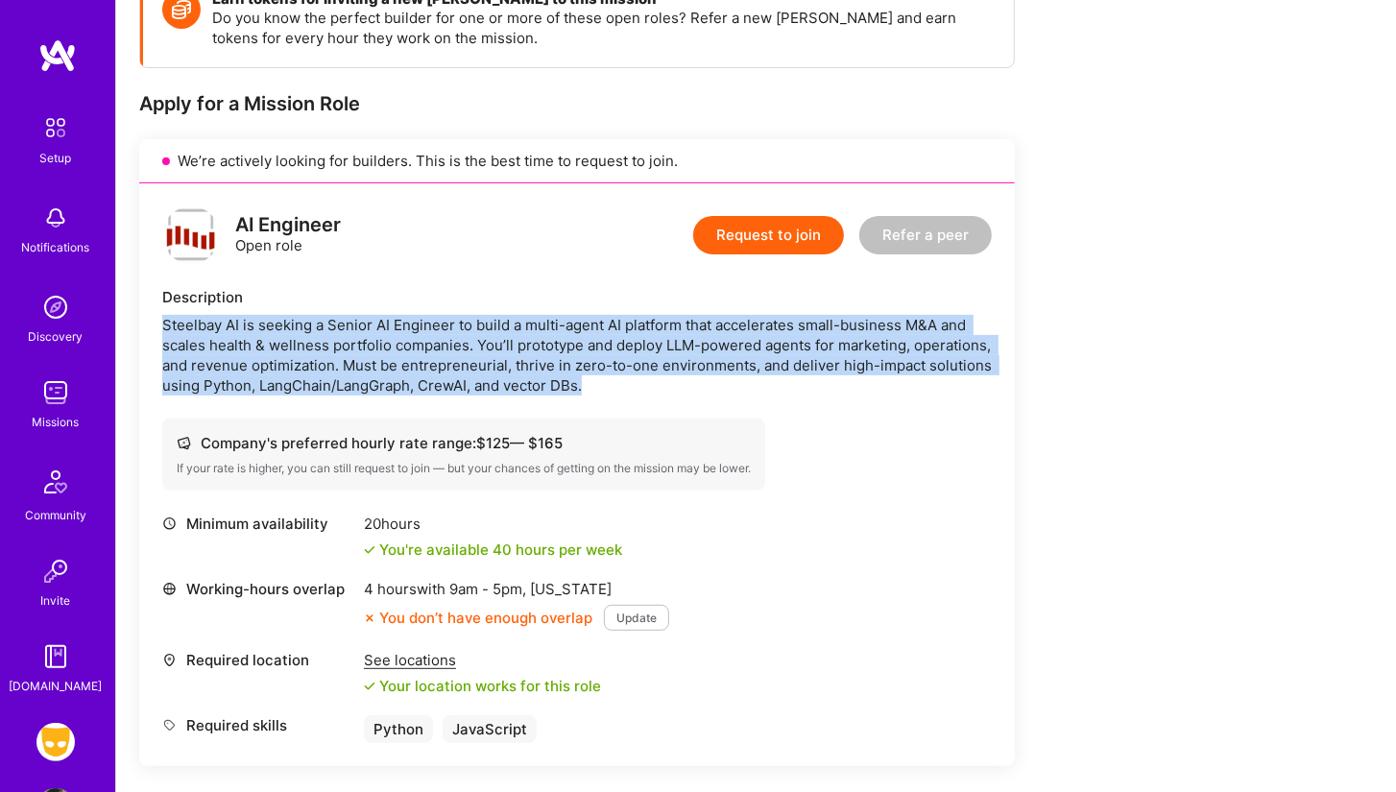
click at [261, 389] on div "Steelbay AI is seeking a Senior AI Engineer to build a multi-agent AI platform …" at bounding box center [576, 355] width 829 height 81
click at [587, 368] on div "Steelbay AI is seeking a Senior AI Engineer to build a multi-agent AI platform …" at bounding box center [576, 355] width 829 height 81
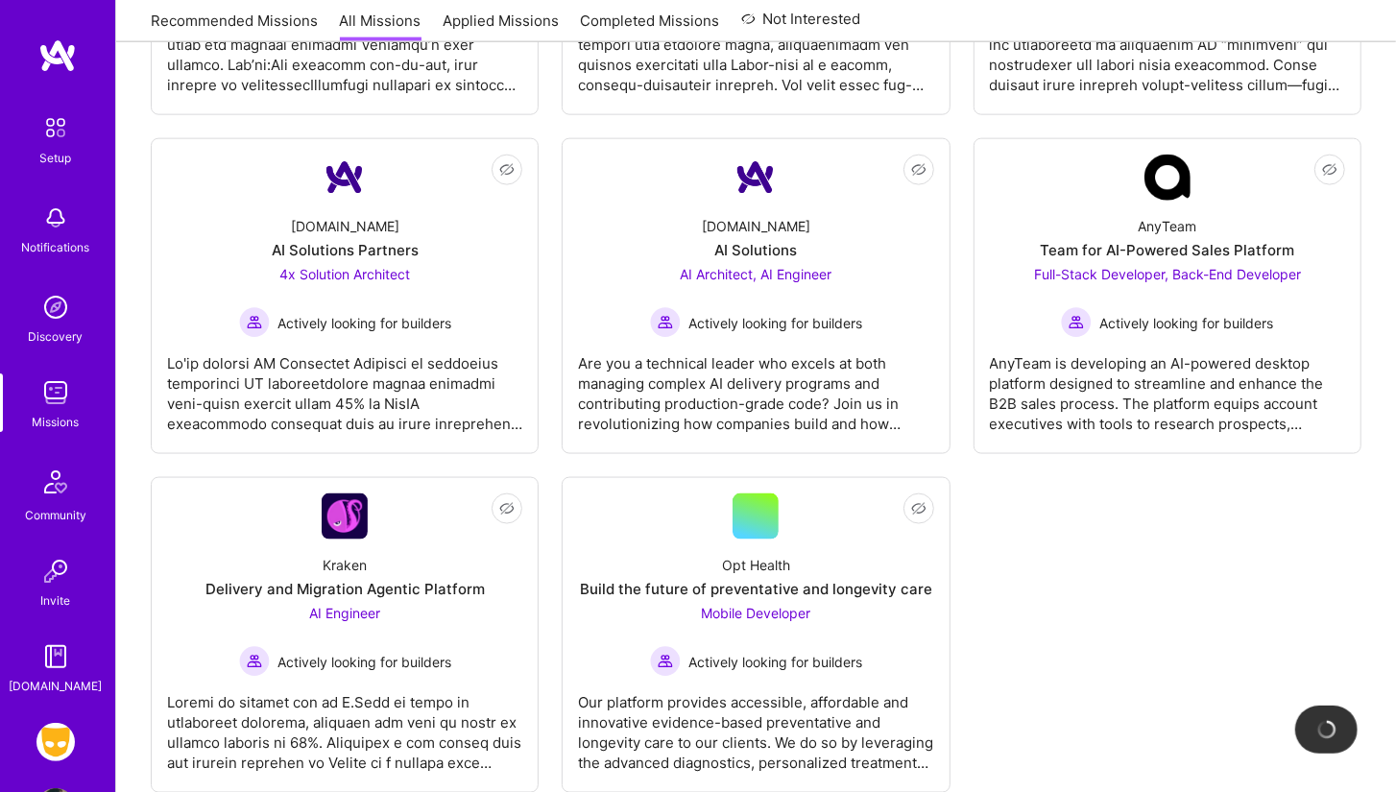
scroll to position [1661, 0]
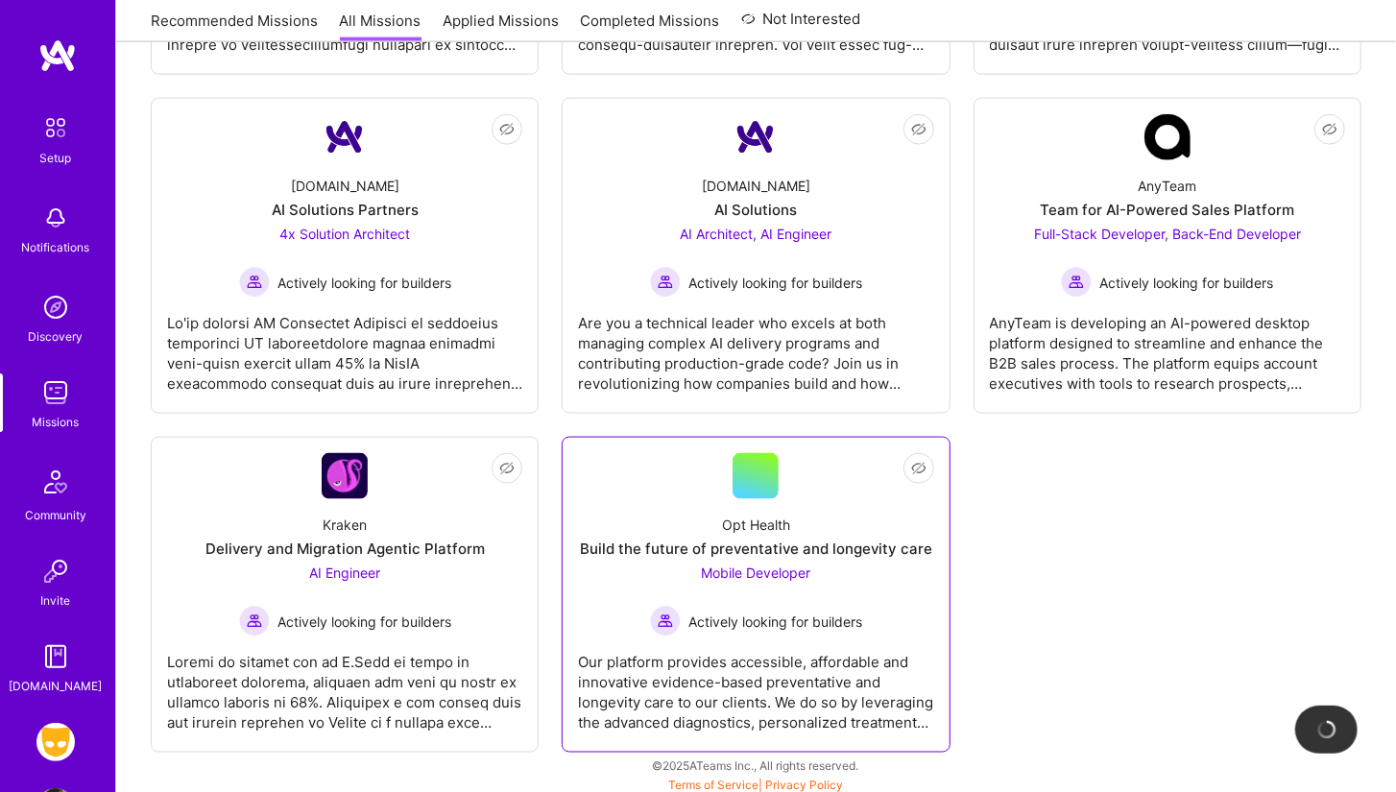
click at [685, 499] on div "Opt Health Build the future of preventative and longevity care Mobile Developer…" at bounding box center [755, 567] width 355 height 137
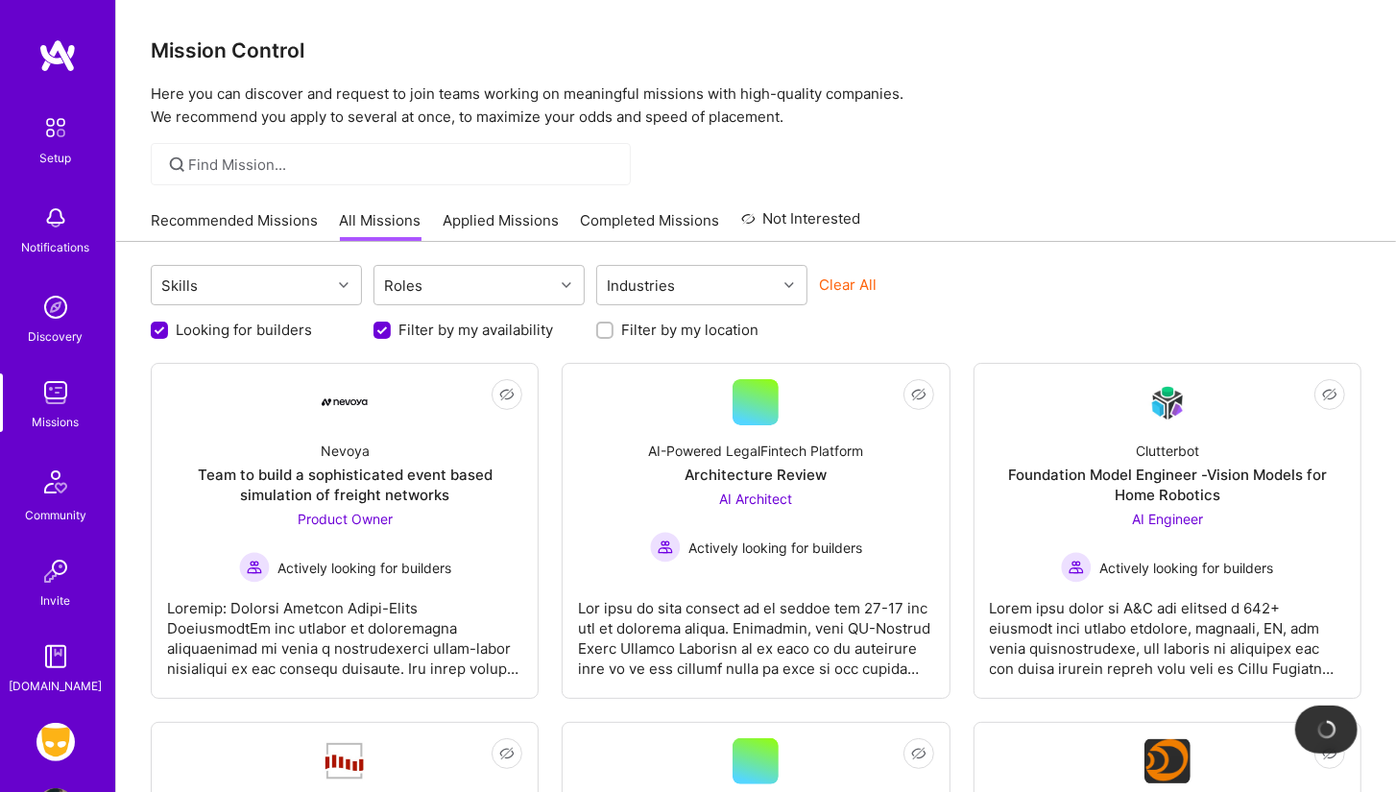
scroll to position [1661, 0]
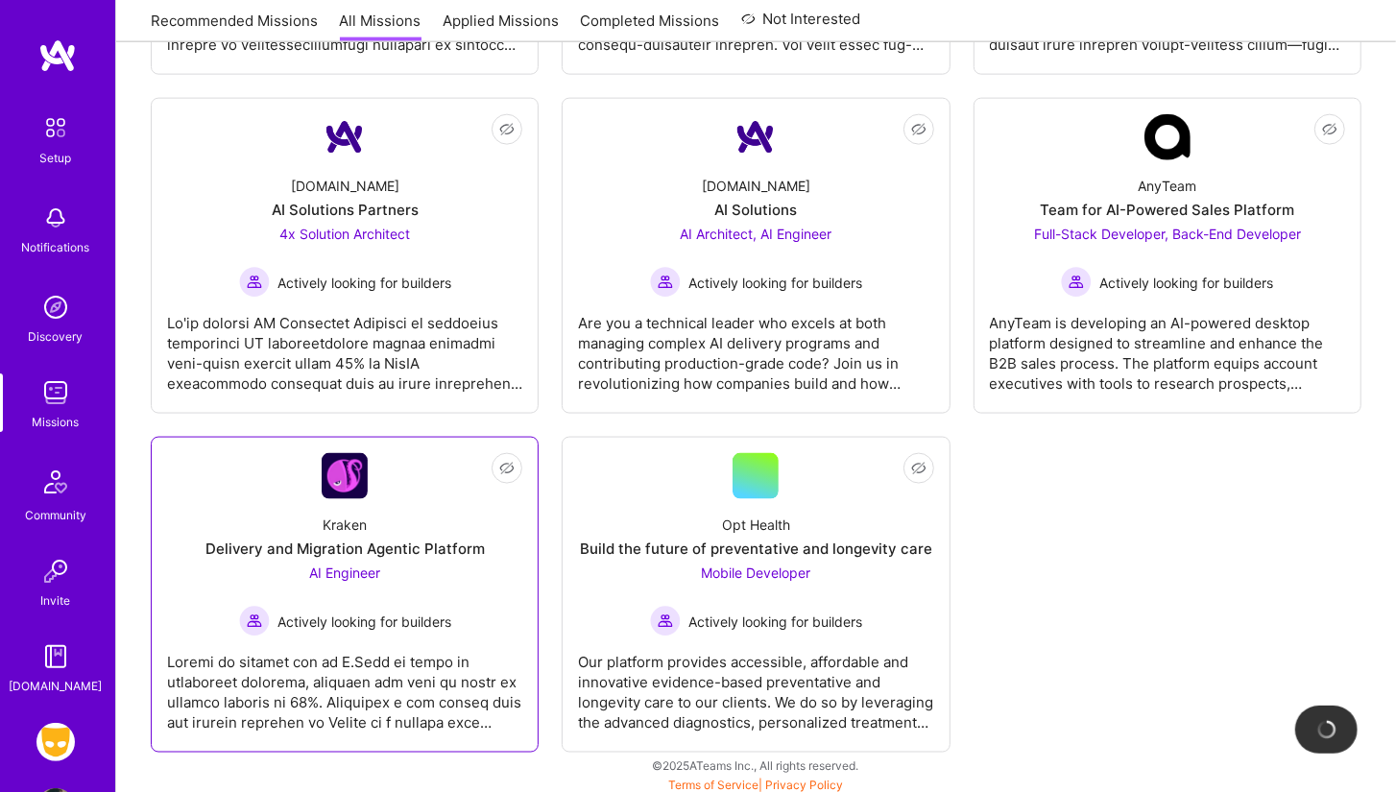
click at [339, 517] on div "Kraken" at bounding box center [345, 524] width 44 height 20
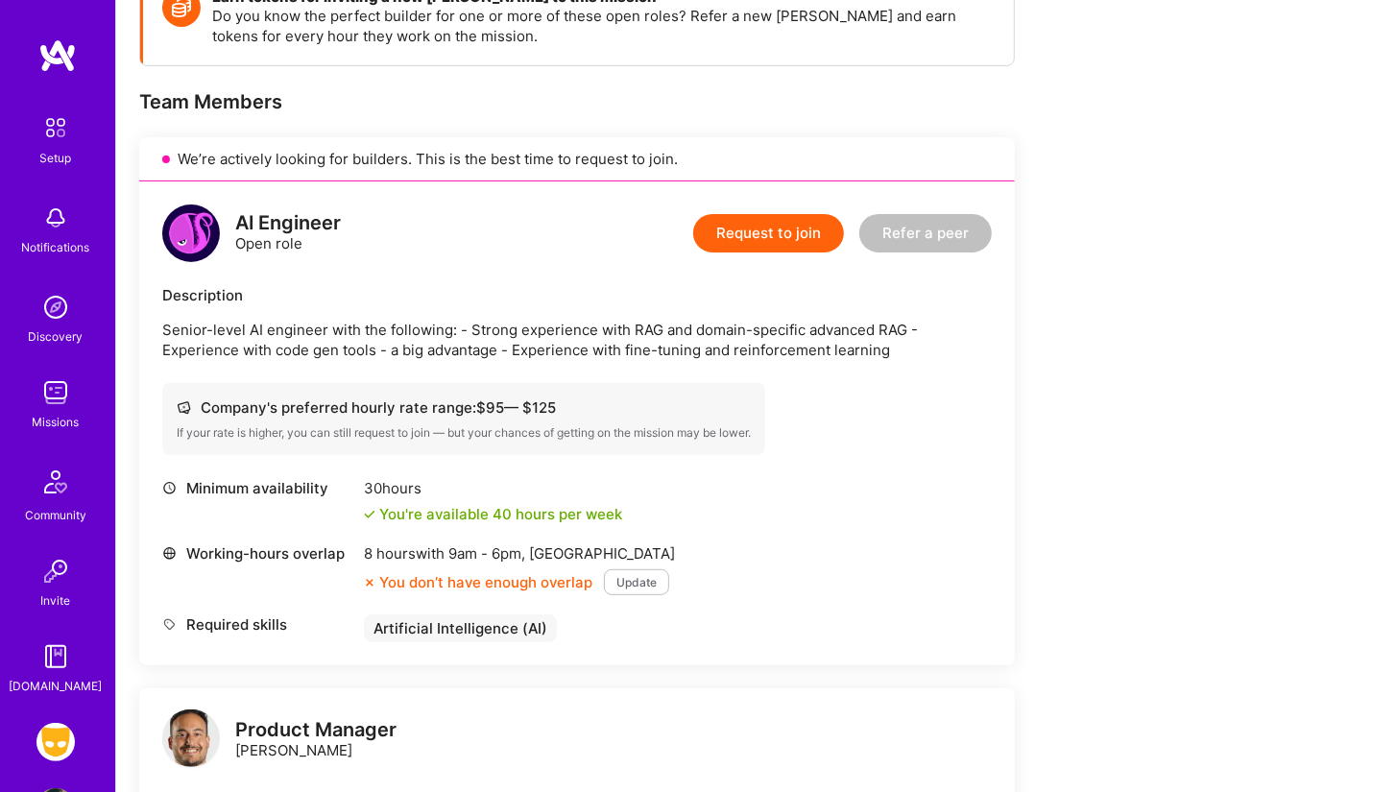
scroll to position [346, 0]
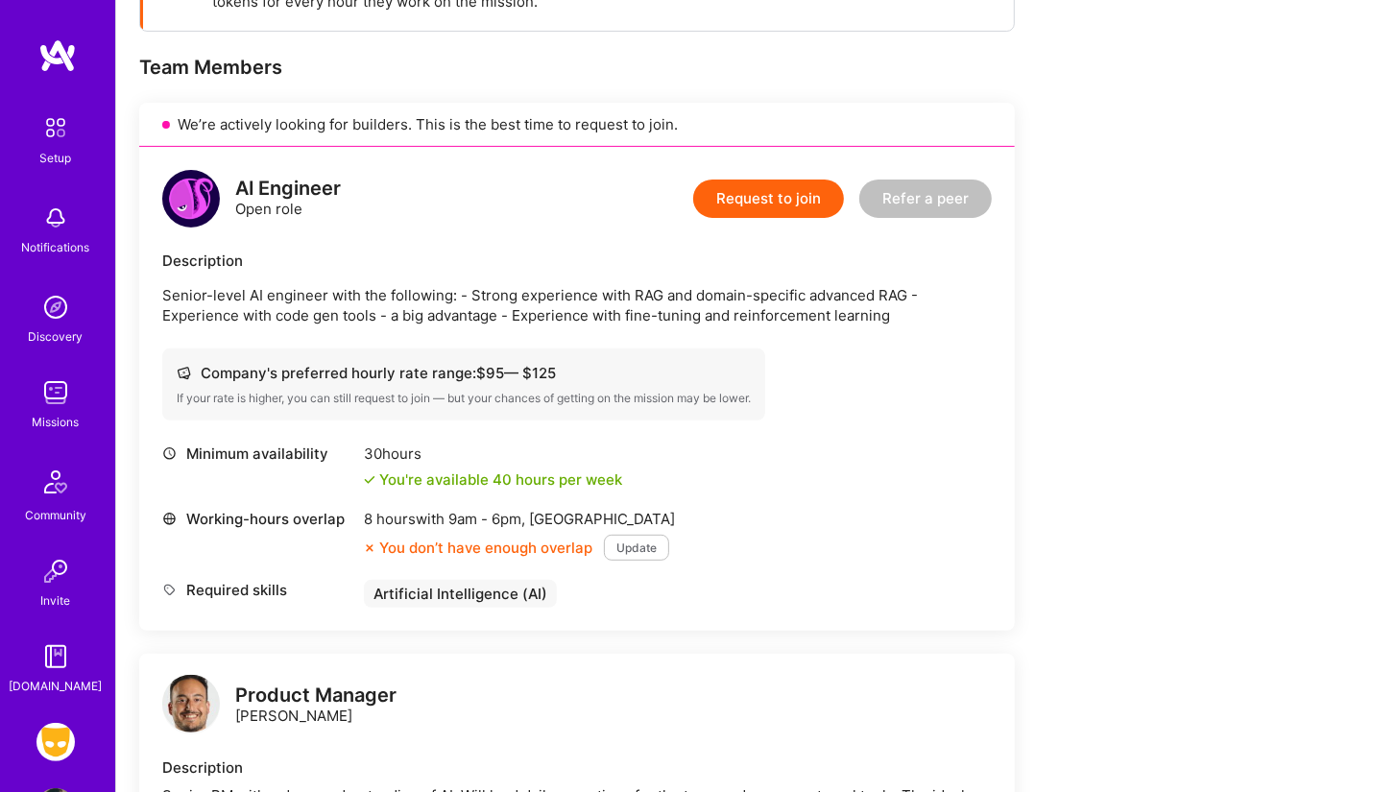
click at [526, 391] on div "If your rate is higher, you can still request to join — but your chances of get…" at bounding box center [464, 398] width 574 height 15
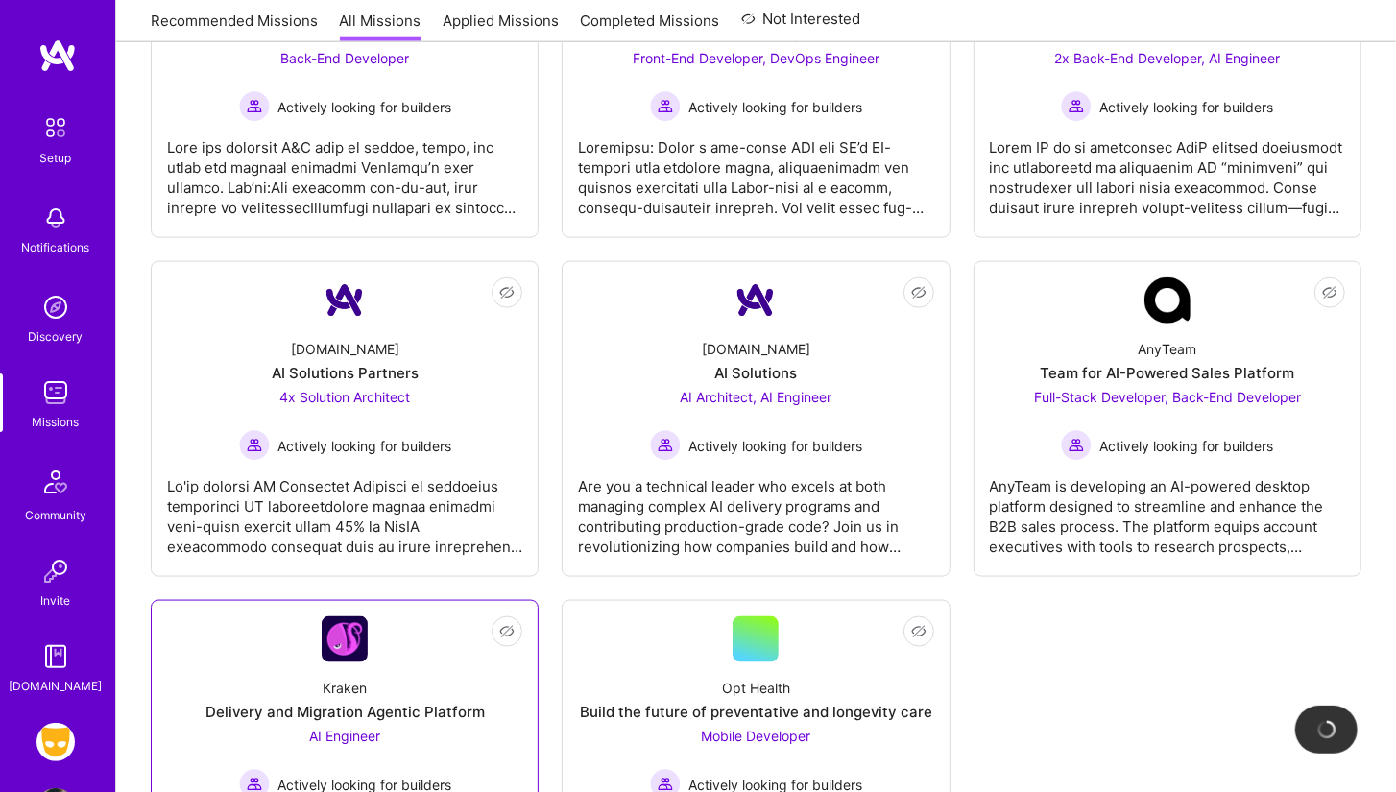
scroll to position [1661, 0]
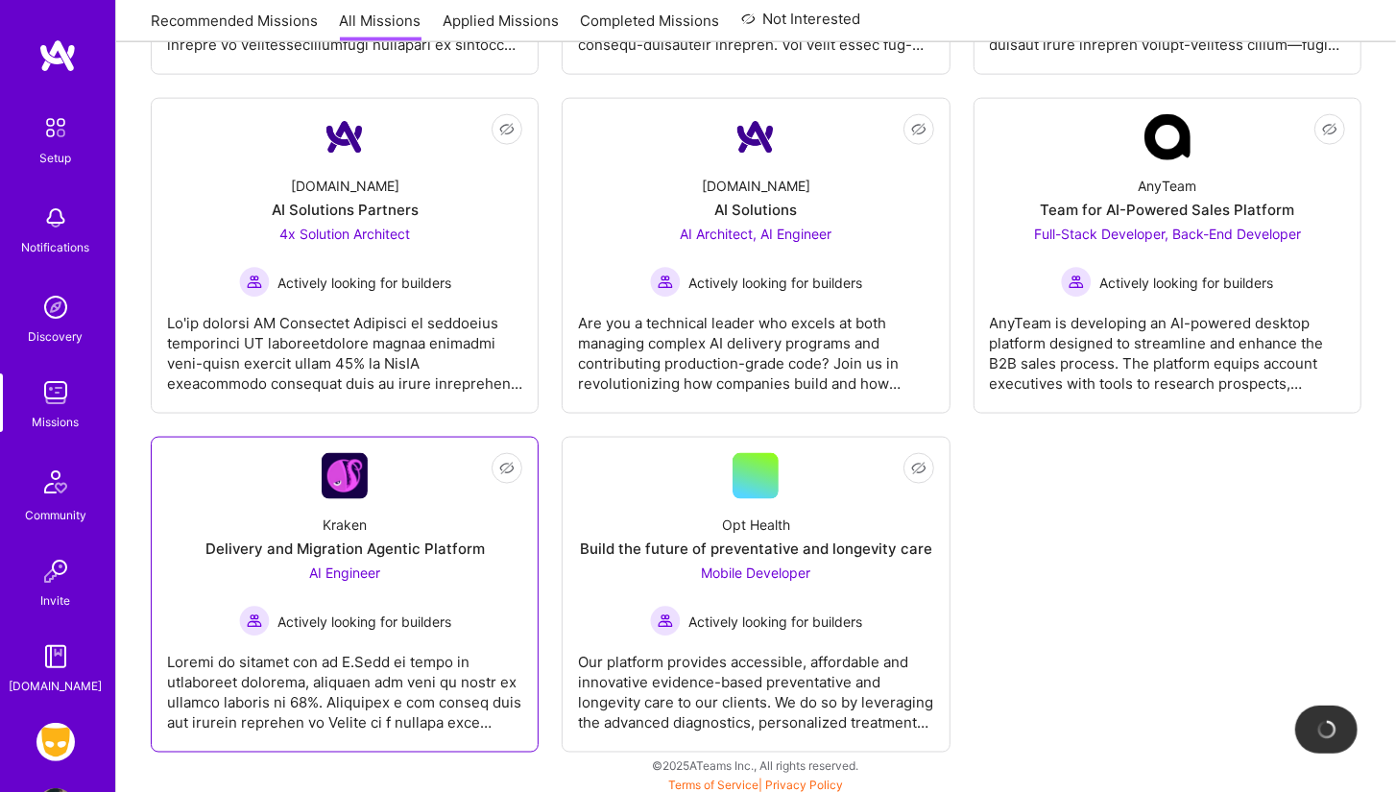
click at [386, 628] on div "Actively looking for builders" at bounding box center [345, 621] width 212 height 31
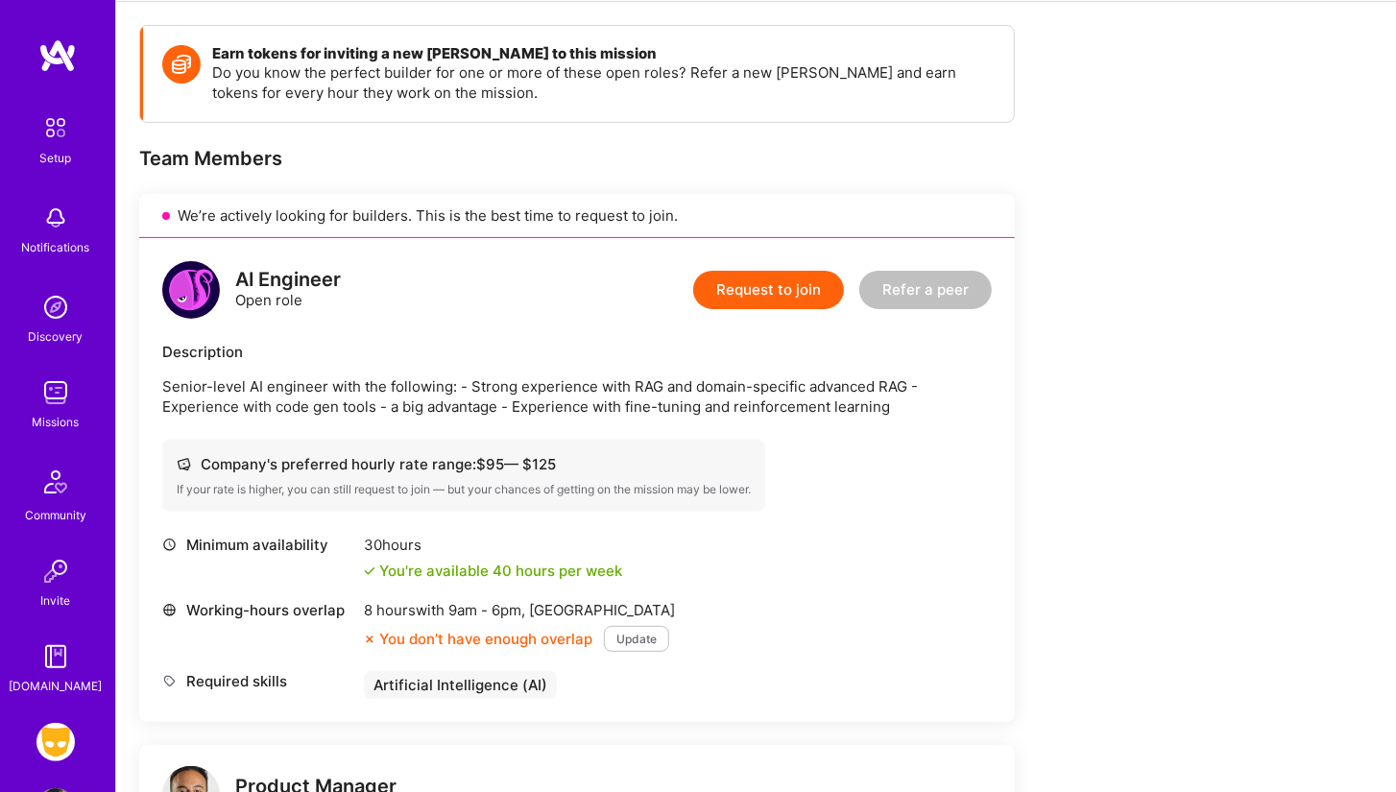
scroll to position [258, 0]
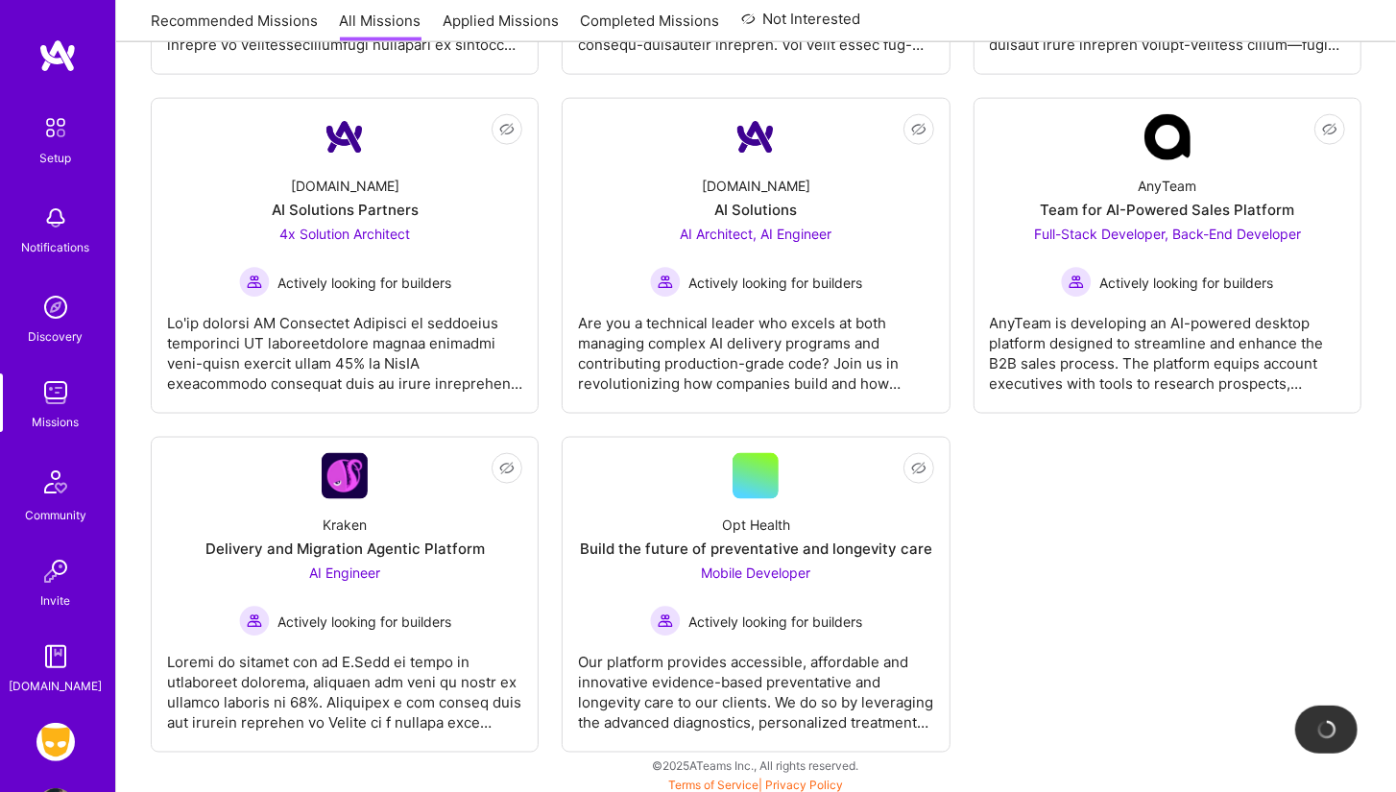
scroll to position [1634, 0]
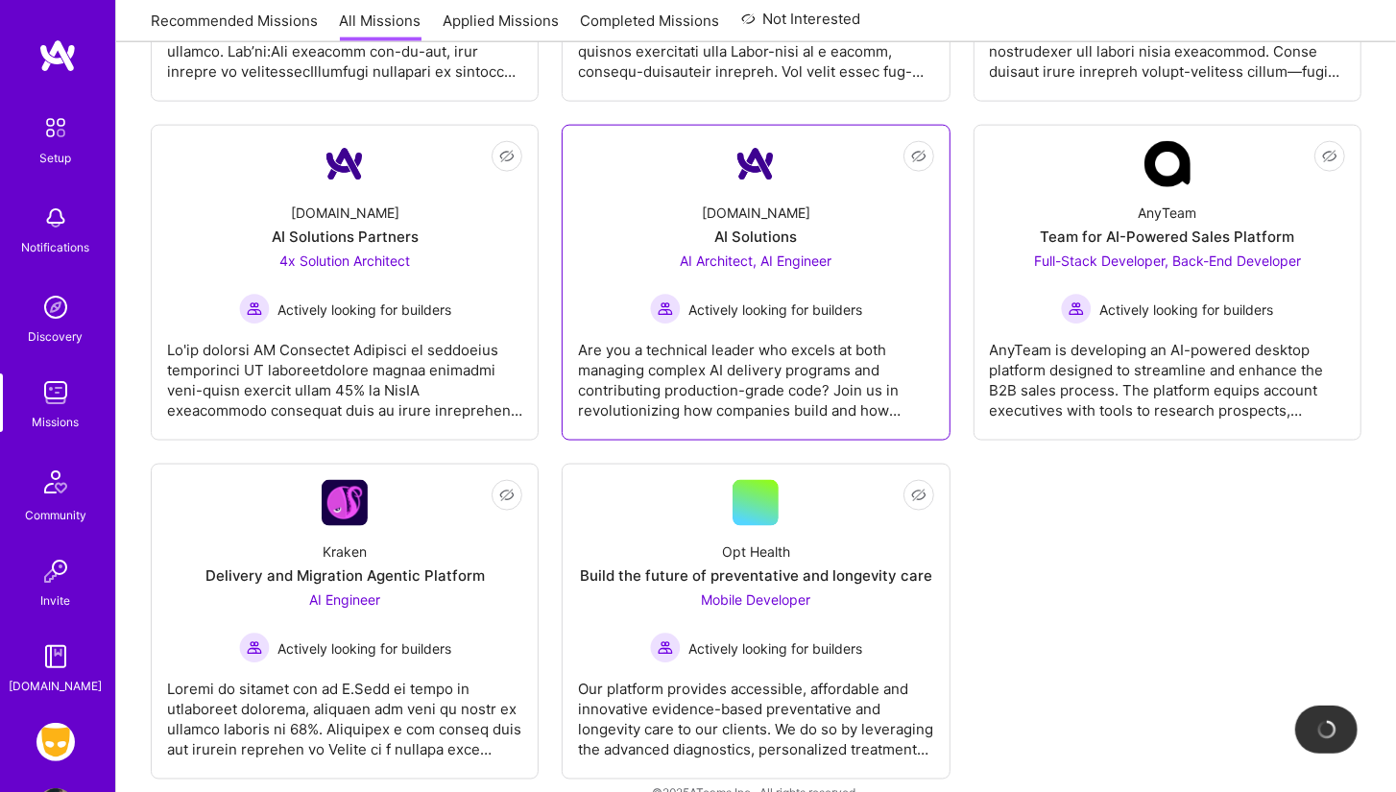
click at [693, 204] on div "[DOMAIN_NAME] AI Solutions AI Architect, AI Engineer Actively looking for build…" at bounding box center [755, 255] width 355 height 137
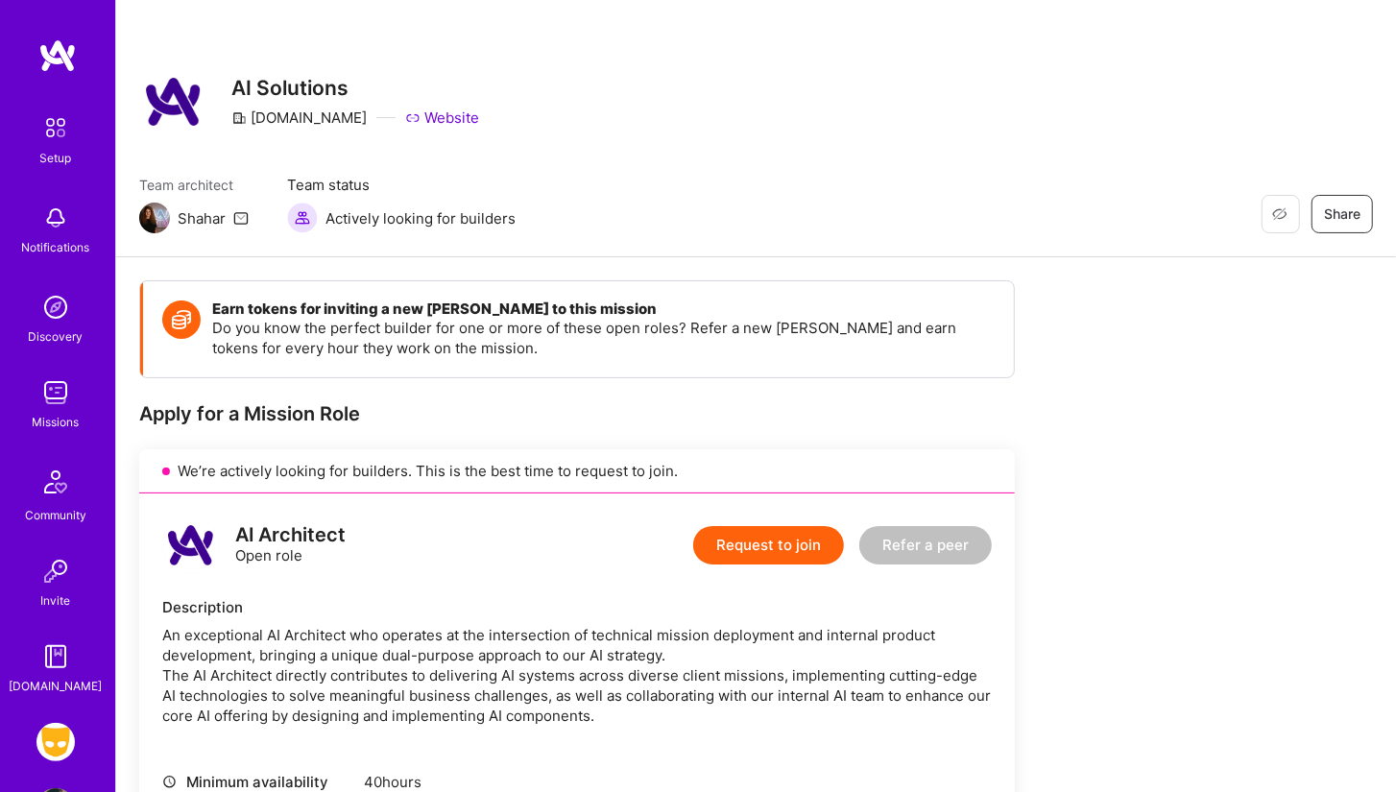
scroll to position [343, 0]
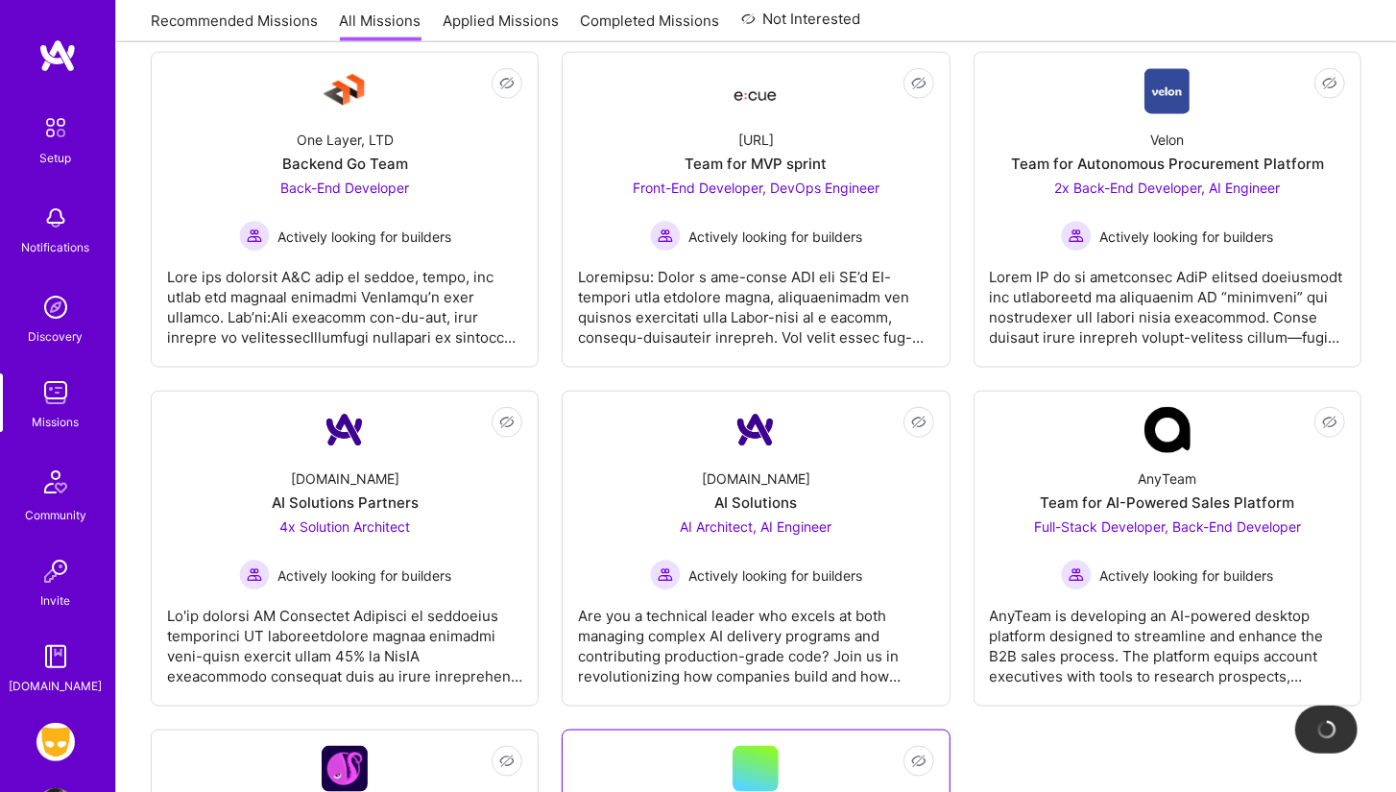
scroll to position [1308, 0]
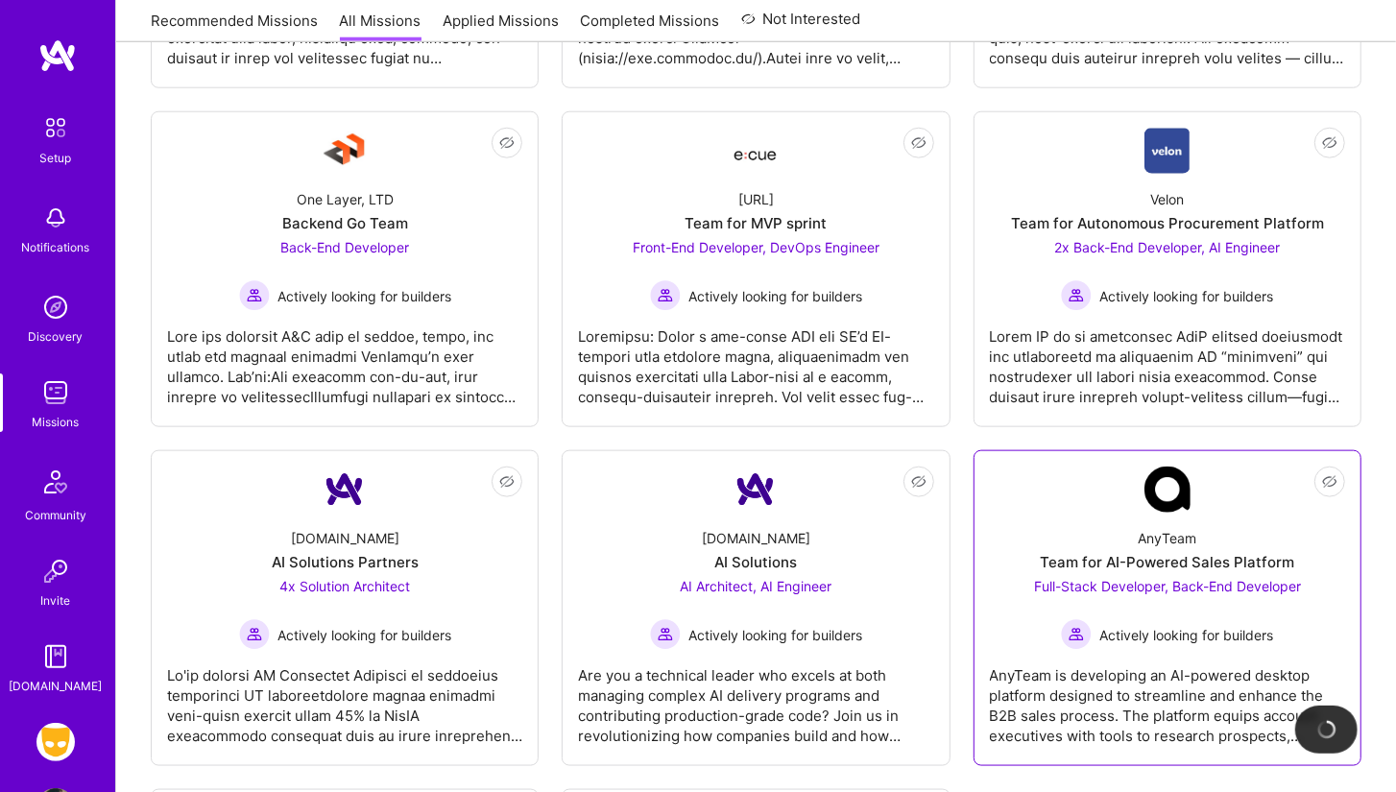
click at [986, 474] on div "Not Interested AnyTeam Team for AI-Powered Sales Platform Full-Stack Developer,…" at bounding box center [1167, 608] width 388 height 316
click at [1084, 535] on div "AnyTeam Team for AI-Powered Sales Platform Full-Stack Developer, Back-End Devel…" at bounding box center [1167, 581] width 355 height 137
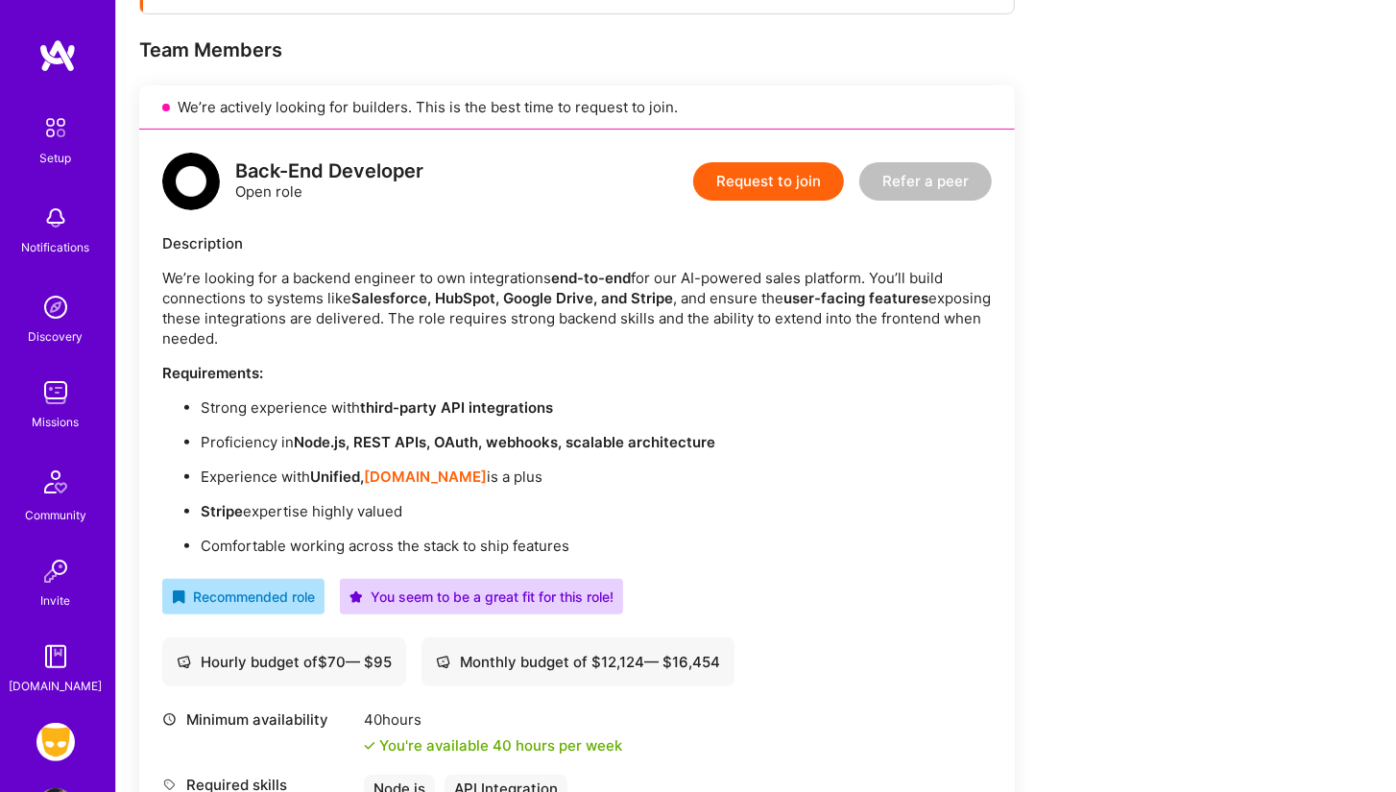
scroll to position [427, 0]
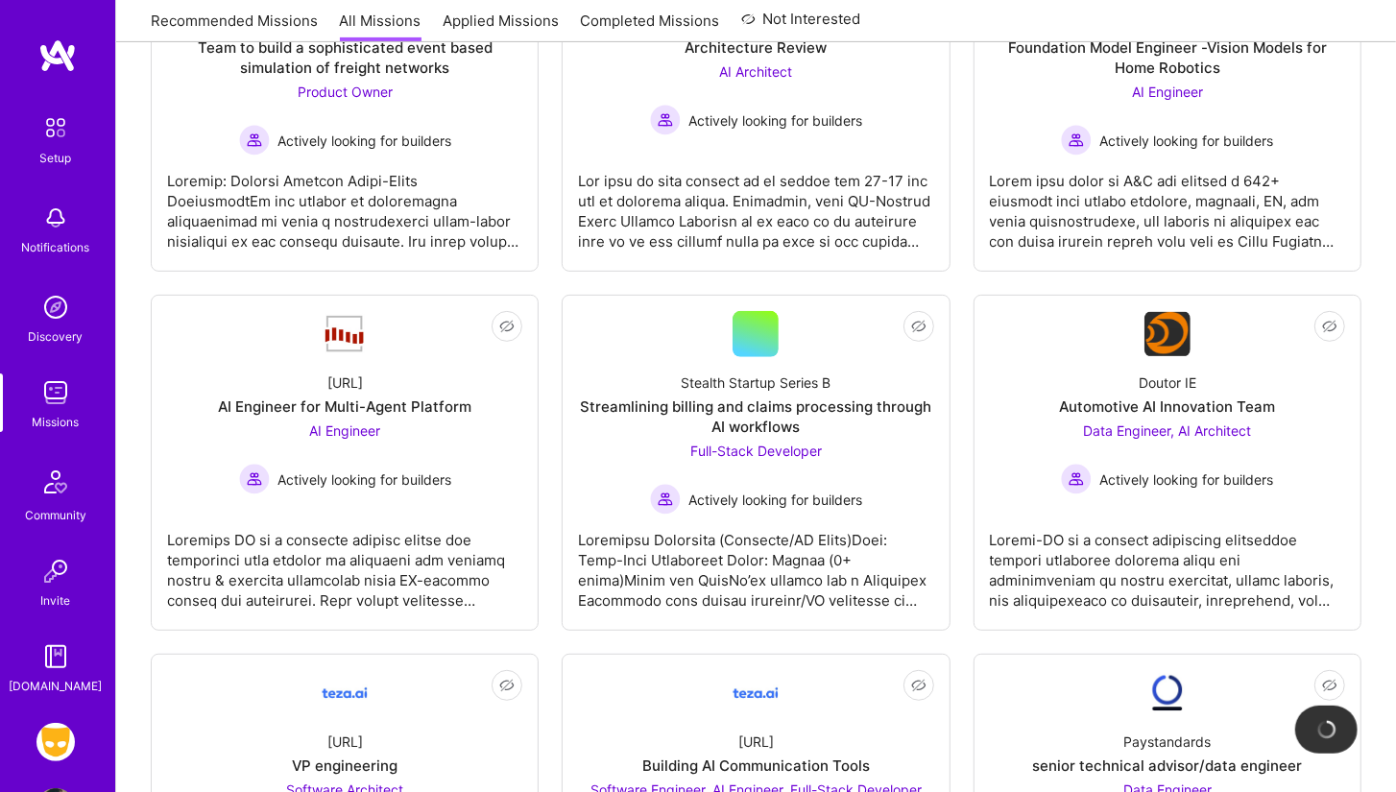
scroll to position [1308, 0]
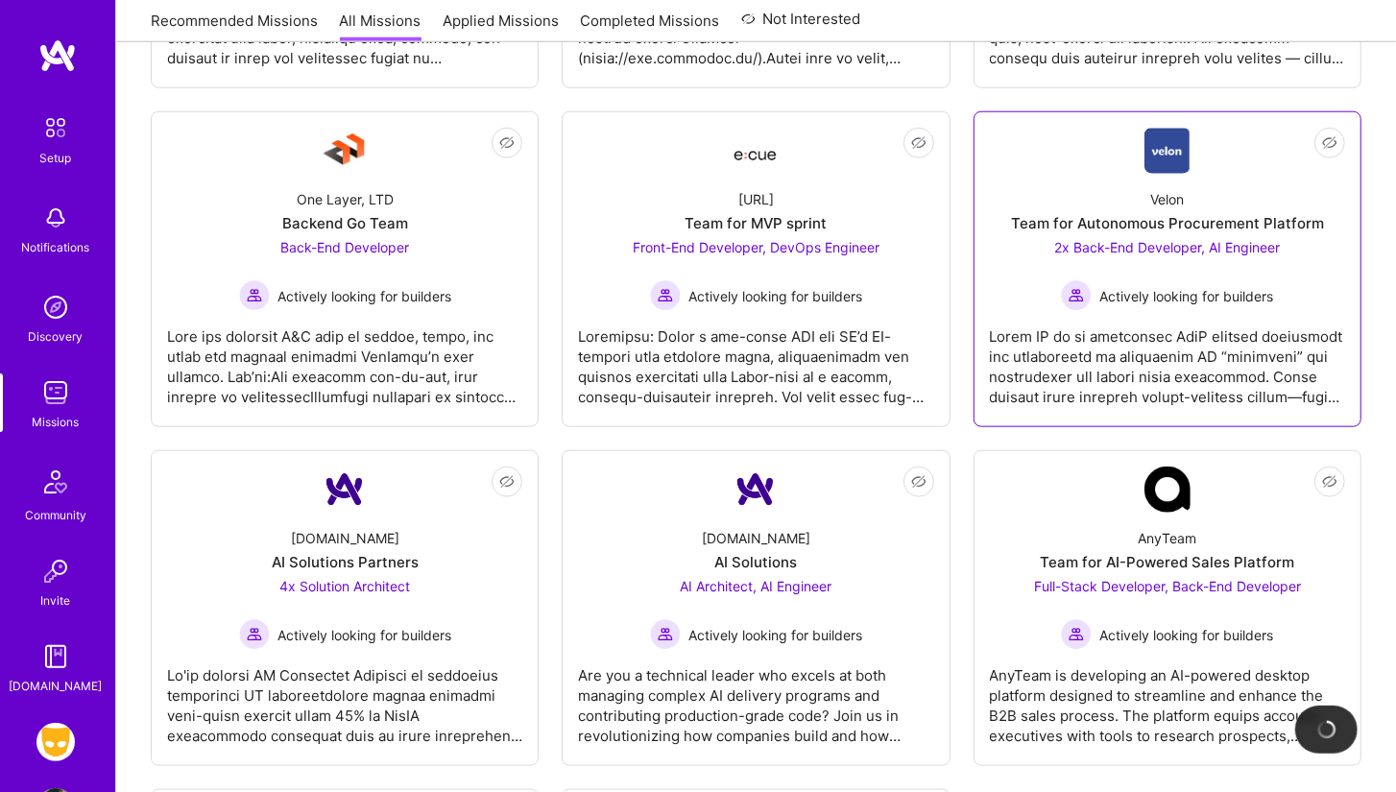
click at [1092, 174] on div "Velon Team for Autonomous Procurement Platform 2x Back-End Developer, AI Engine…" at bounding box center [1167, 242] width 355 height 137
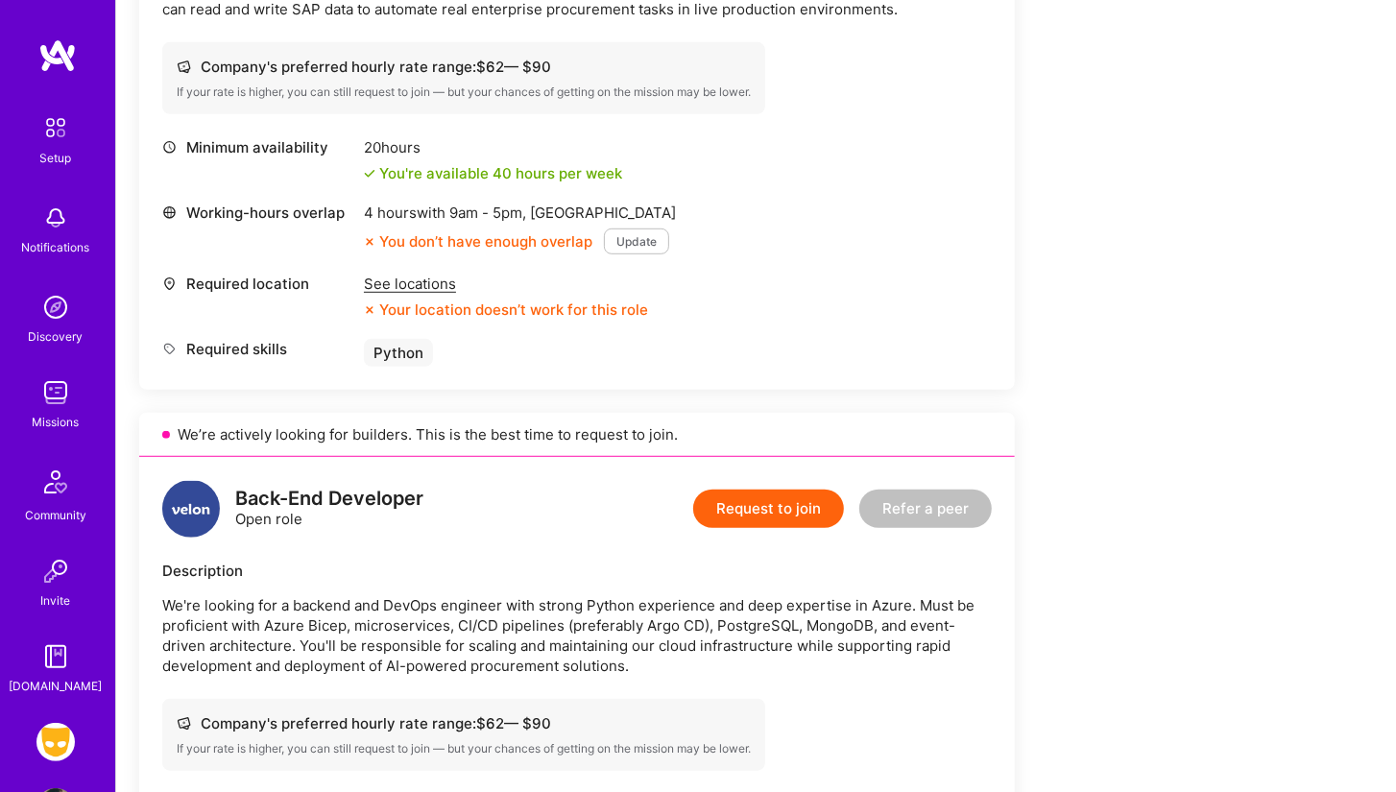
scroll to position [697, 0]
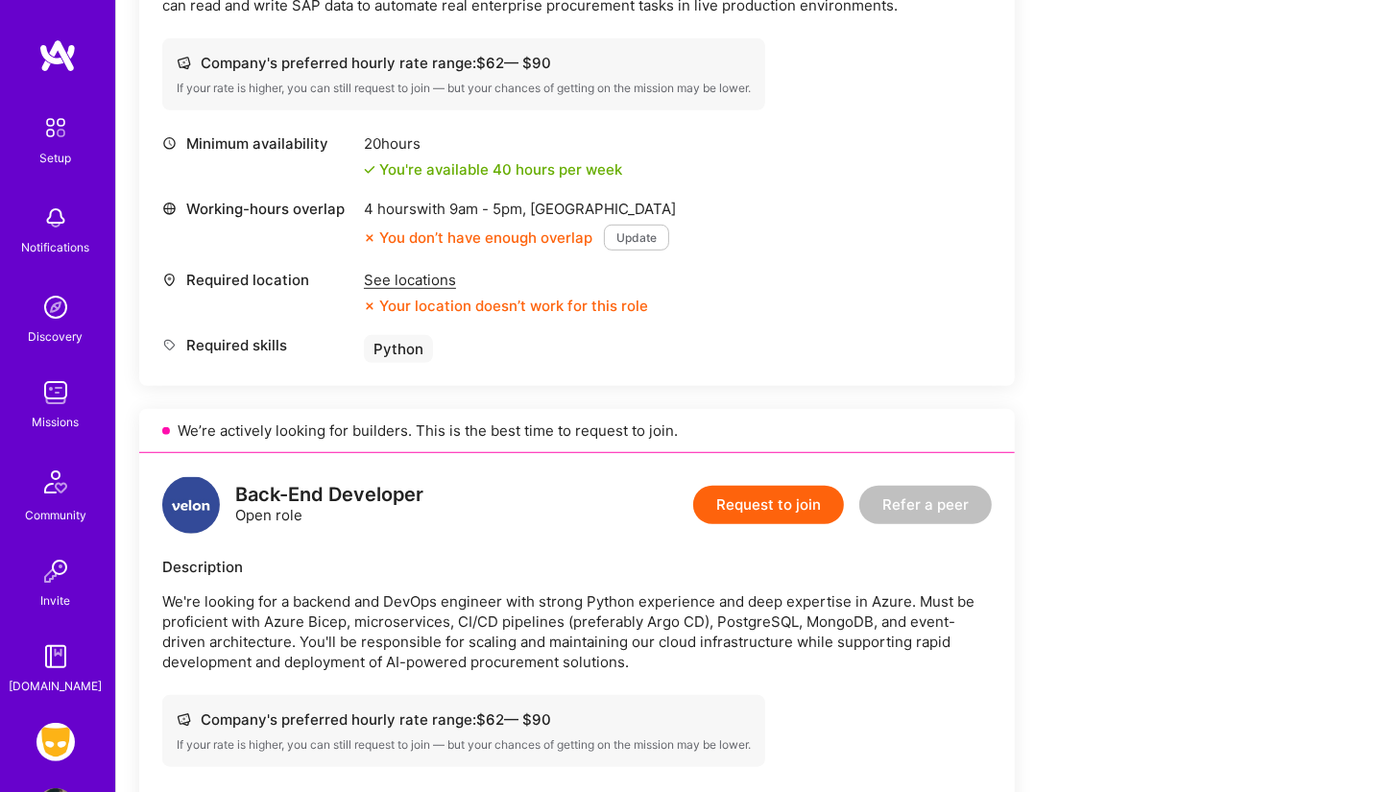
click at [37, 312] on img at bounding box center [55, 307] width 38 height 38
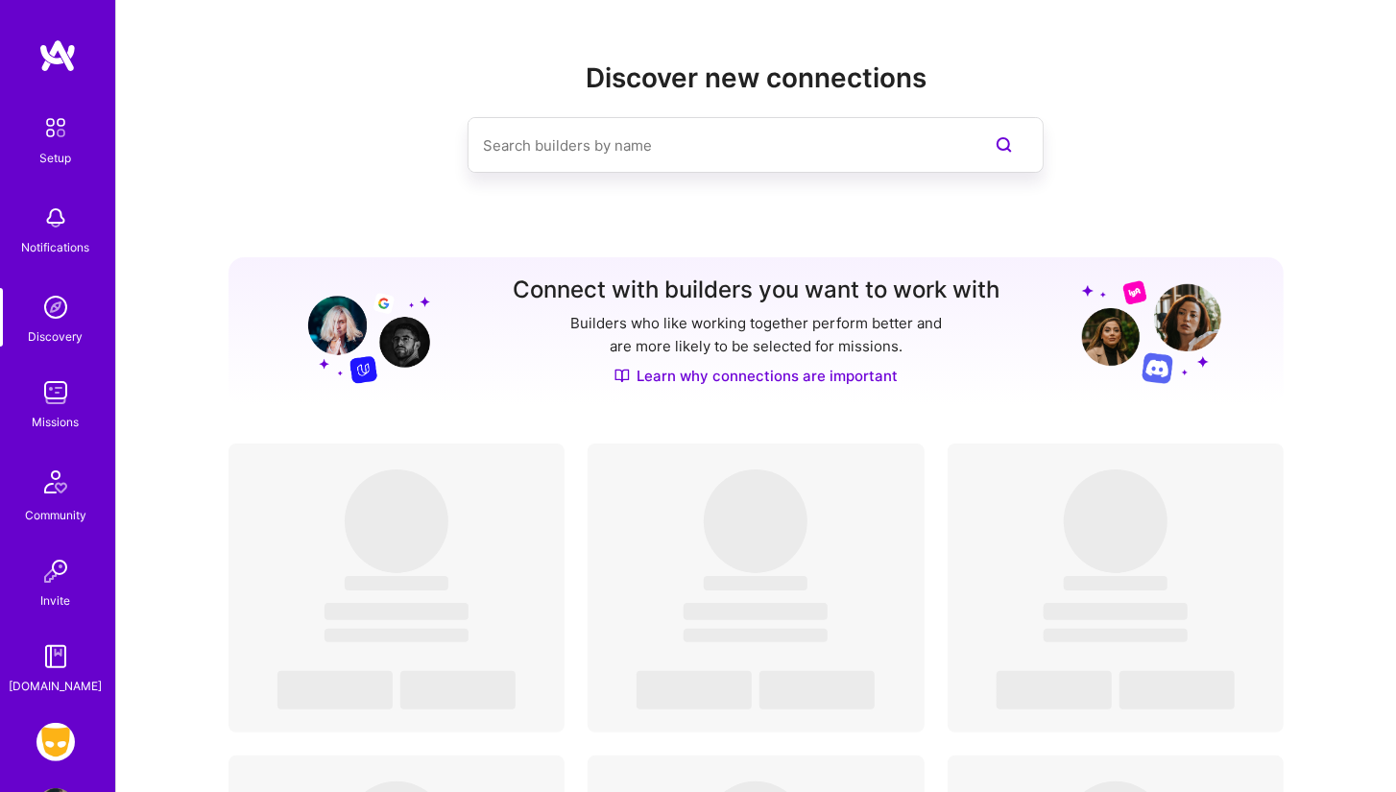
click at [591, 146] on input at bounding box center [717, 145] width 468 height 49
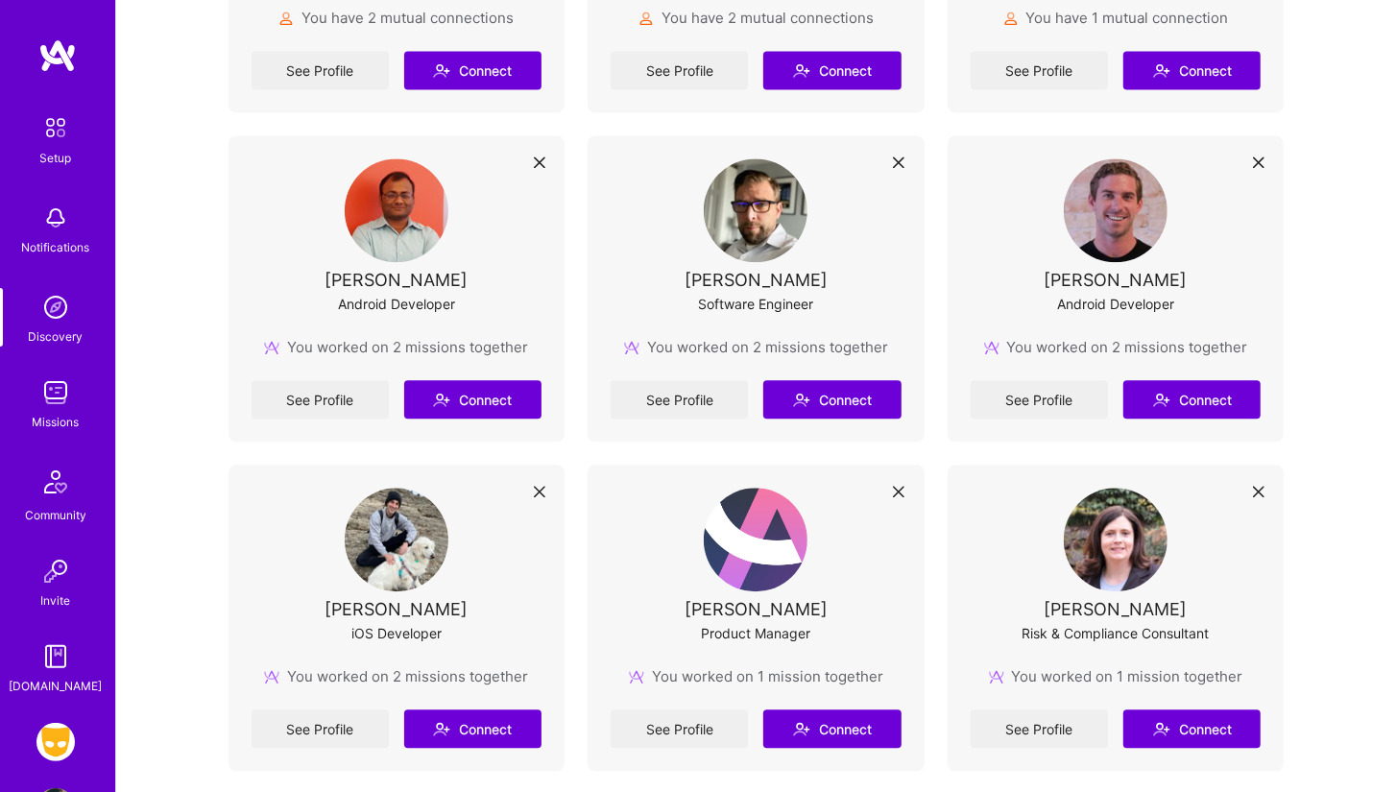
scroll to position [2812, 0]
